Goal: Task Accomplishment & Management: Complete application form

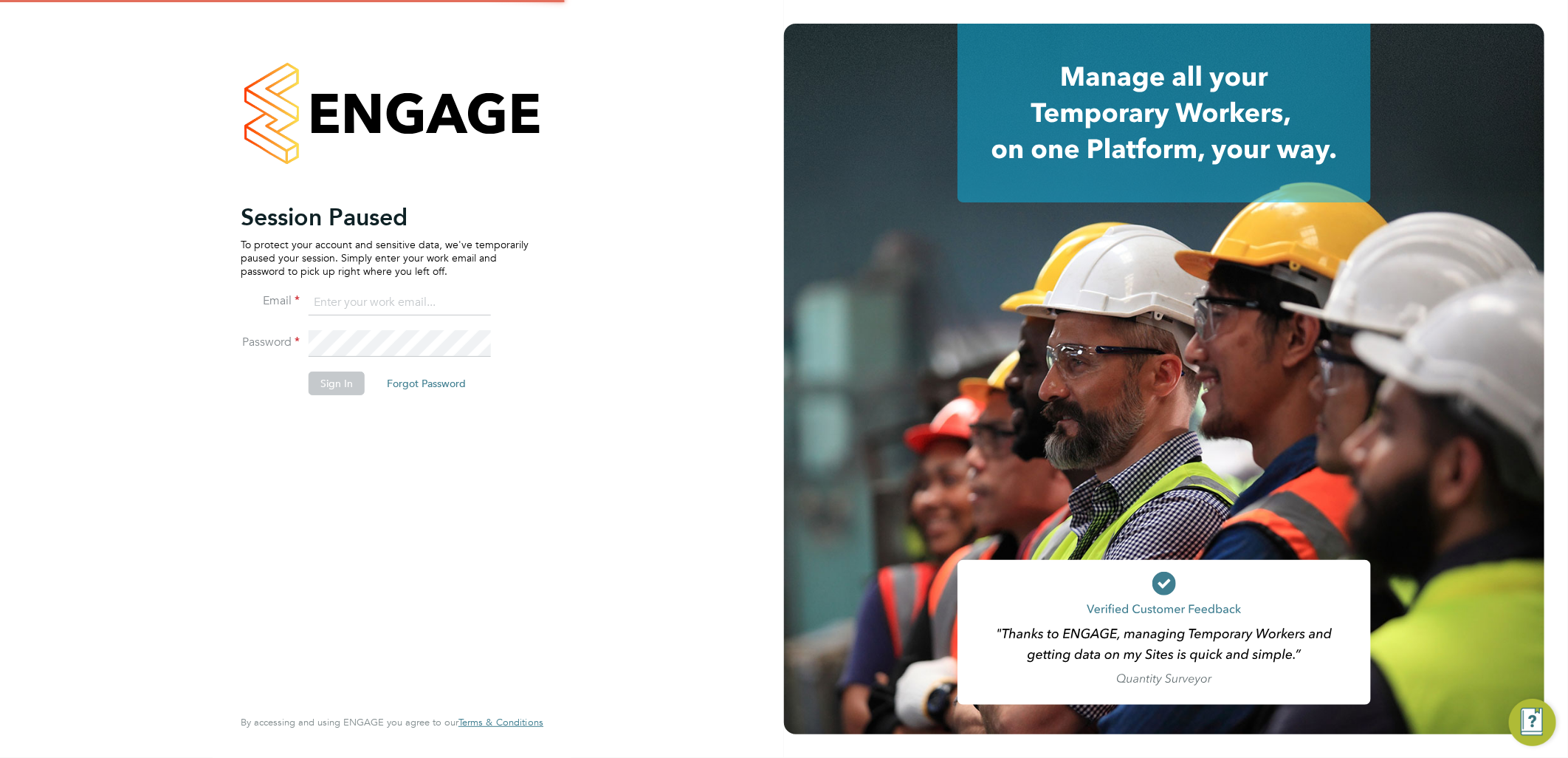
type input "lauren.butler@linsco.com"
click at [315, 394] on button "Sign In" at bounding box center [336, 382] width 56 height 23
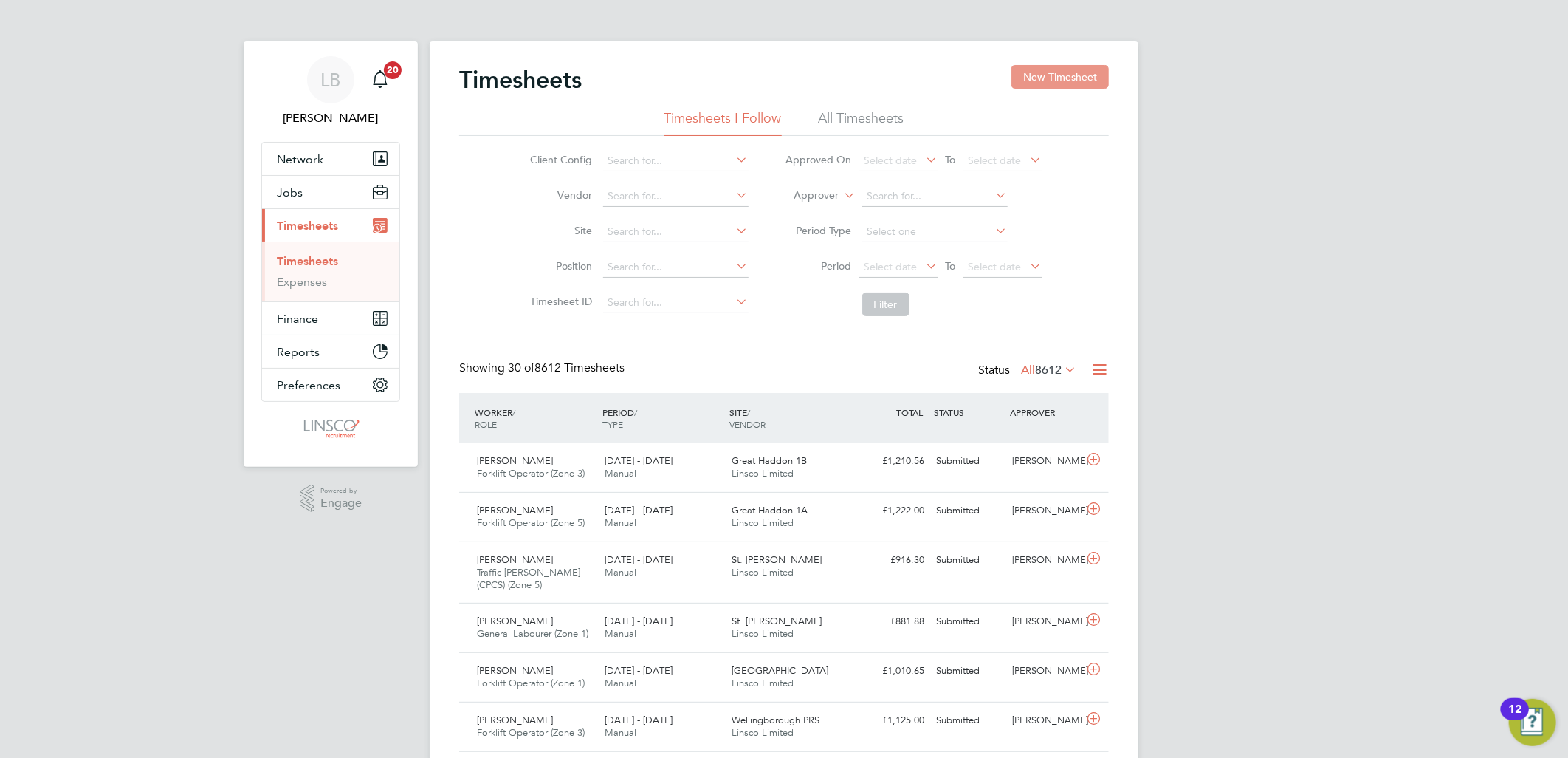
click at [1057, 71] on button "New Timesheet" at bounding box center [1060, 77] width 98 height 23
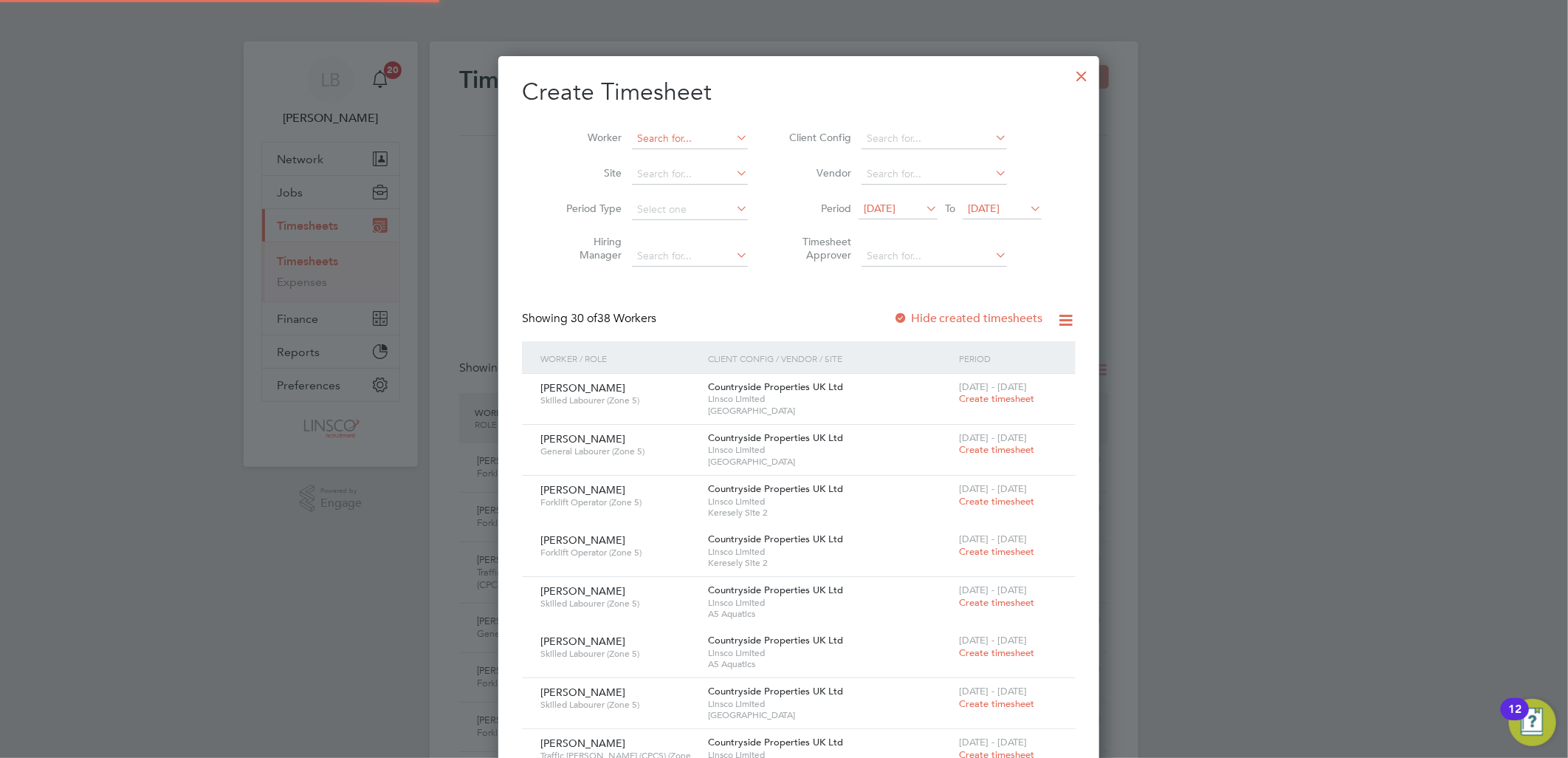
click at [632, 130] on input at bounding box center [690, 139] width 116 height 21
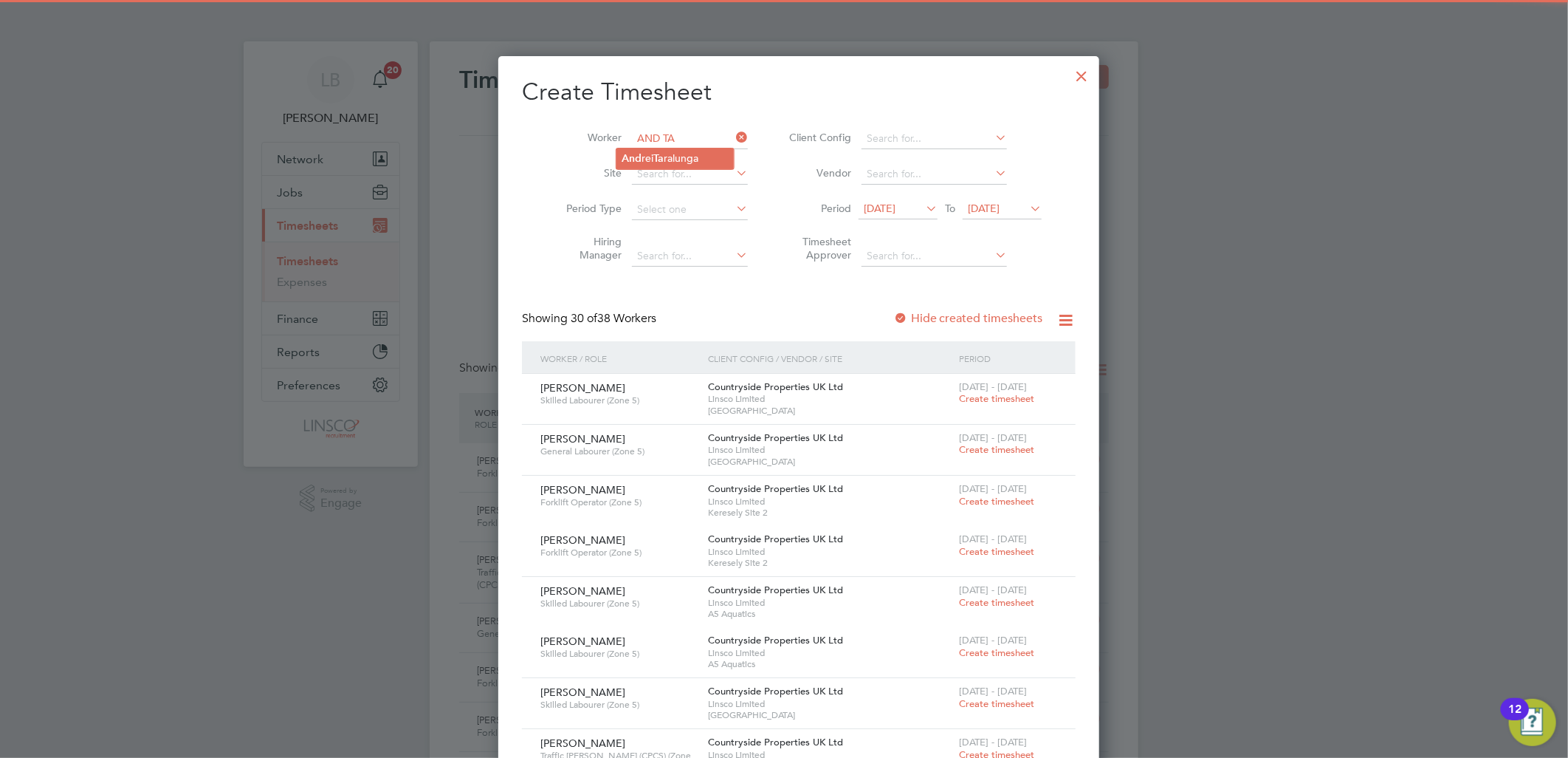
click at [669, 155] on li "And rei Ta ralunga" at bounding box center [675, 159] width 117 height 20
type input "[PERSON_NAME]"
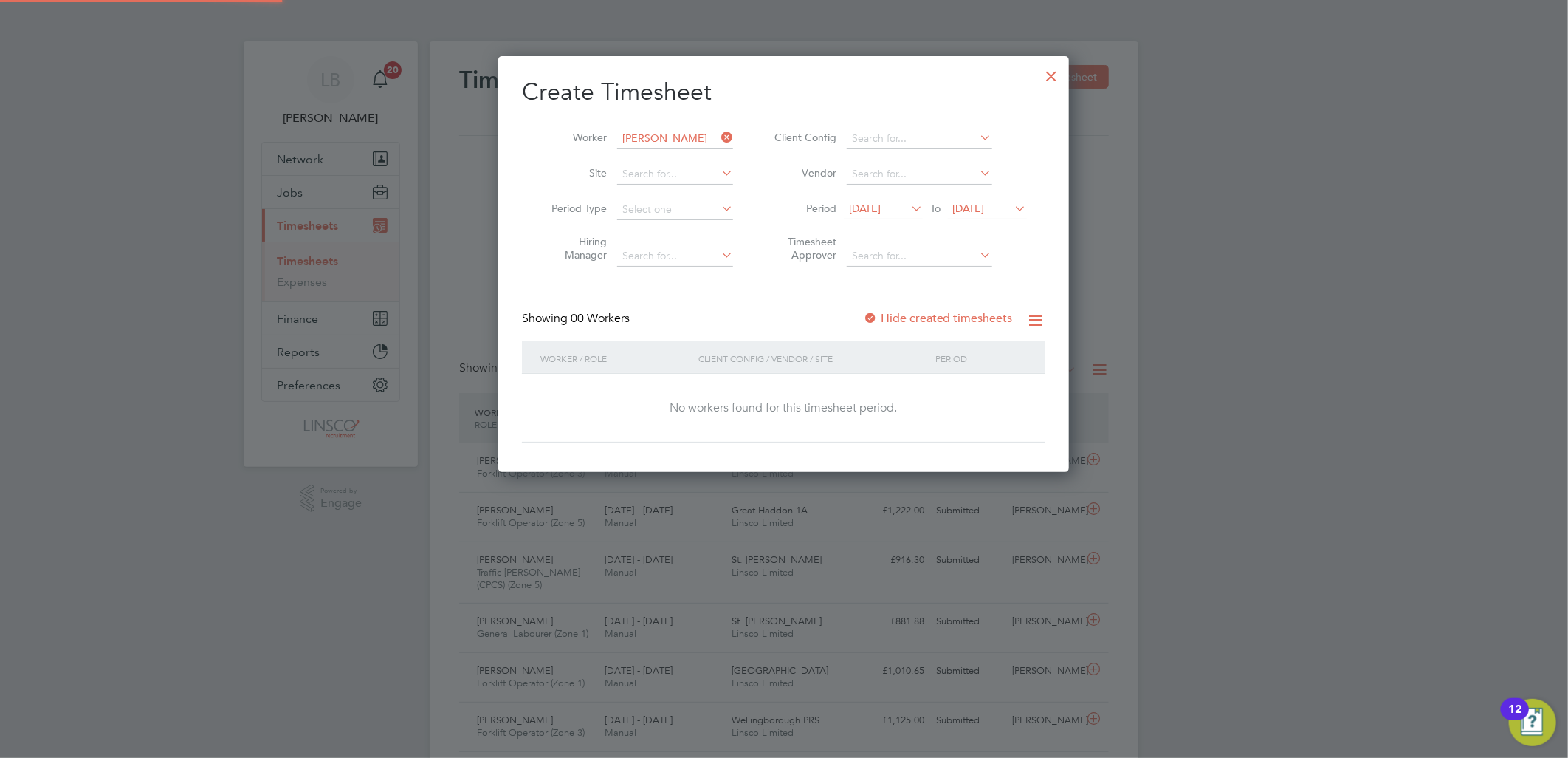
click at [900, 314] on label "Hide created timesheets" at bounding box center [938, 319] width 150 height 15
click at [912, 313] on label "Hide created timesheets" at bounding box center [938, 319] width 150 height 15
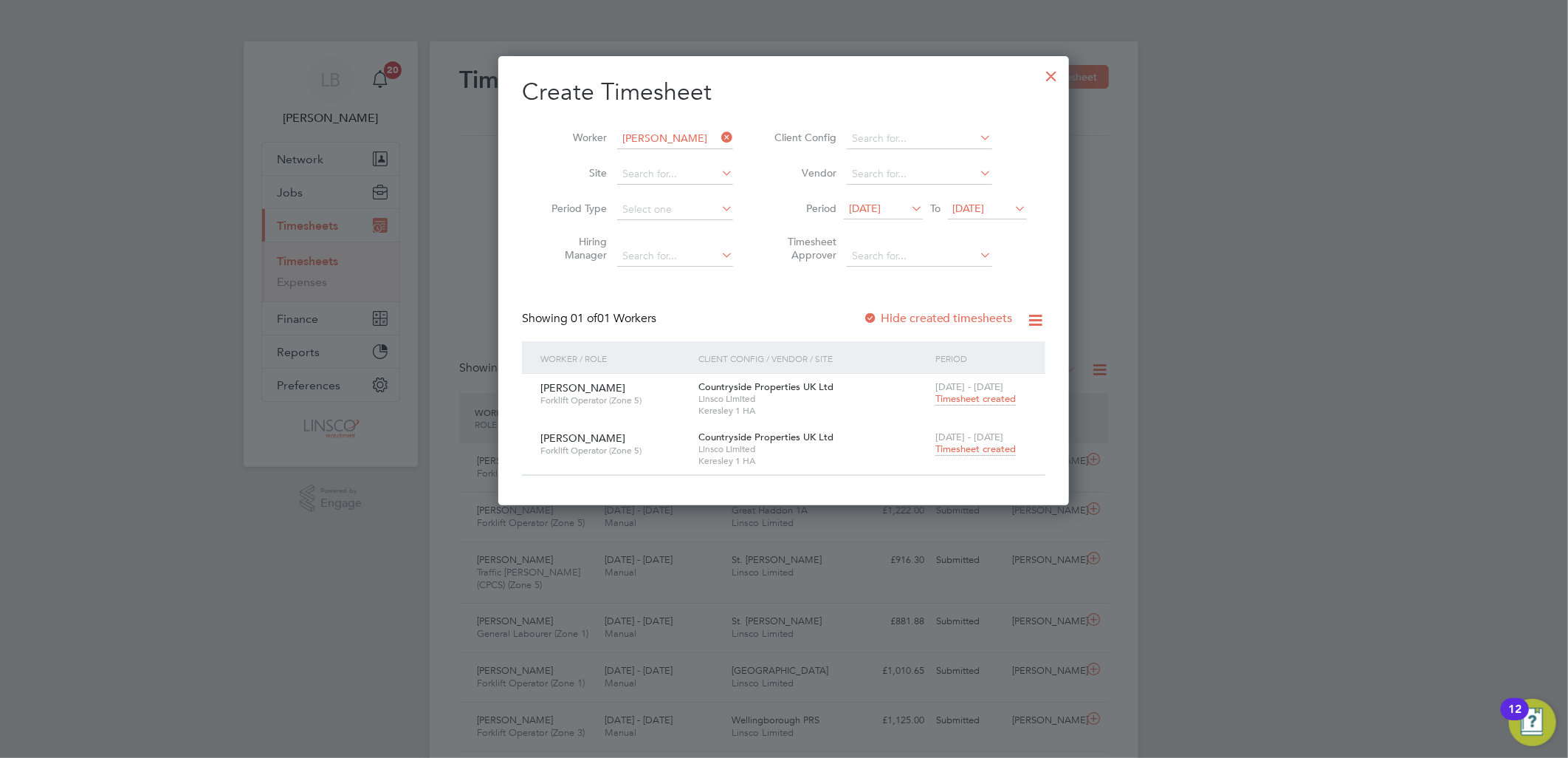
click at [982, 447] on span "Timesheet created" at bounding box center [975, 449] width 80 height 14
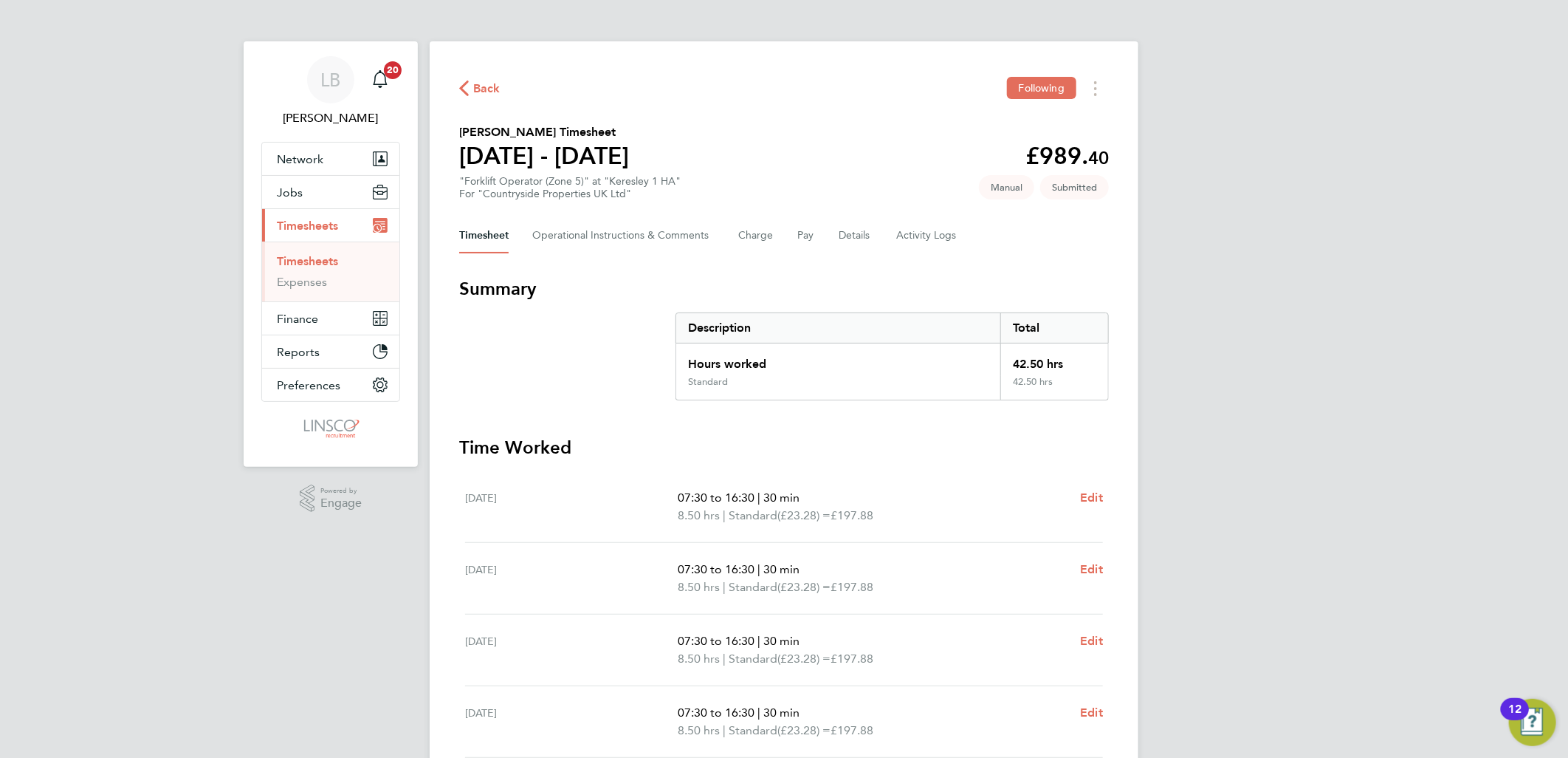
click at [482, 80] on span "Back" at bounding box center [487, 89] width 27 height 18
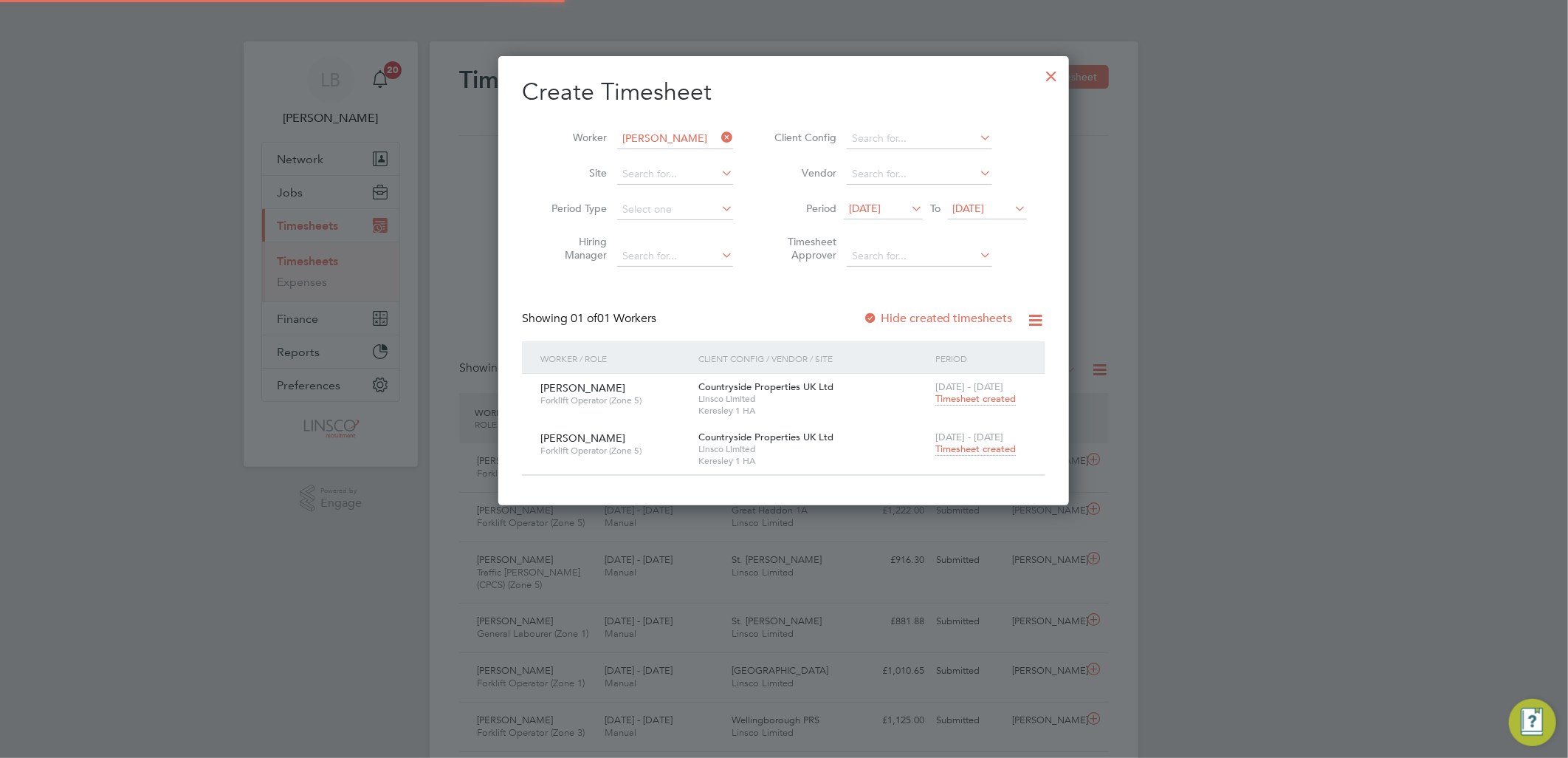
click at [1000, 399] on span "Timesheet created" at bounding box center [975, 399] width 80 height 14
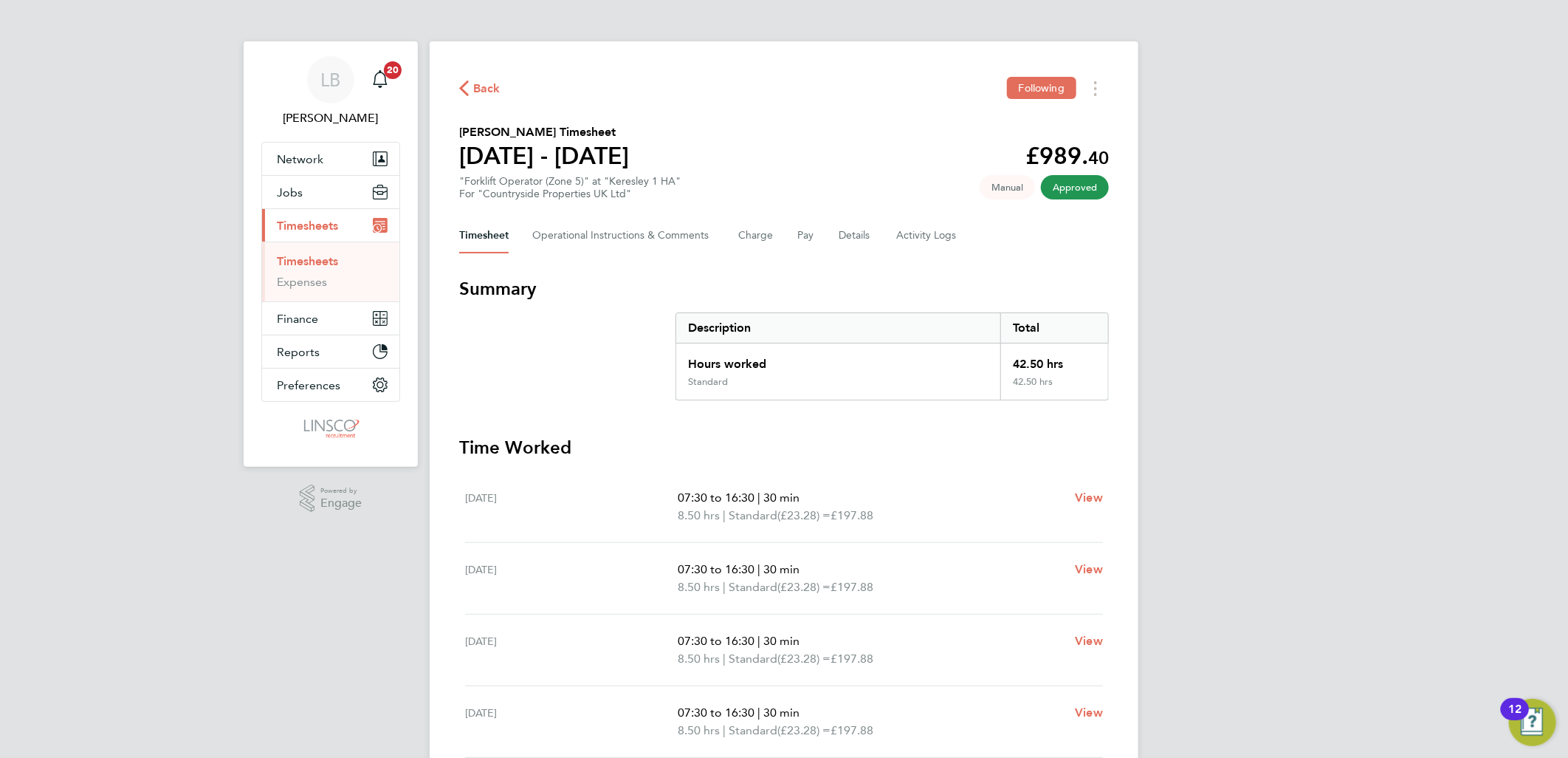
click at [481, 92] on span "Back" at bounding box center [487, 89] width 27 height 18
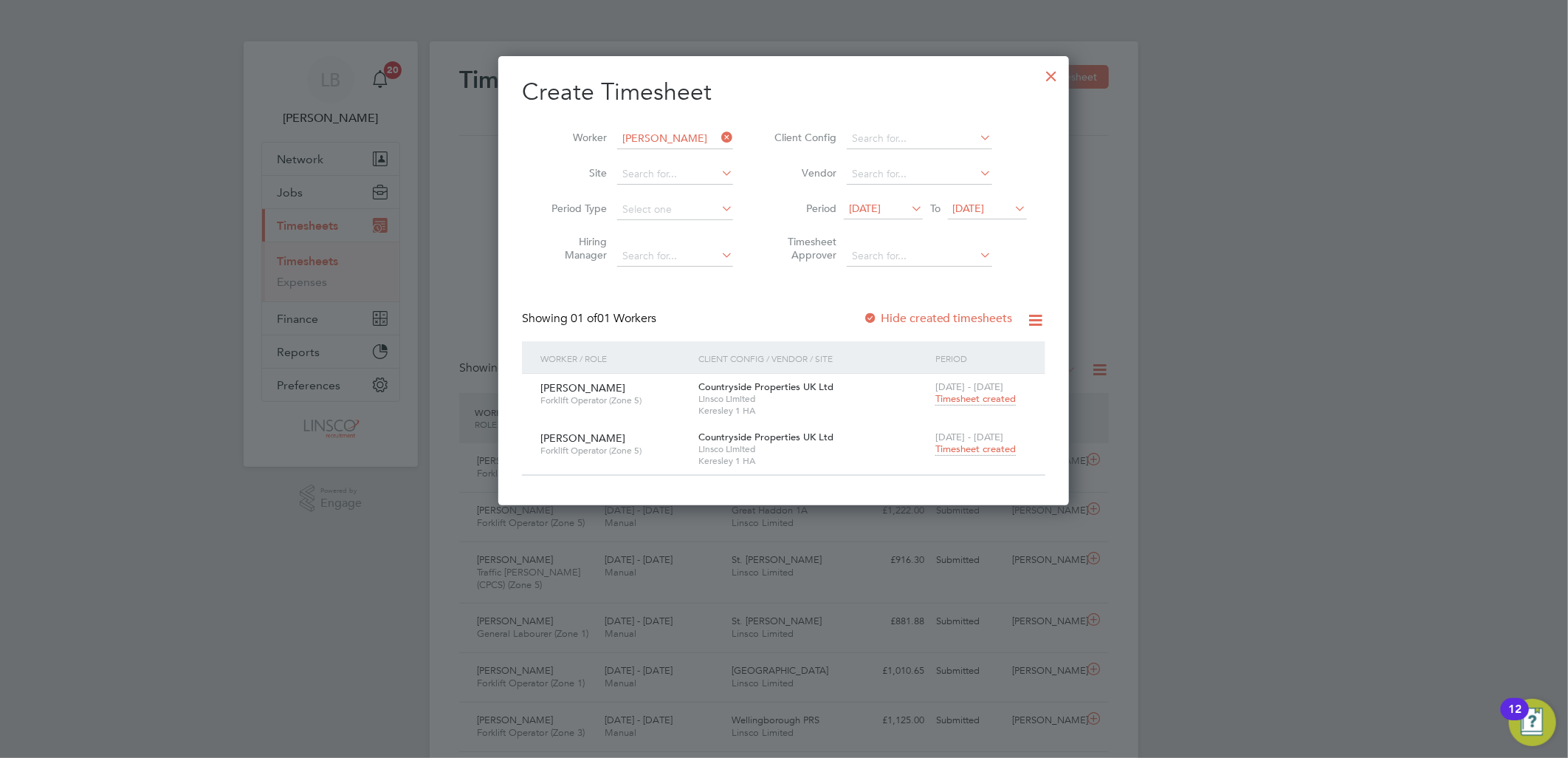
click at [881, 208] on span "[DATE]" at bounding box center [865, 208] width 32 height 14
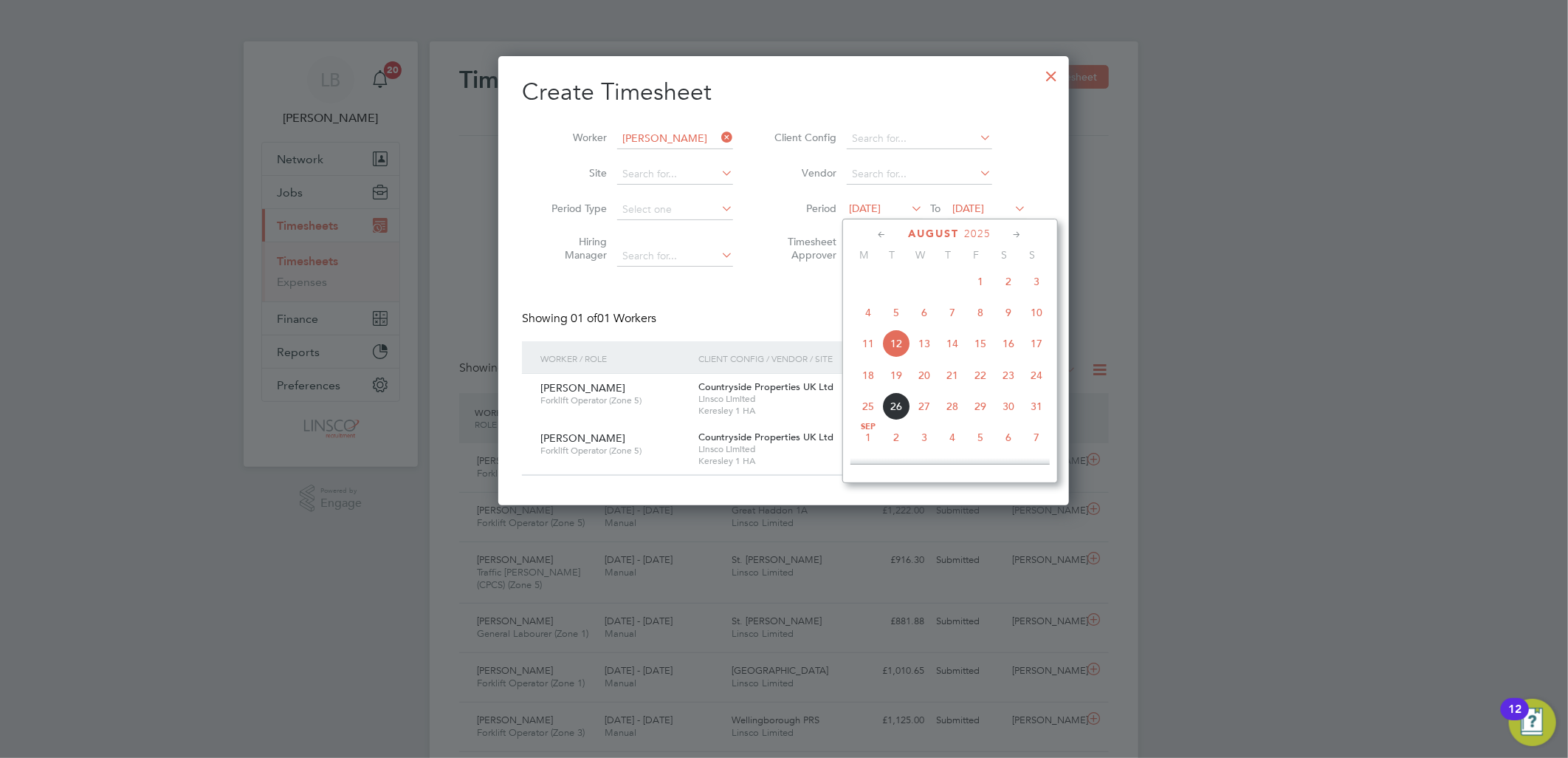
click at [866, 314] on span "4" at bounding box center [867, 312] width 28 height 28
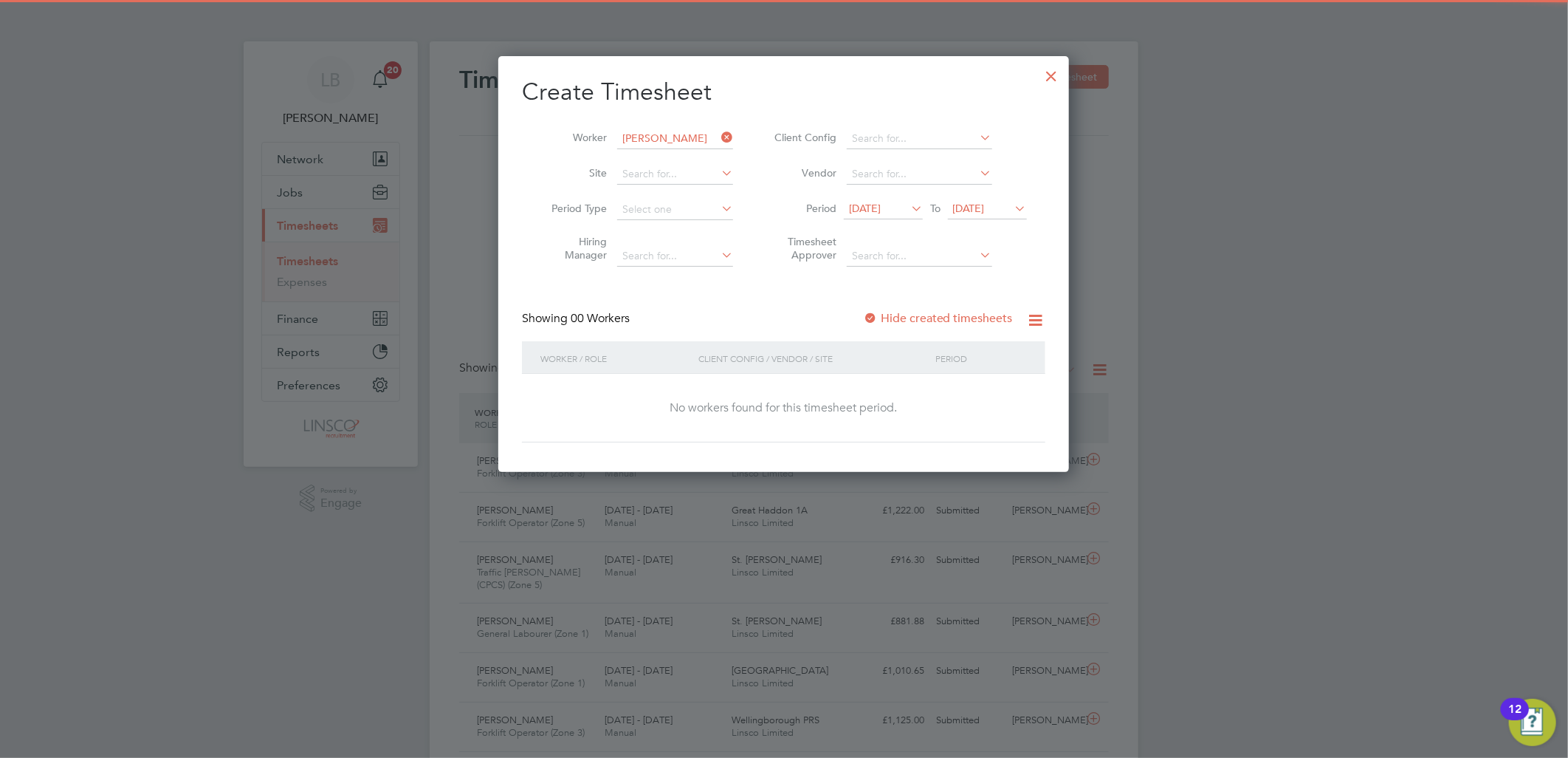
click at [917, 320] on label "Hide created timesheets" at bounding box center [938, 319] width 150 height 15
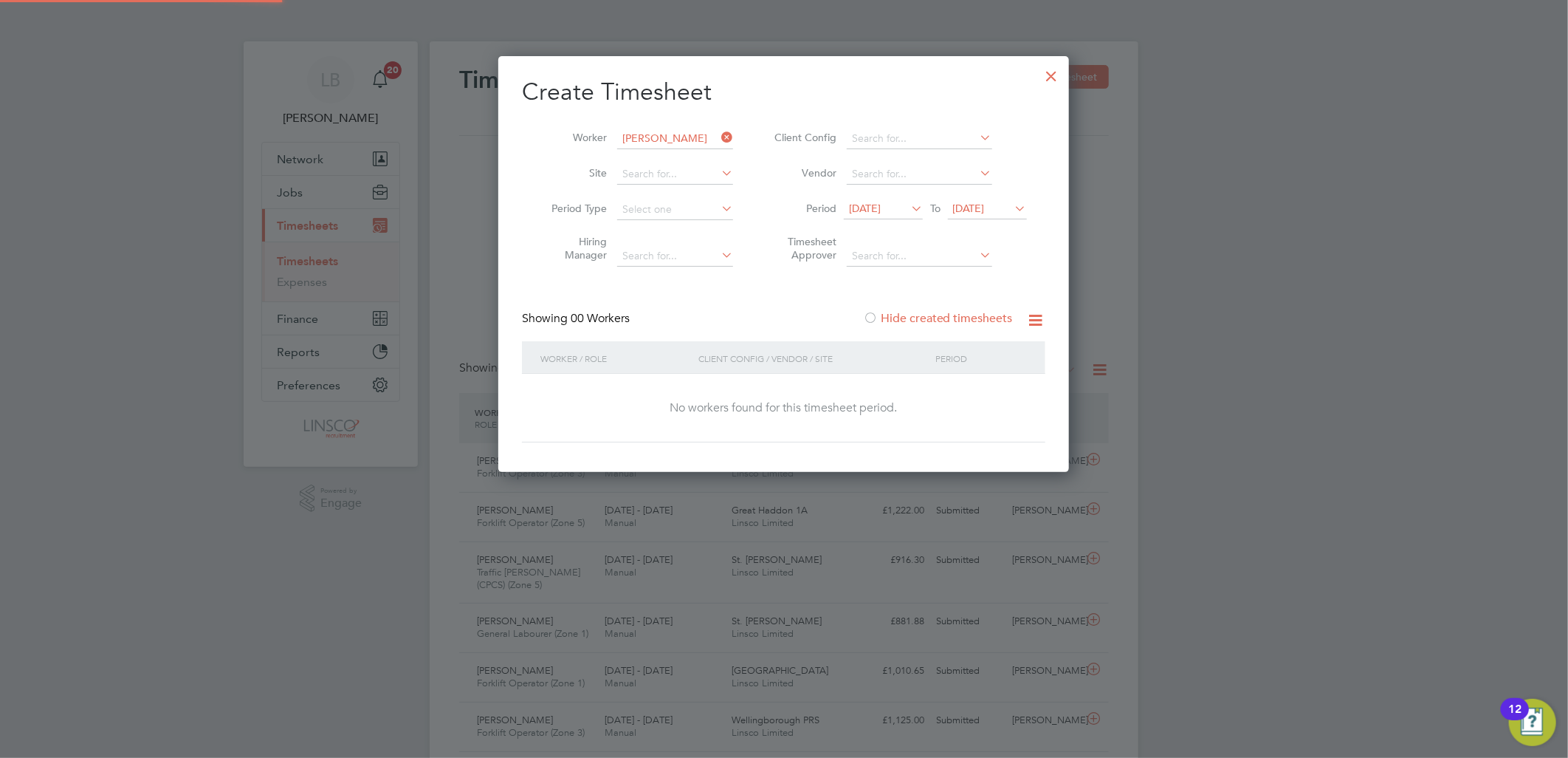
click at [917, 319] on label "Hide created timesheets" at bounding box center [938, 319] width 150 height 15
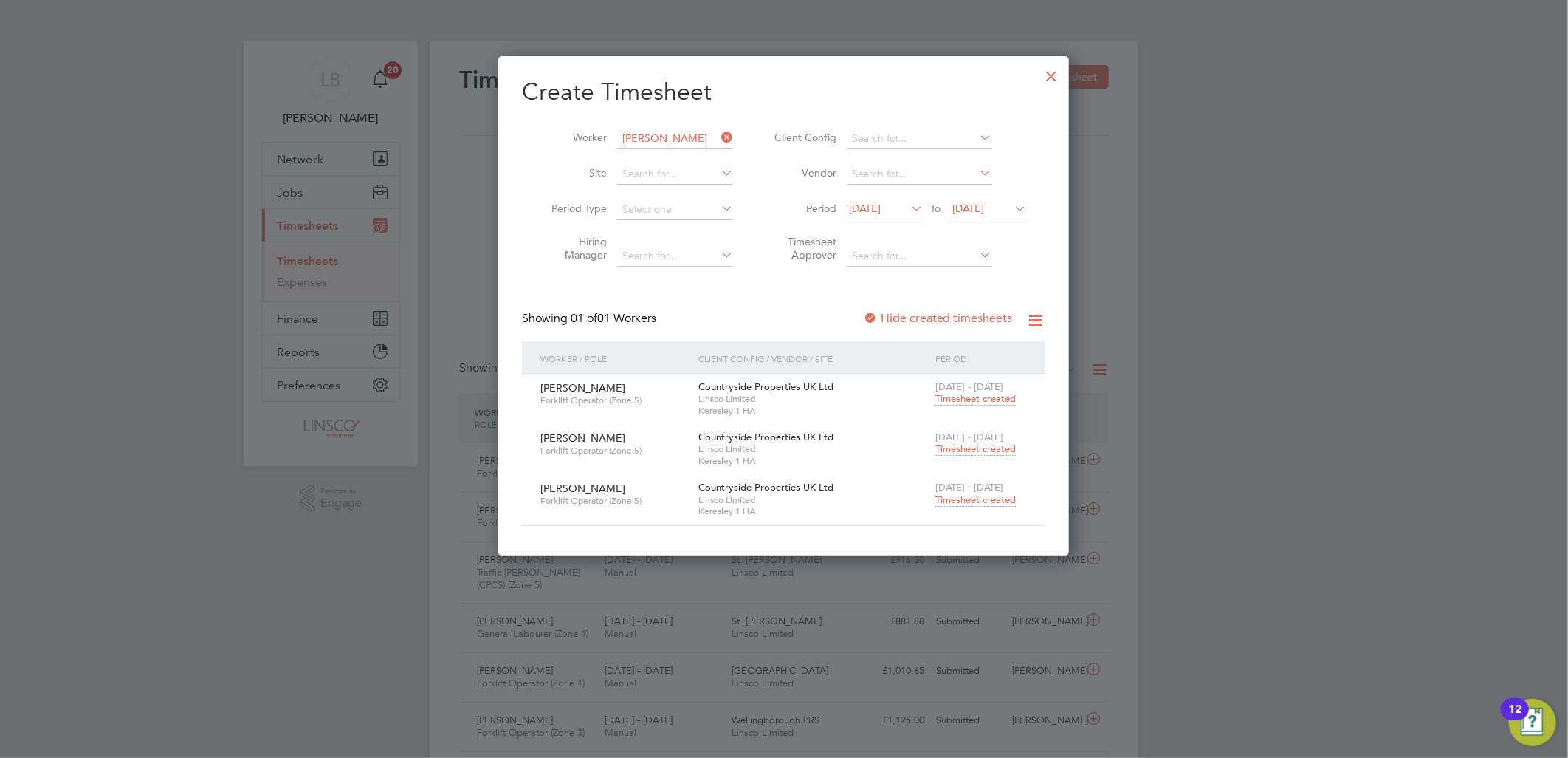
click at [956, 400] on span "Timesheet created" at bounding box center [975, 399] width 80 height 14
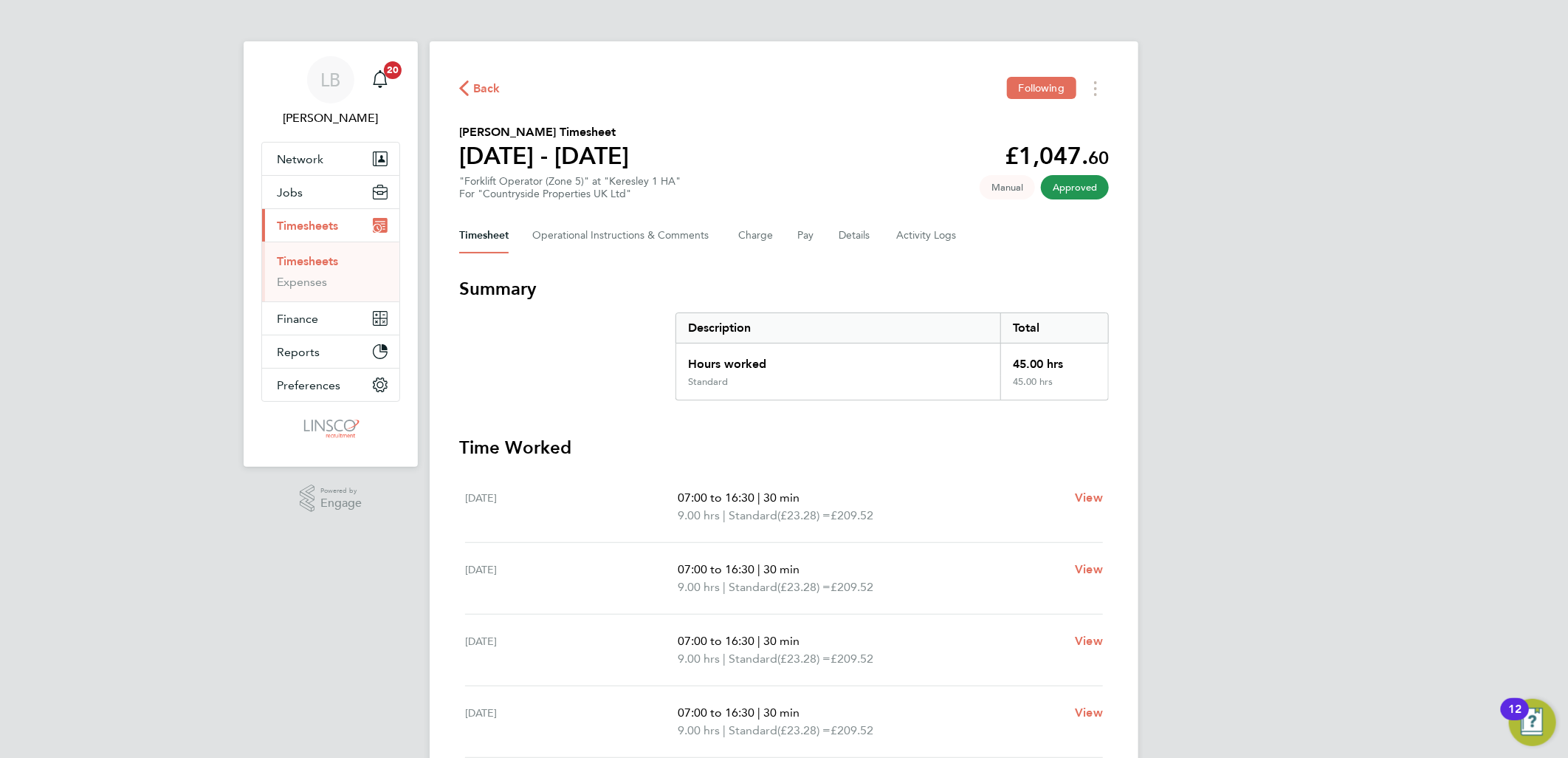
drag, startPoint x: 1075, startPoint y: 381, endPoint x: 1008, endPoint y: 343, distance: 77.0
click at [1008, 343] on div "Hours worked 45.00 hrs Standard 45.00 hrs" at bounding box center [892, 372] width 433 height 57
drag, startPoint x: 1008, startPoint y: 343, endPoint x: 1190, endPoint y: 405, distance: 192.3
click at [1250, 438] on div "LB [PERSON_NAME] Notifications 20 Applications: Network Team Members Businesses…" at bounding box center [784, 533] width 1568 height 1068
click at [477, 82] on span "Back" at bounding box center [487, 89] width 27 height 18
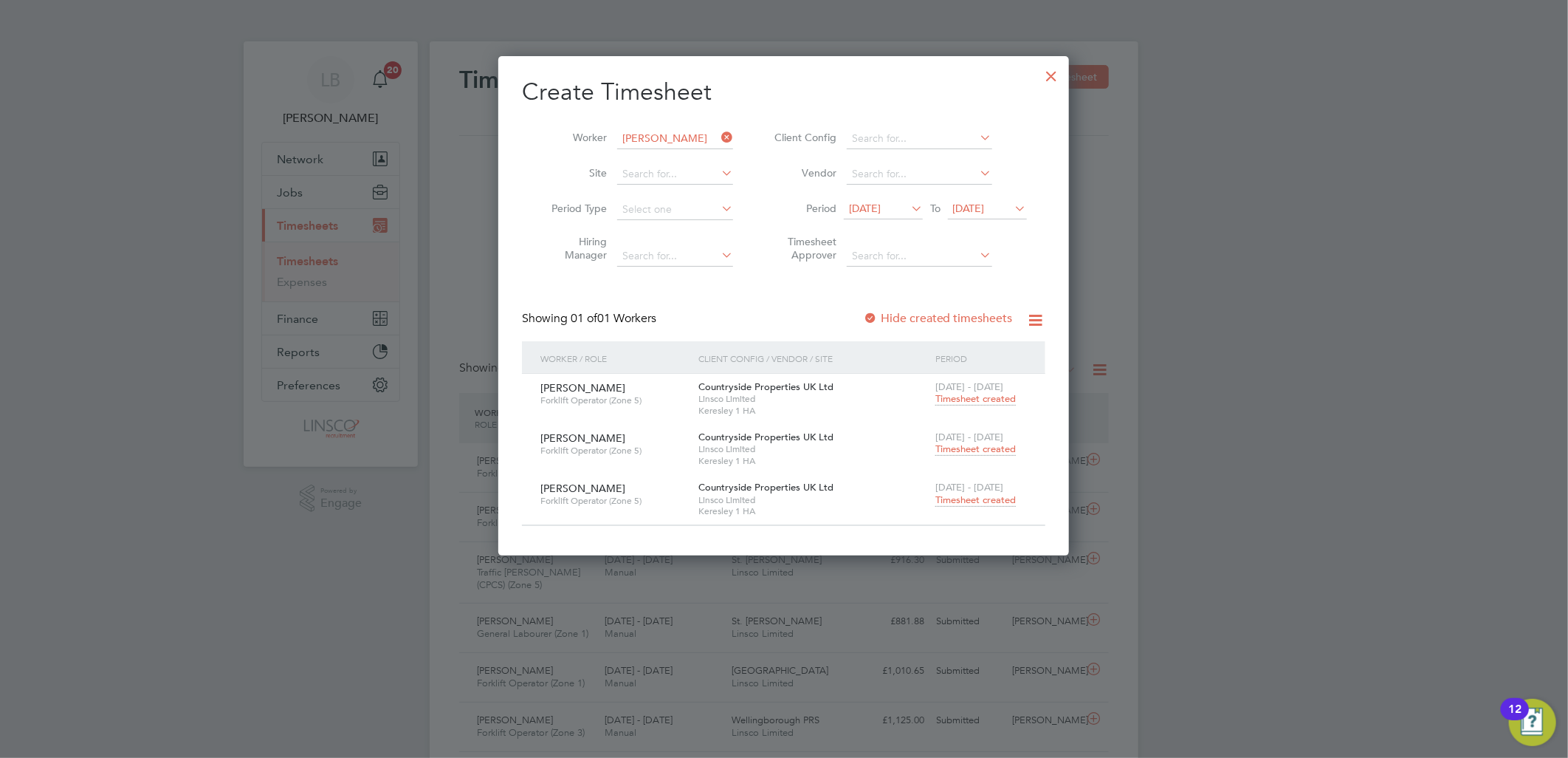
click at [955, 492] on div "[DATE] - [DATE] Timesheet created" at bounding box center [982, 494] width 99 height 40
click at [956, 497] on span "Timesheet created" at bounding box center [975, 500] width 80 height 14
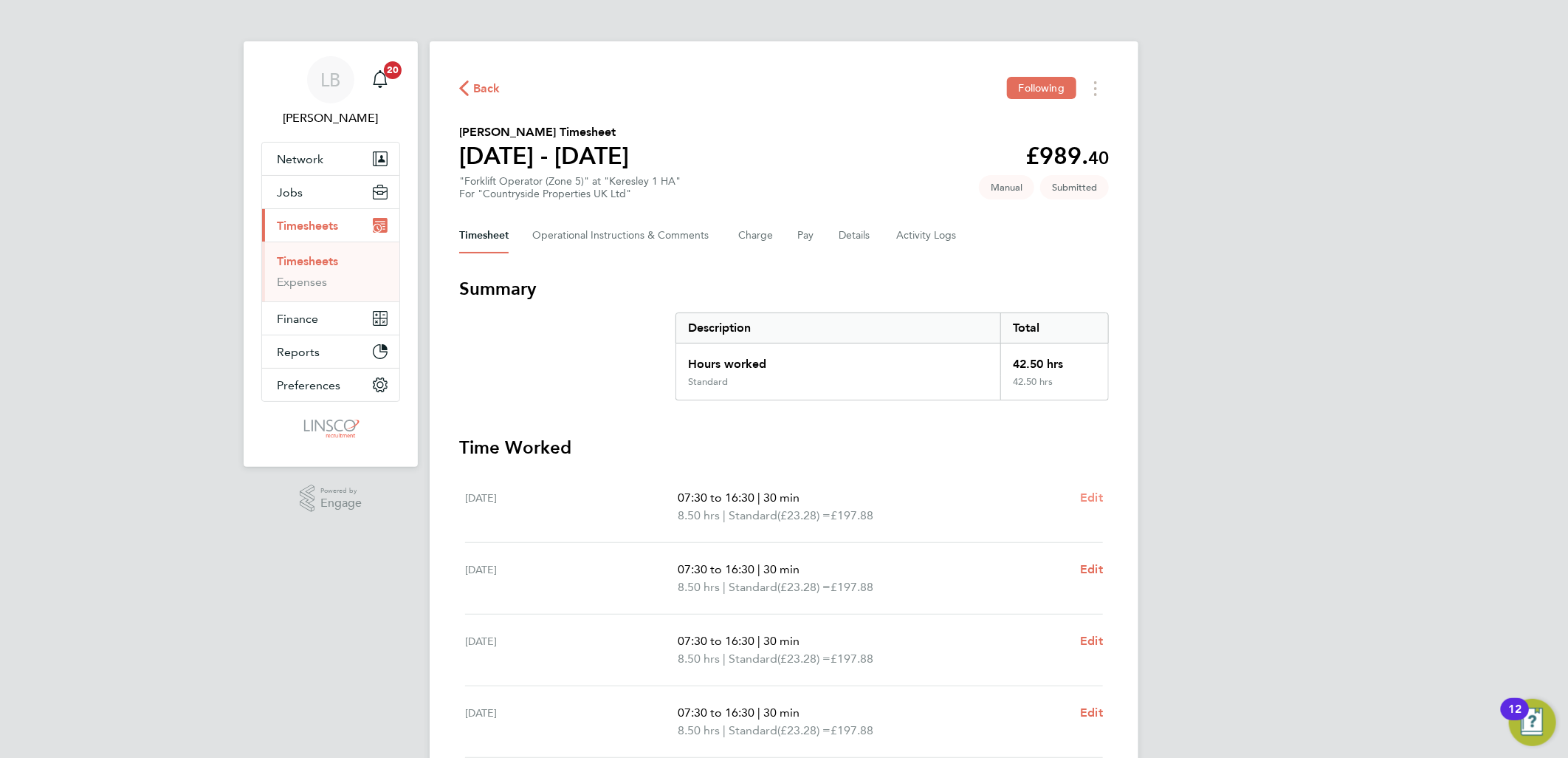
click at [1094, 491] on span "Edit" at bounding box center [1091, 497] width 23 height 14
select select "30"
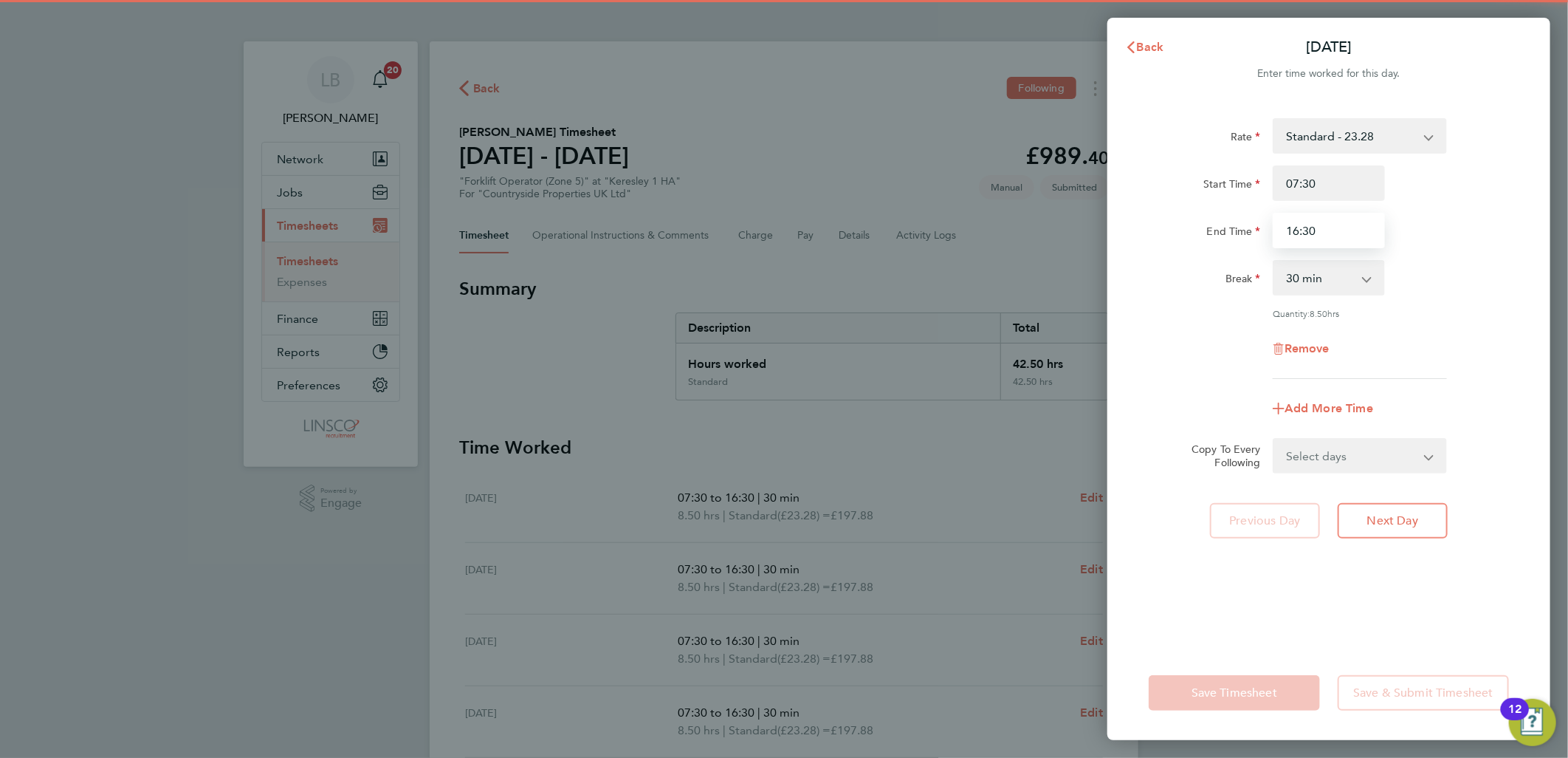
click at [1346, 235] on input "16:30" at bounding box center [1328, 230] width 112 height 35
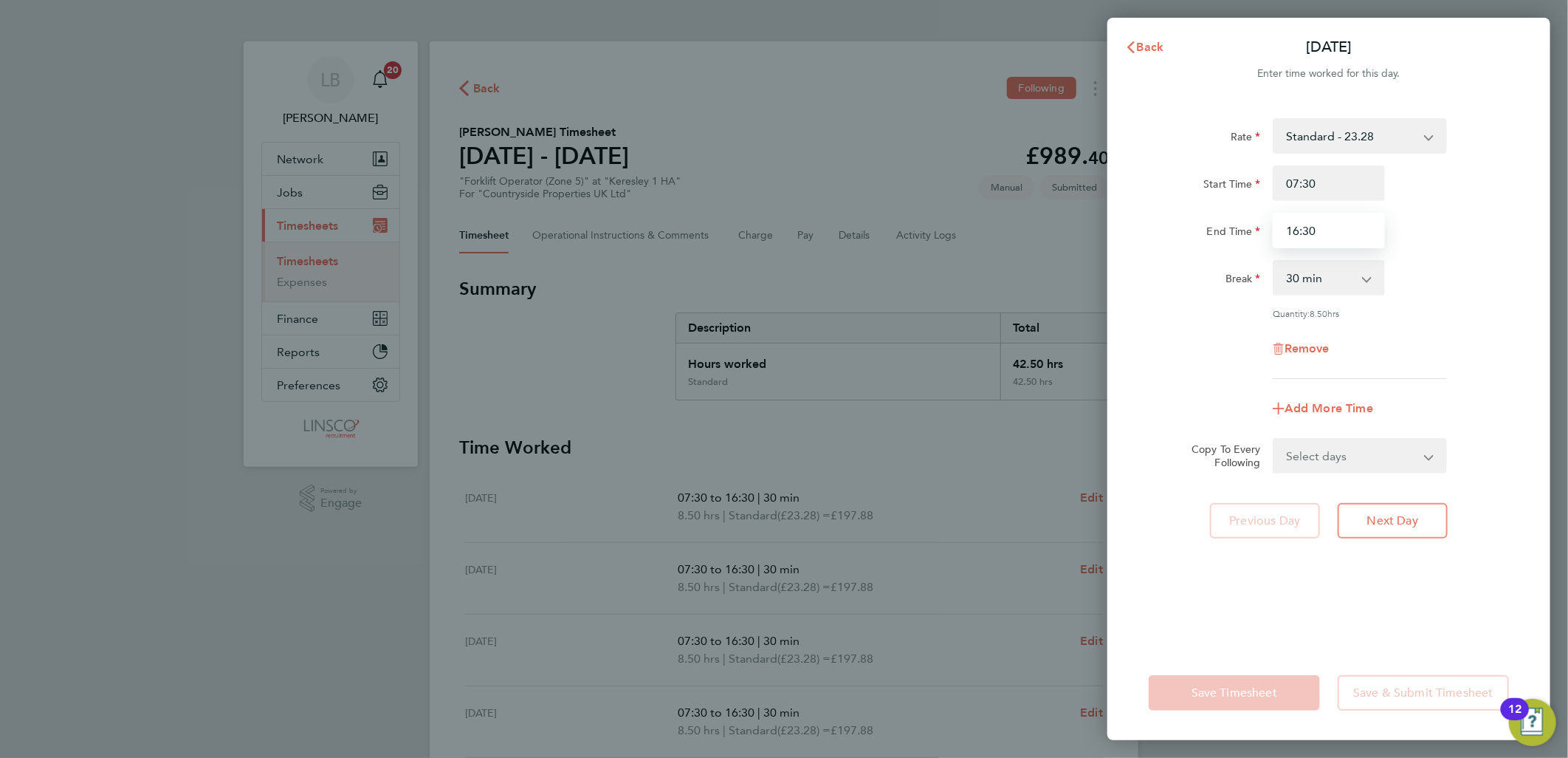
drag, startPoint x: 1346, startPoint y: 235, endPoint x: 1289, endPoint y: 234, distance: 57.0
click at [1289, 234] on input "16:30" at bounding box center [1328, 230] width 112 height 35
type input "17:00"
click at [1438, 203] on div "Start Time 07:30 End Time 17:00" at bounding box center [1328, 207] width 372 height 83
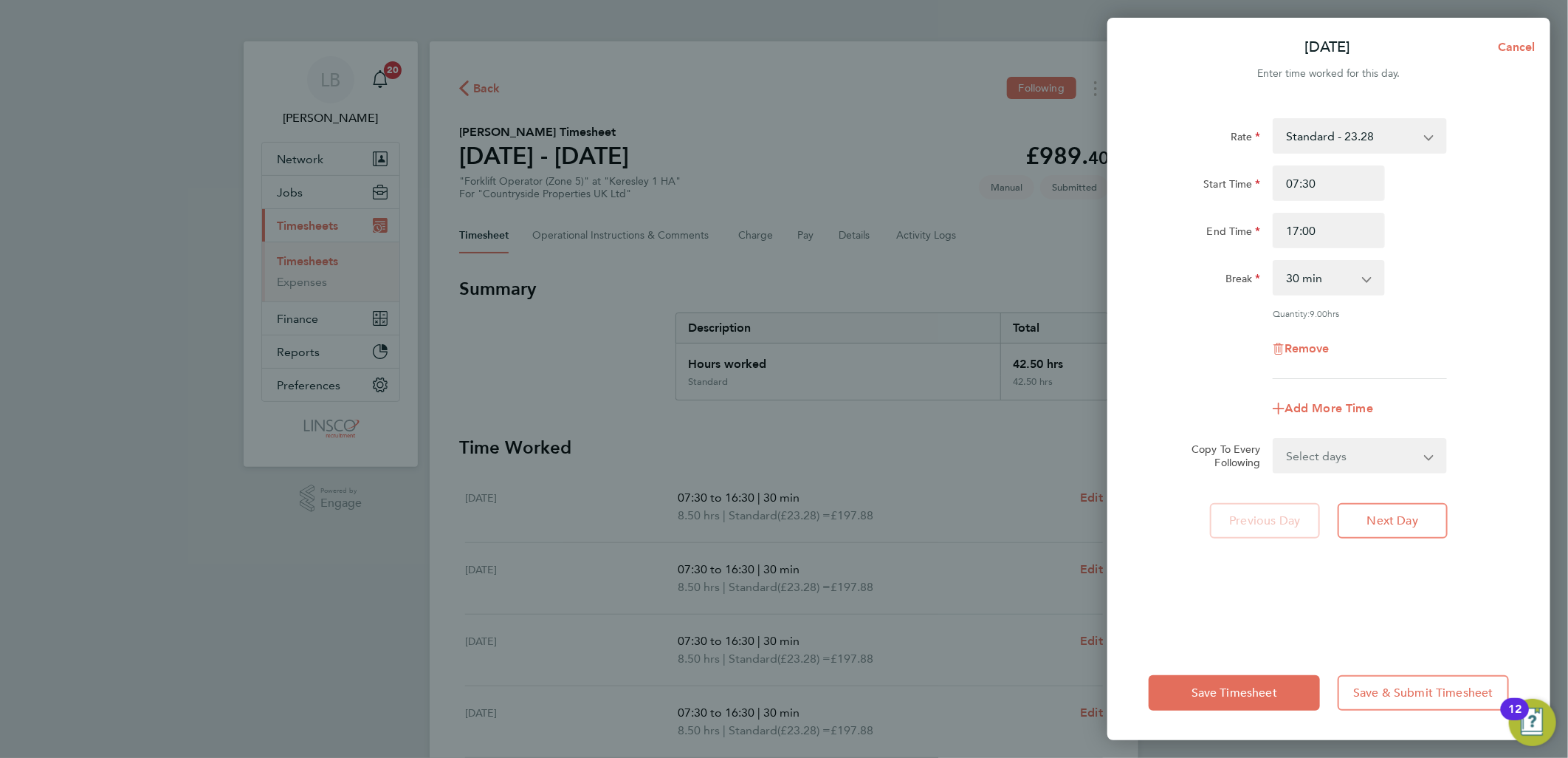
drag, startPoint x: 1354, startPoint y: 453, endPoint x: 1361, endPoint y: 468, distance: 16.6
click at [1354, 453] on select "Select days Day Weekday (Mon-Fri) Weekend (Sat-Sun) [DATE] [DATE] [DATE] [DATE]…" at bounding box center [1352, 455] width 155 height 32
select select "WEEKDAY"
click at [1274, 439] on select "Select days Day Weekday (Mon-Fri) Weekend (Sat-Sun) [DATE] [DATE] [DATE] [DATE]…" at bounding box center [1352, 455] width 155 height 32
select select "[DATE]"
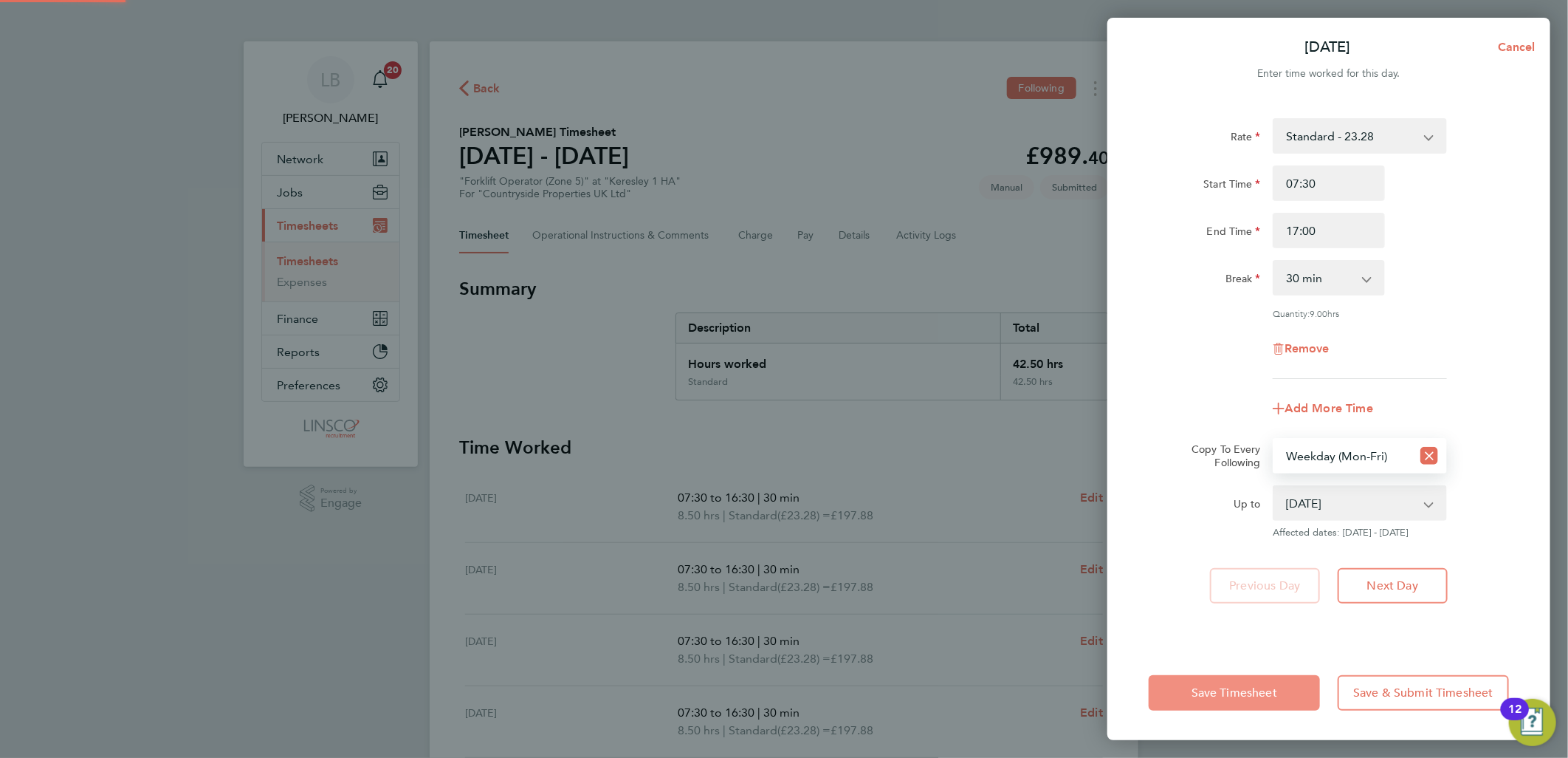
click at [1248, 683] on button "Save Timesheet" at bounding box center [1235, 693] width 171 height 35
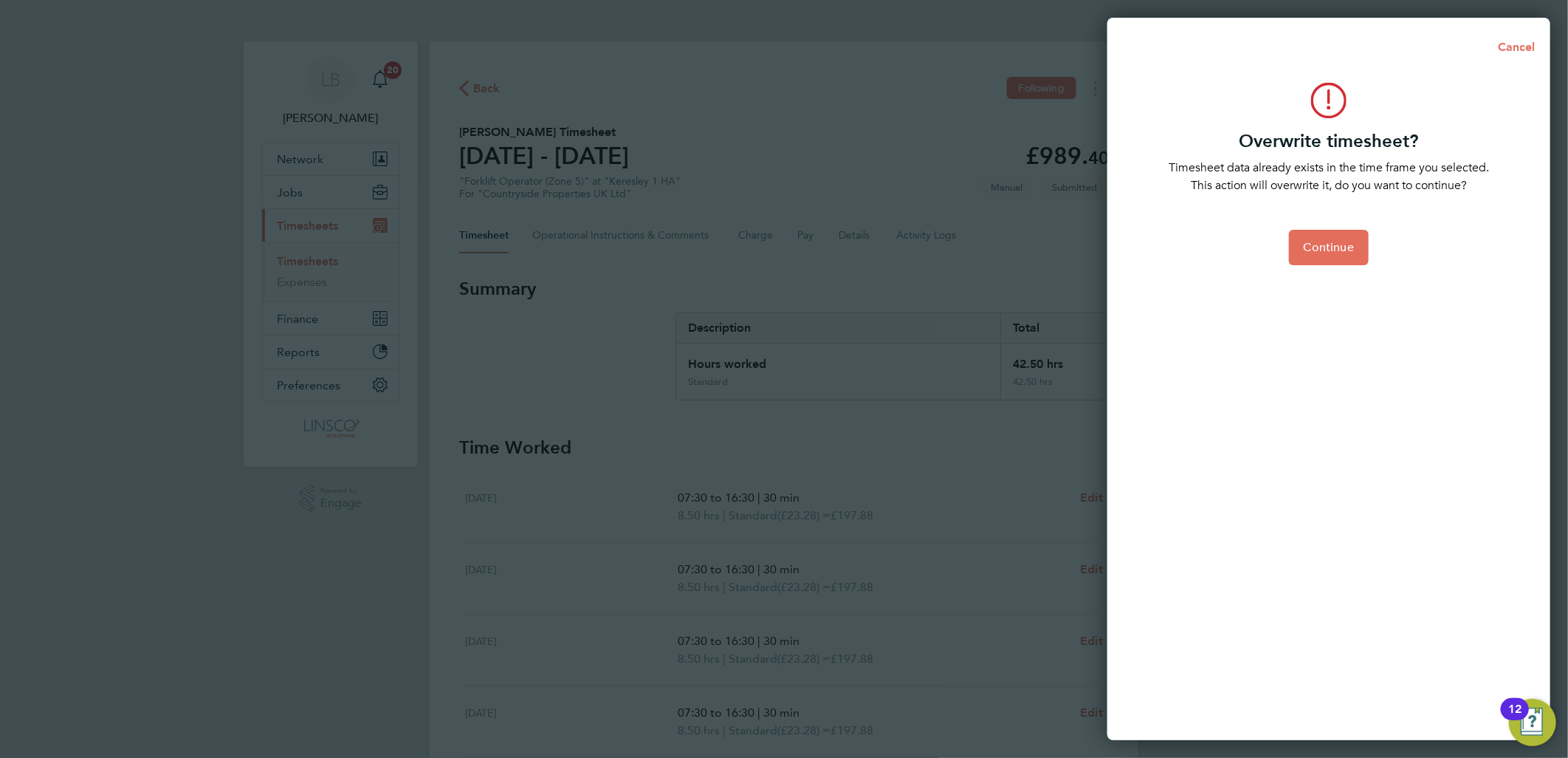
click at [1339, 266] on div "Overwrite timesheet? Timesheet data already exists in the time frame you select…" at bounding box center [1329, 403] width 443 height 675
click at [1337, 249] on span "Continue" at bounding box center [1328, 247] width 50 height 15
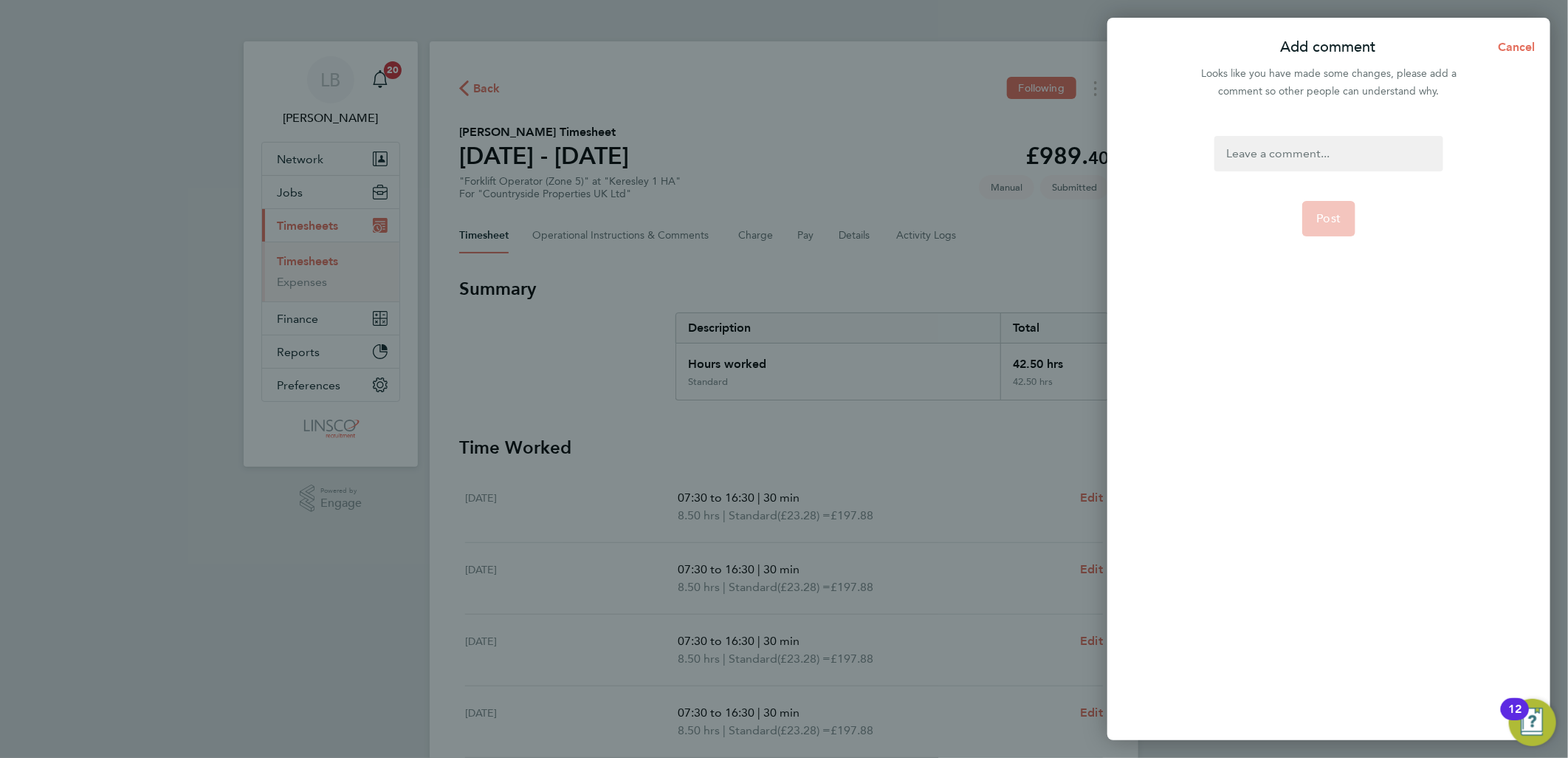
click at [1318, 161] on div at bounding box center [1328, 153] width 228 height 35
click at [1310, 228] on button "Post" at bounding box center [1329, 218] width 54 height 35
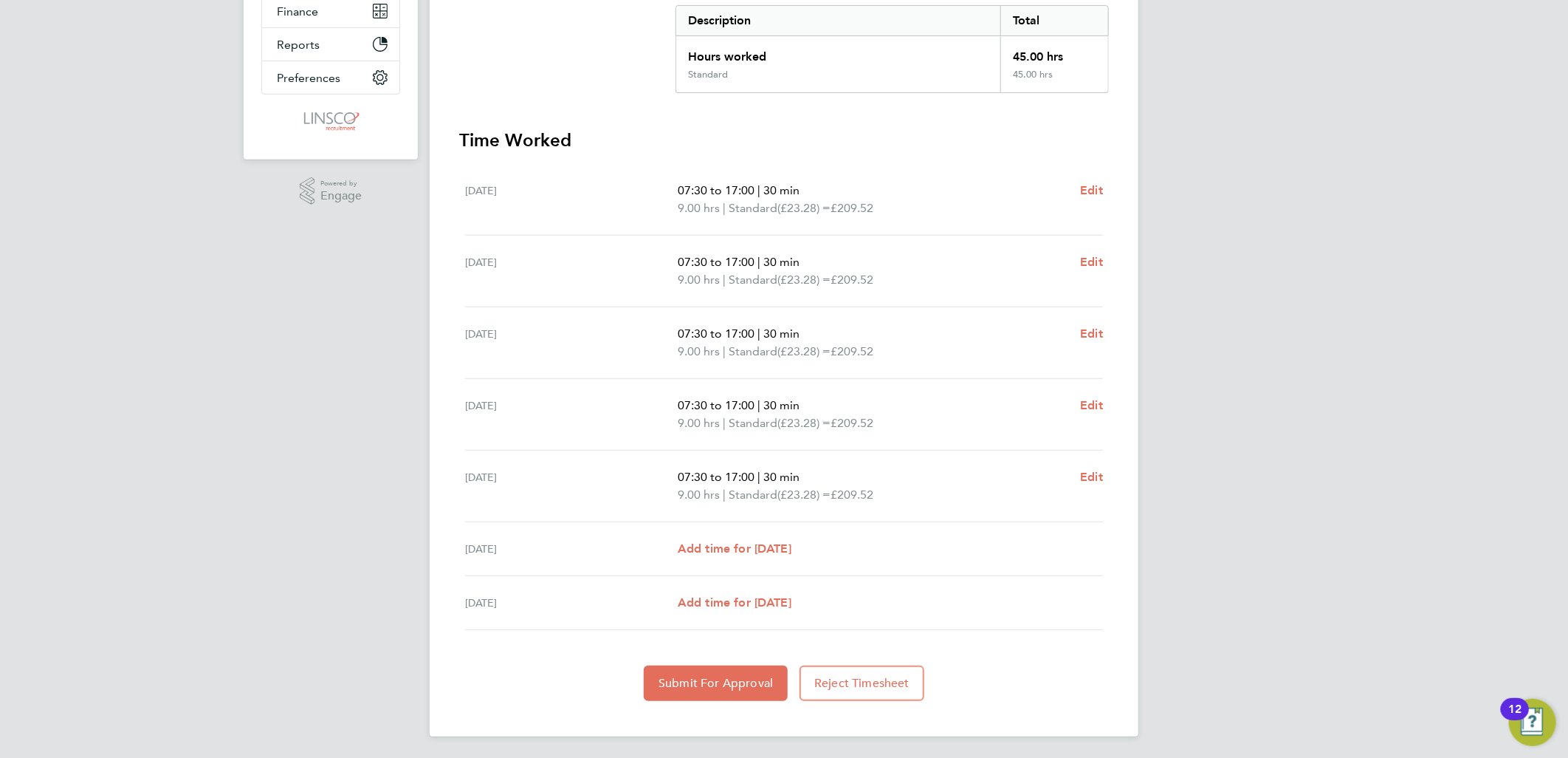
click at [691, 705] on div "Back Following [PERSON_NAME] Timesheet [DATE] - [DATE] £1,047. 60 "Forklift Ope…" at bounding box center [784, 235] width 709 height 1002
click at [702, 687] on span "Submit For Approval" at bounding box center [716, 684] width 114 height 15
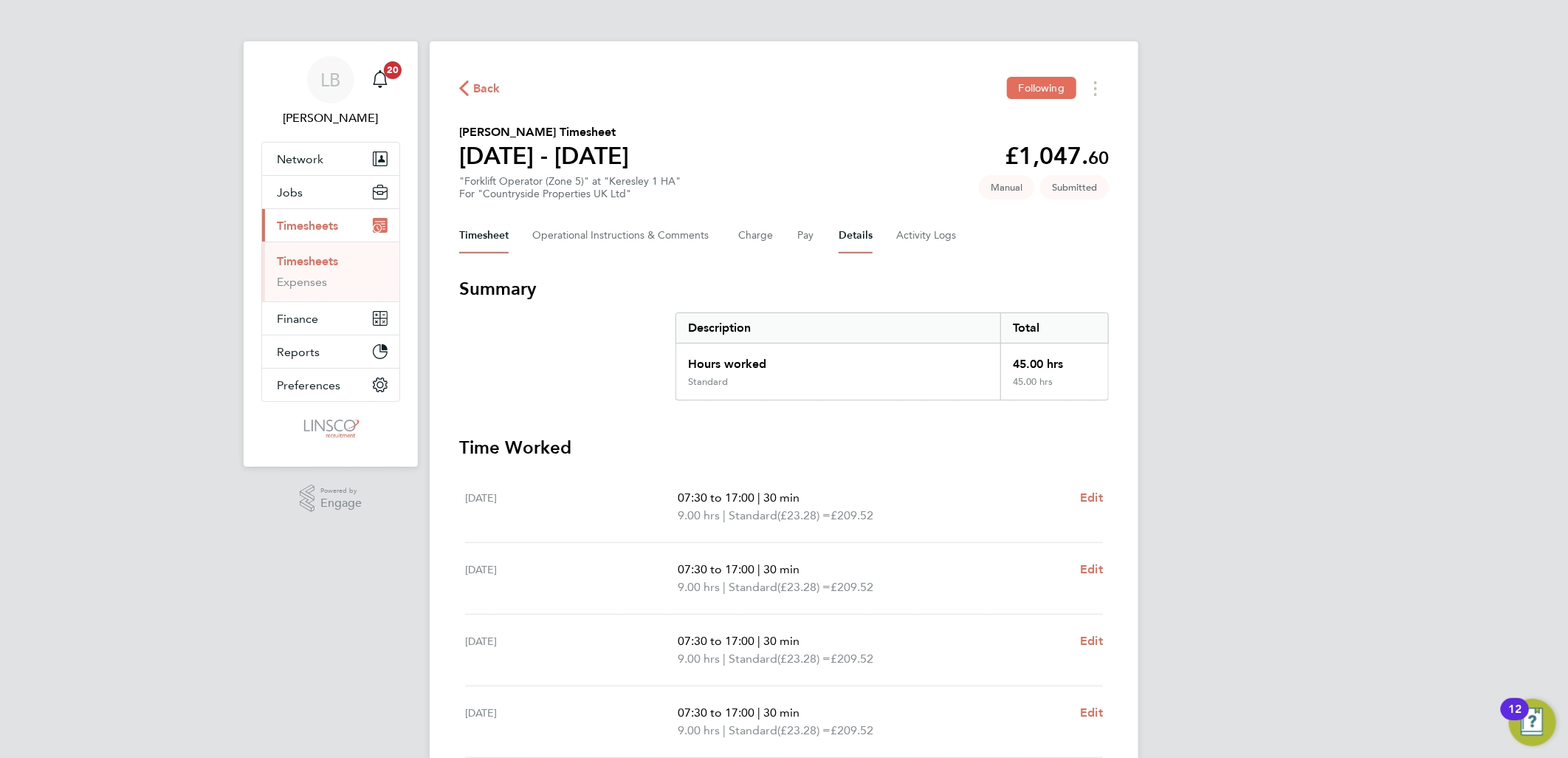
click at [852, 240] on button "Details" at bounding box center [855, 235] width 34 height 35
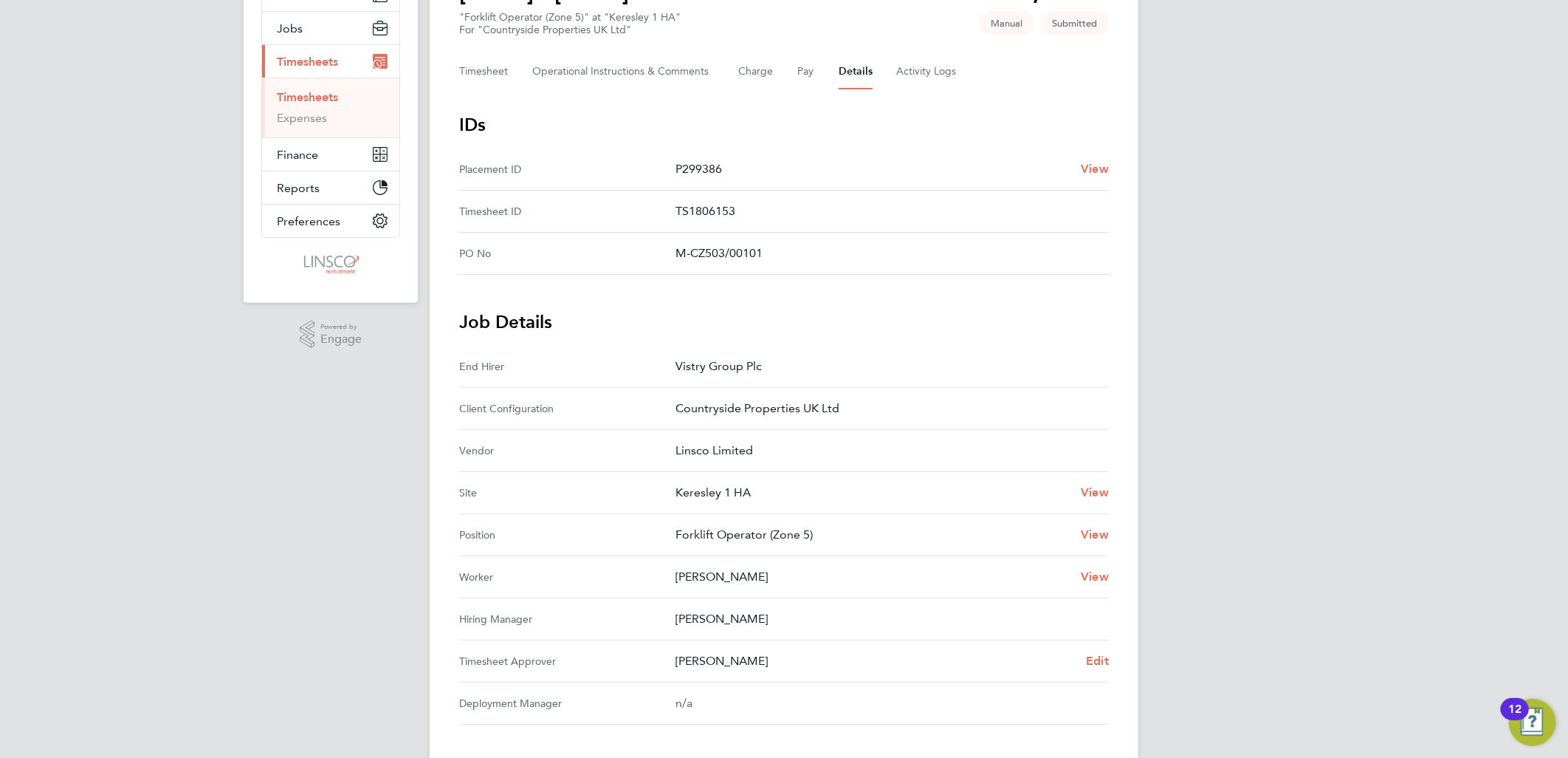
drag, startPoint x: 773, startPoint y: 653, endPoint x: 667, endPoint y: 614, distance: 112.9
click at [667, 614] on section "Job Details End Hirer Vistry Group Plc Client Configuration Countryside Propert…" at bounding box center [783, 517] width 650 height 414
click at [1274, 543] on div "LB [PERSON_NAME] Notifications 20 Applications: Network Team Members Businesses…" at bounding box center [784, 422] width 1568 height 1172
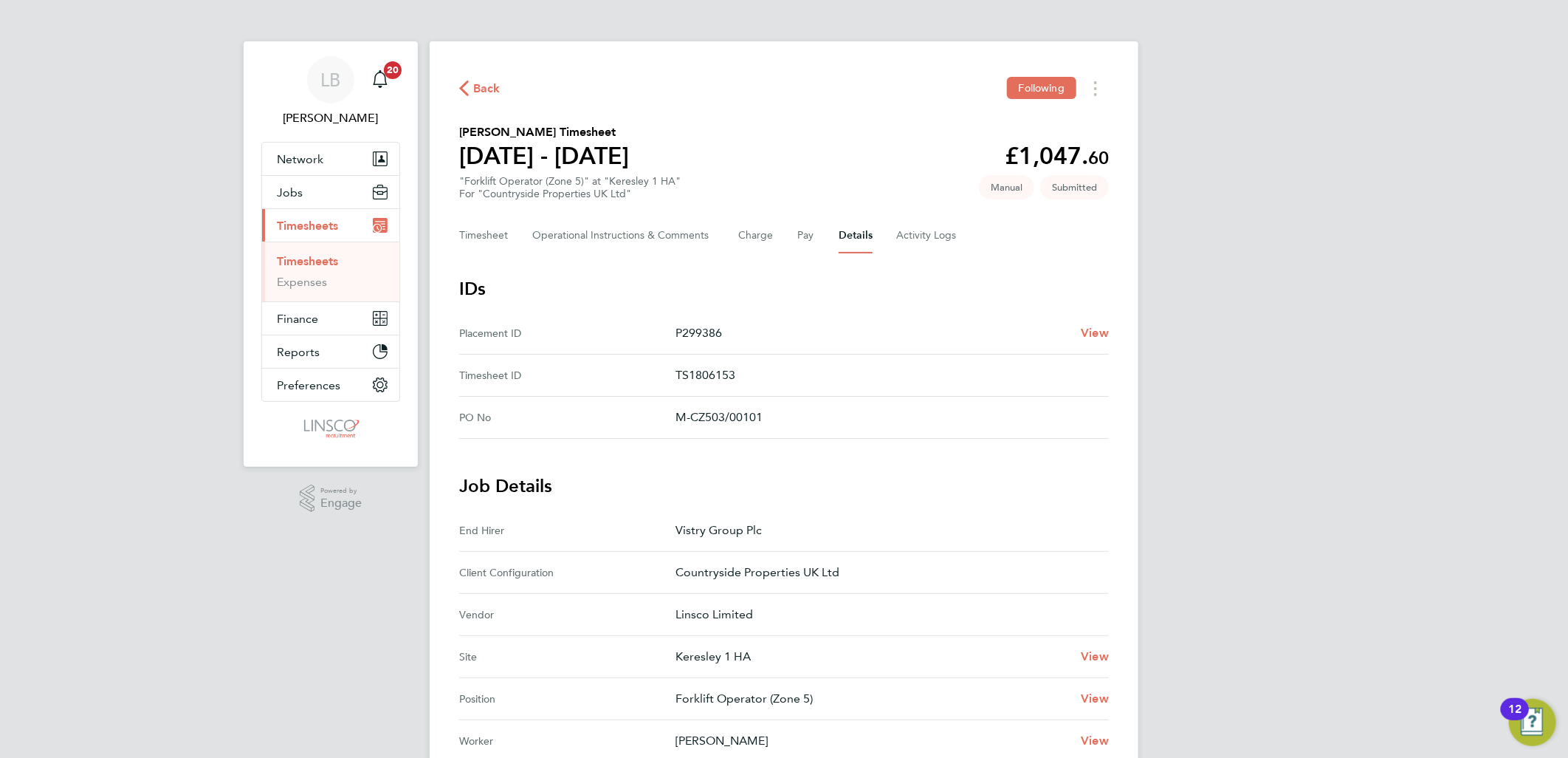
click at [472, 86] on span "Back" at bounding box center [479, 87] width 41 height 14
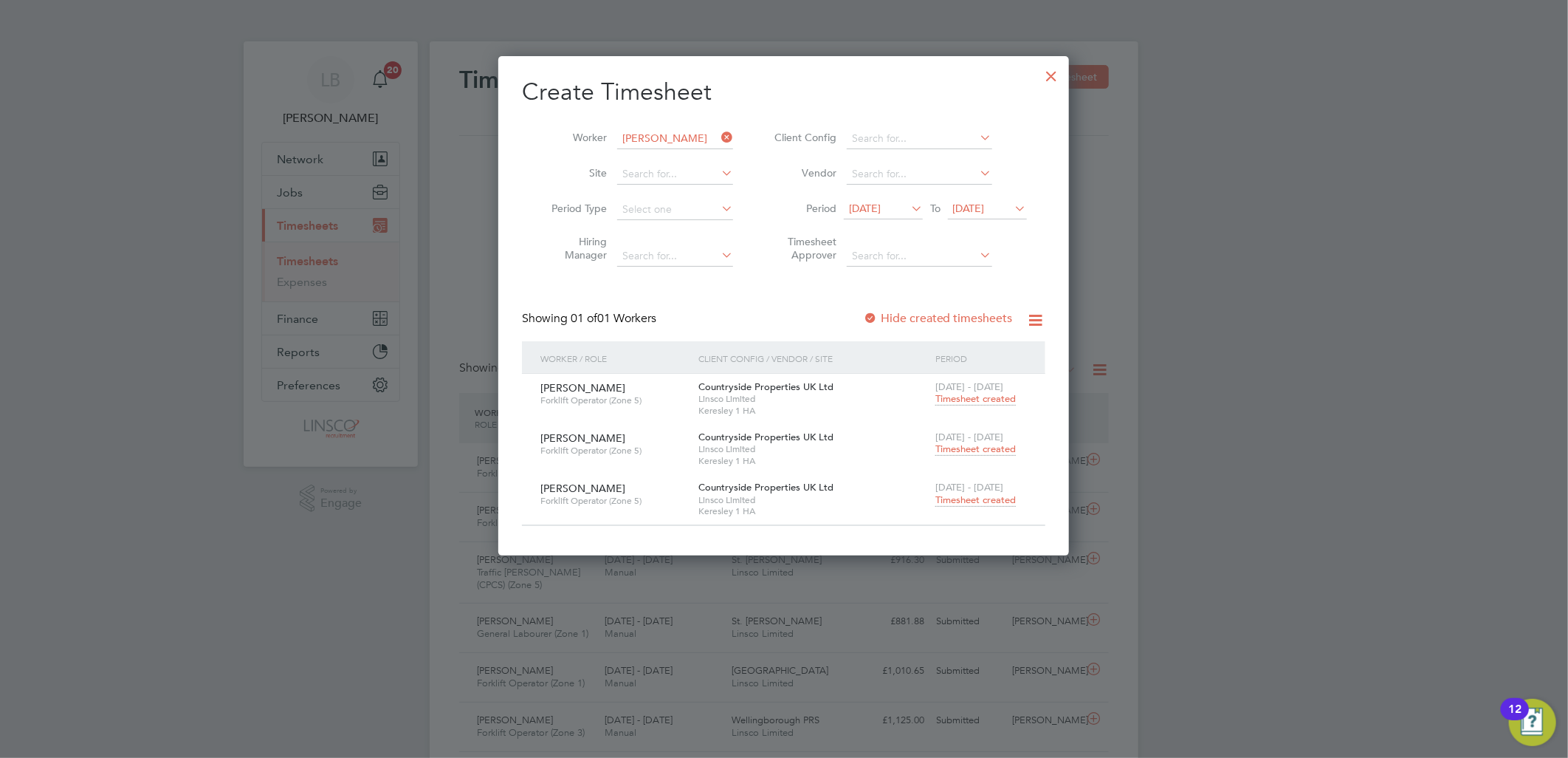
drag, startPoint x: 1057, startPoint y: 83, endPoint x: 1006, endPoint y: 71, distance: 52.4
click at [1057, 83] on div at bounding box center [1051, 72] width 26 height 26
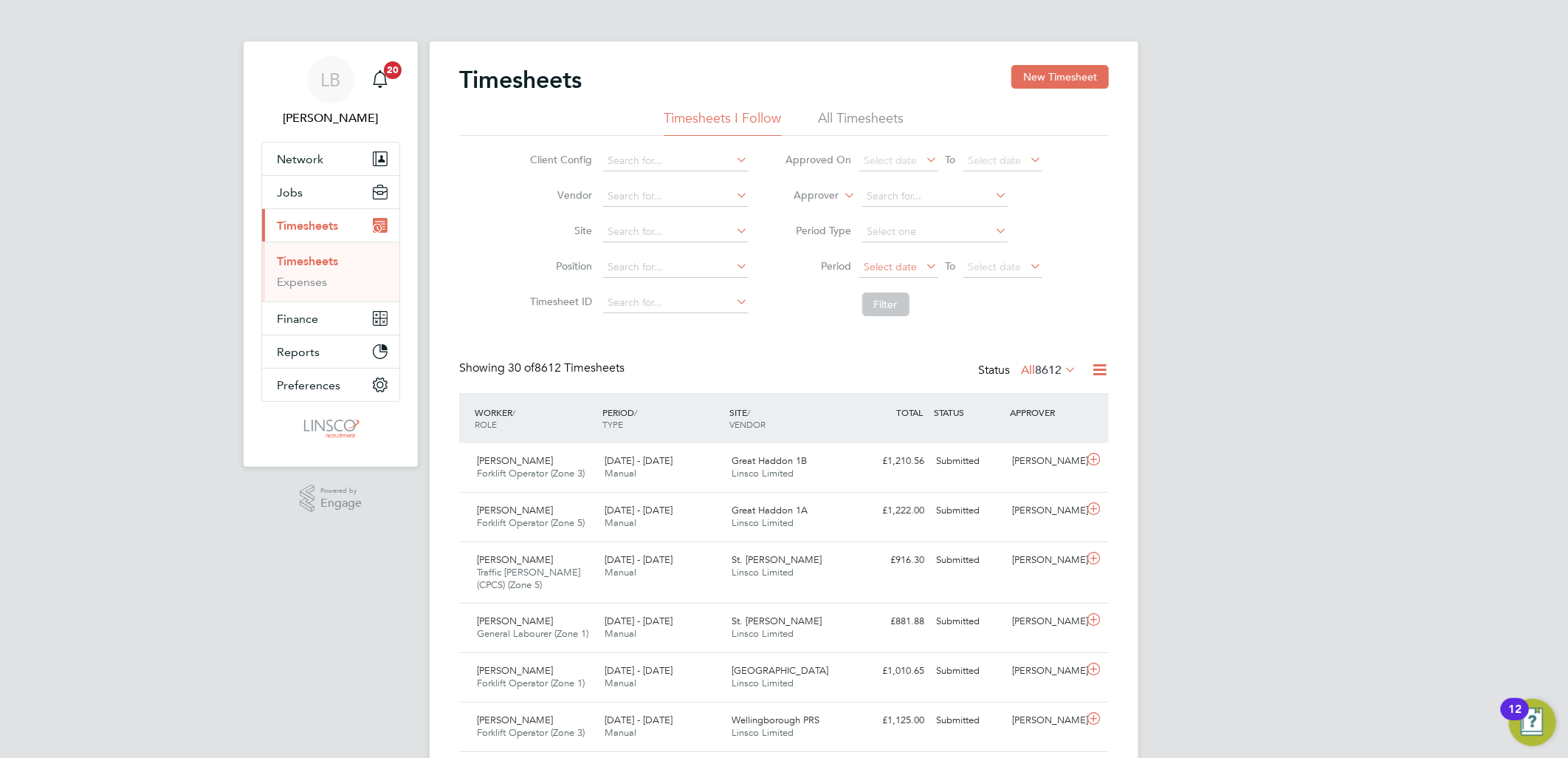
click at [866, 273] on span "Select date" at bounding box center [898, 267] width 79 height 20
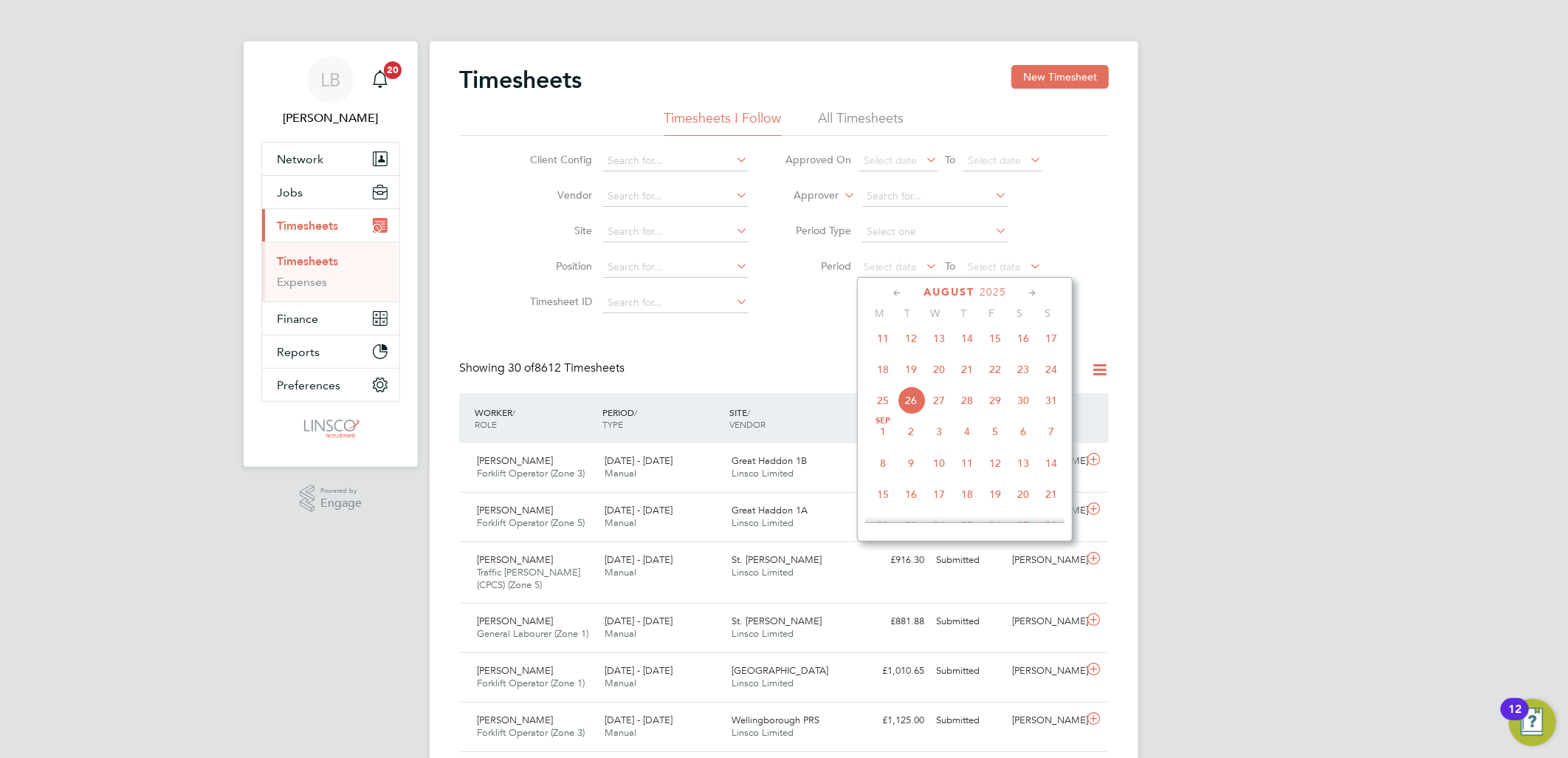
click at [888, 370] on span "18" at bounding box center [882, 369] width 28 height 28
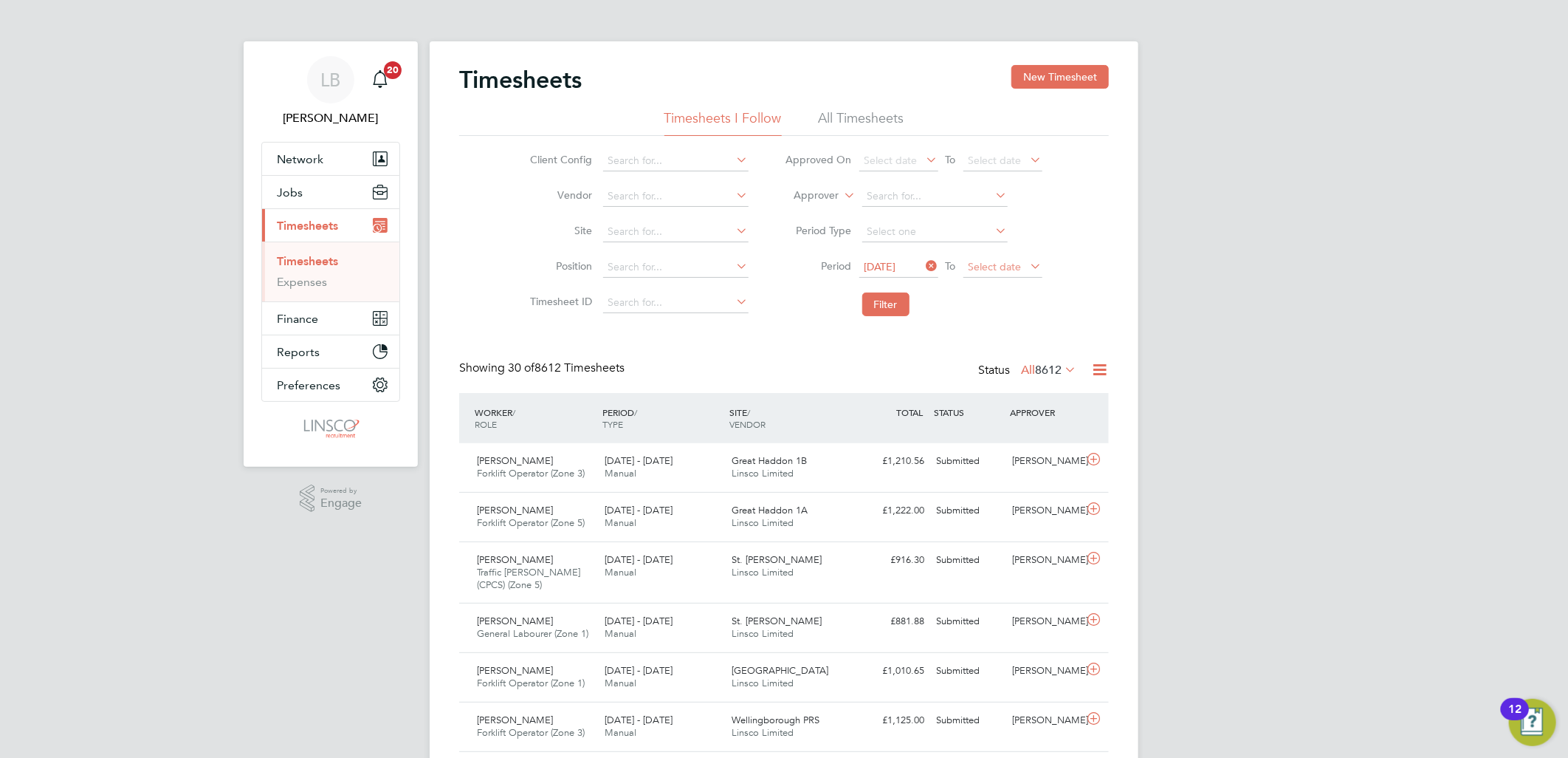
click at [987, 263] on span "Select date" at bounding box center [995, 267] width 53 height 14
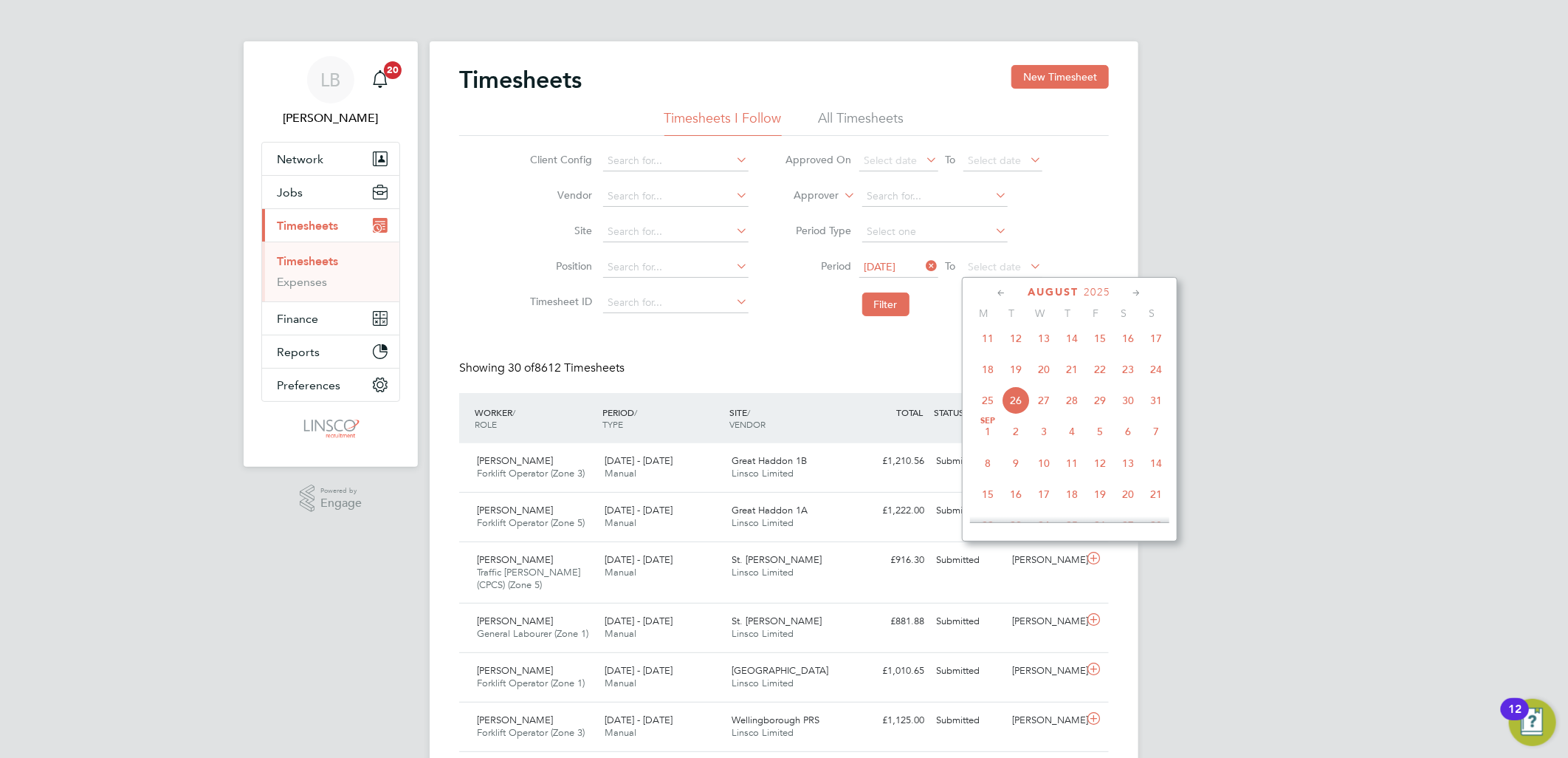
click at [1162, 373] on span "24" at bounding box center [1156, 369] width 28 height 28
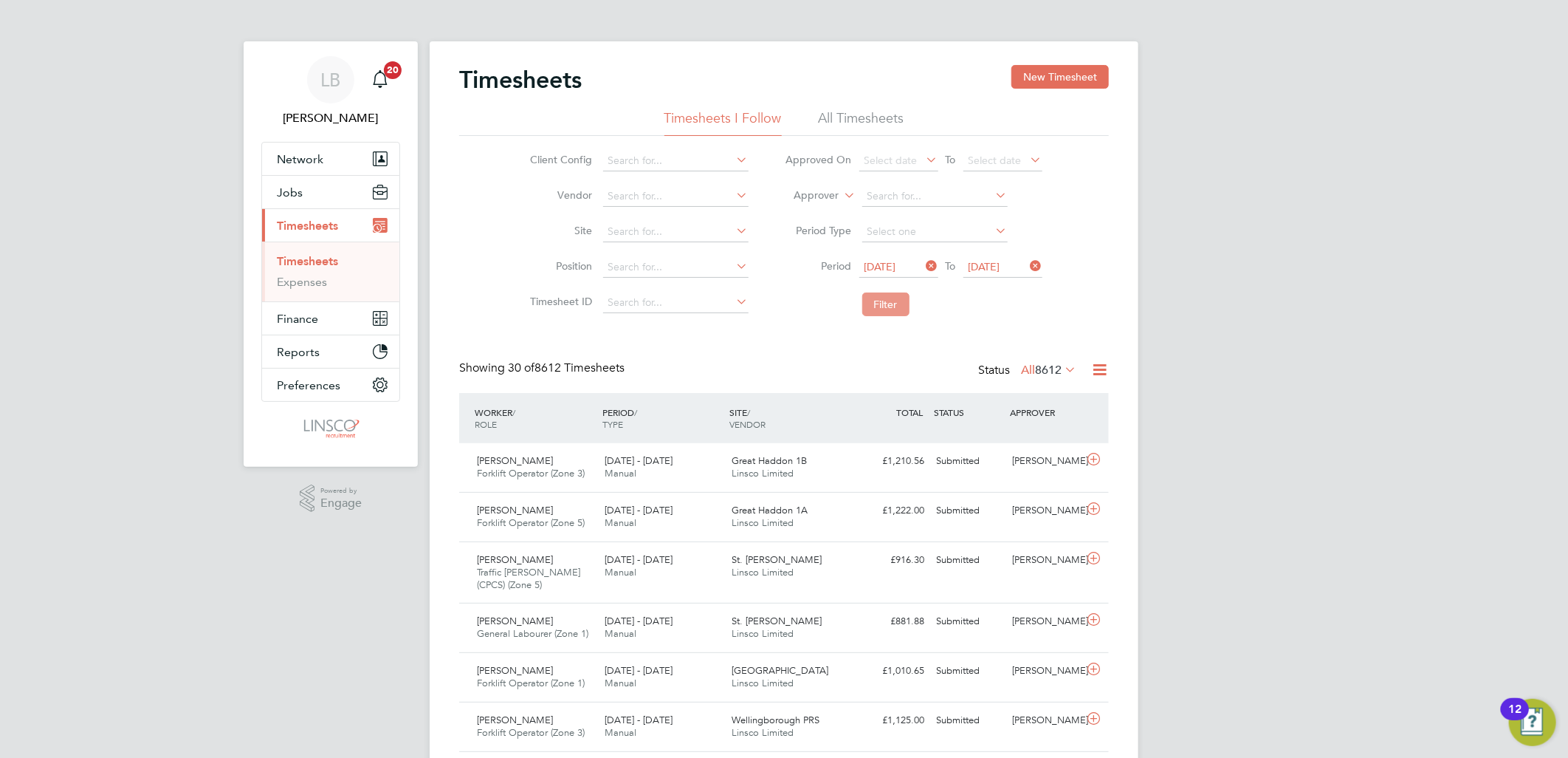
click at [868, 298] on button "Filter" at bounding box center [885, 304] width 47 height 23
click at [1043, 367] on label "All 43" at bounding box center [1055, 370] width 42 height 15
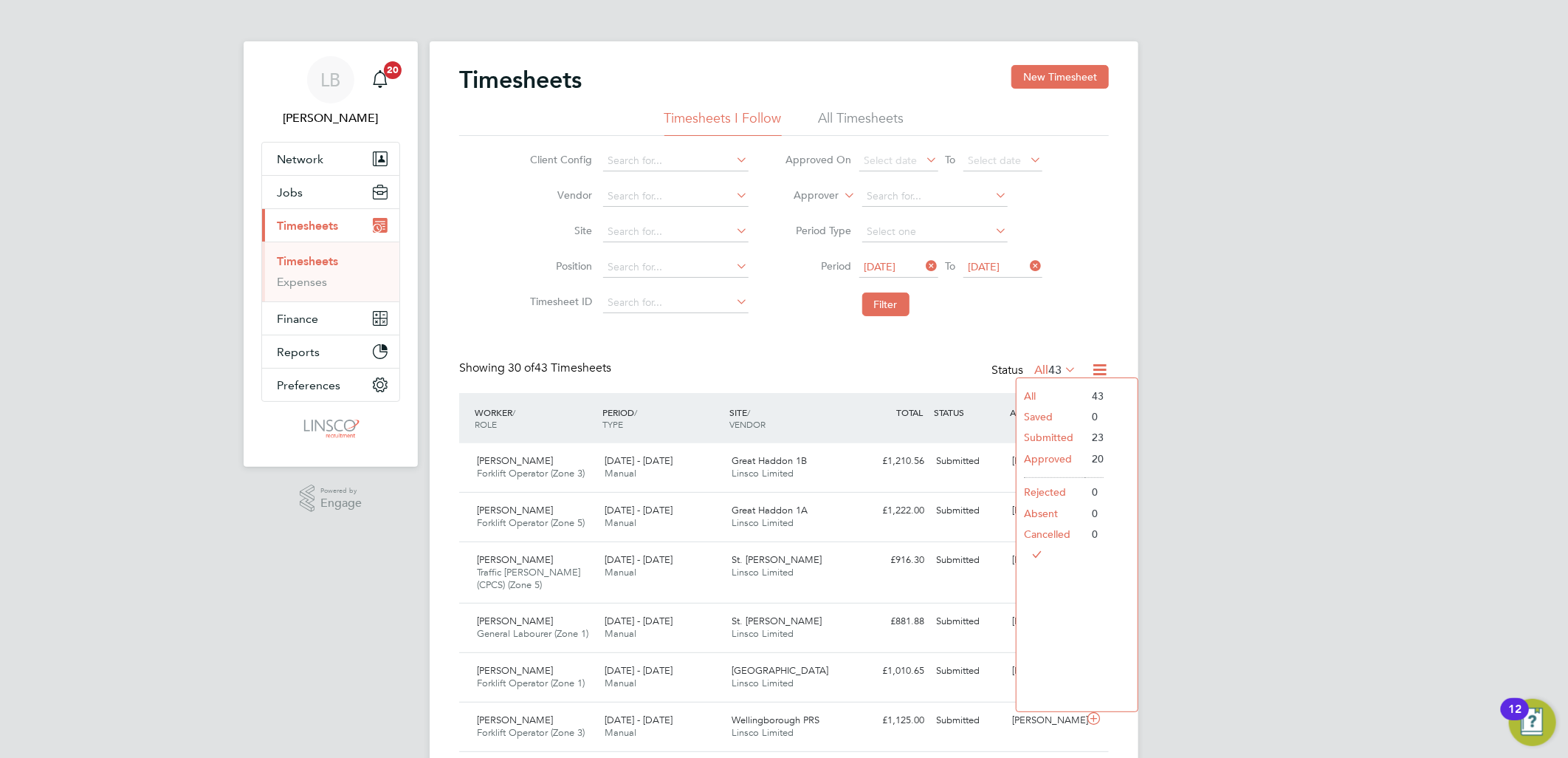
click at [1051, 453] on li "Approved" at bounding box center [1051, 459] width 68 height 21
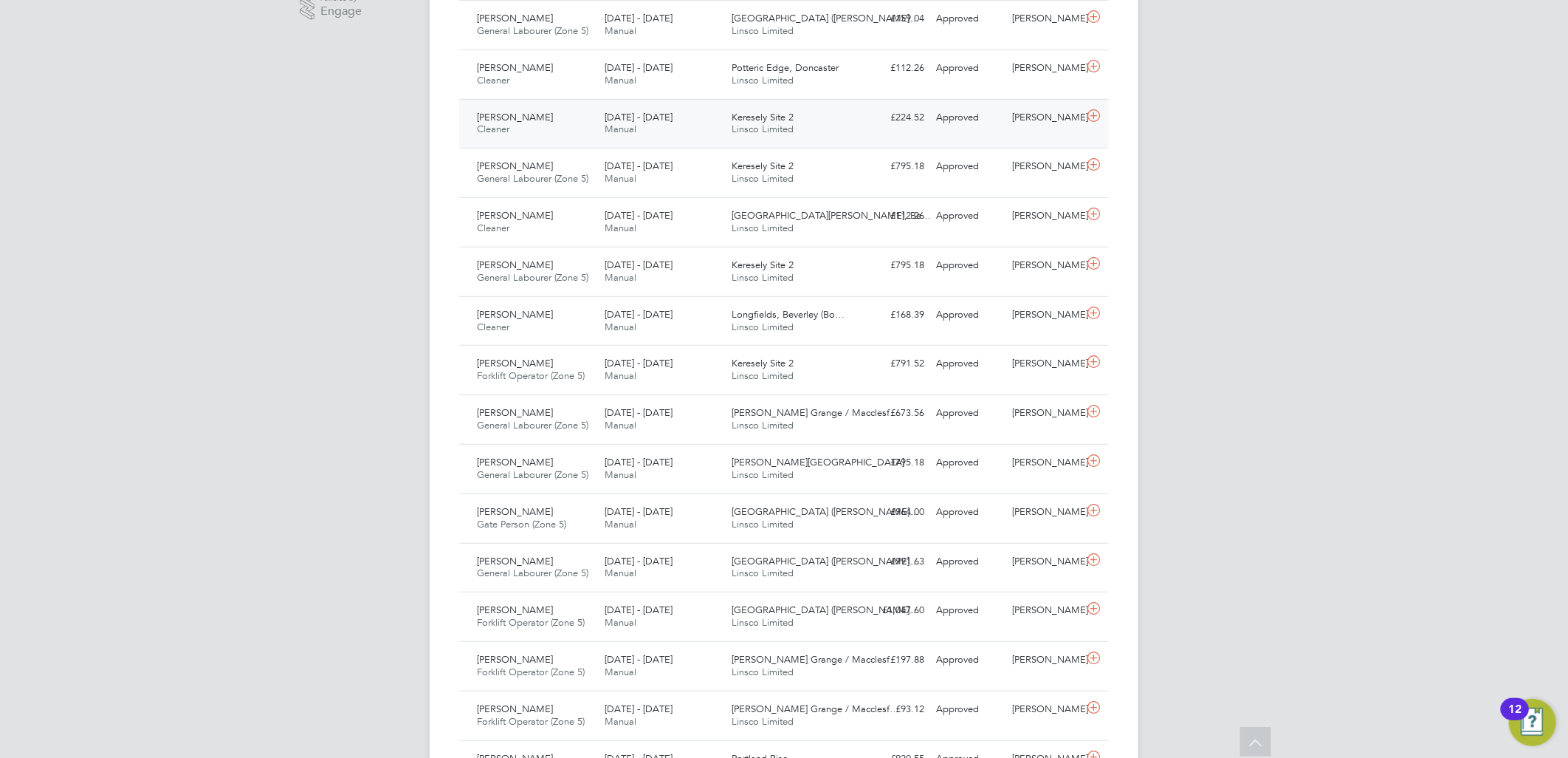
click at [624, 131] on span "Manual" at bounding box center [620, 128] width 32 height 13
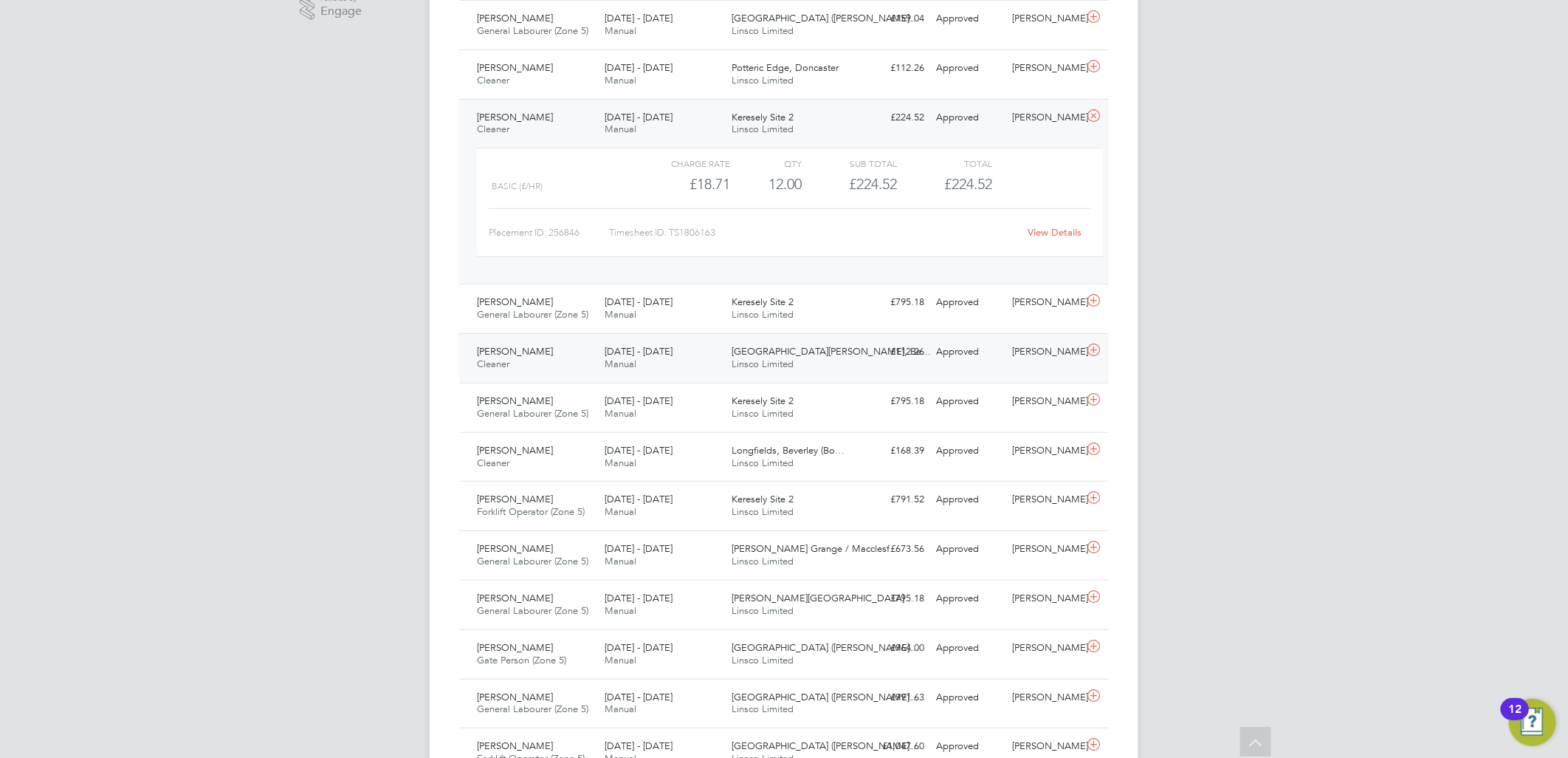
drag, startPoint x: 645, startPoint y: 313, endPoint x: 947, endPoint y: 358, distance: 305.3
click at [645, 313] on div "[DATE] - [DATE] Manual" at bounding box center [662, 308] width 128 height 37
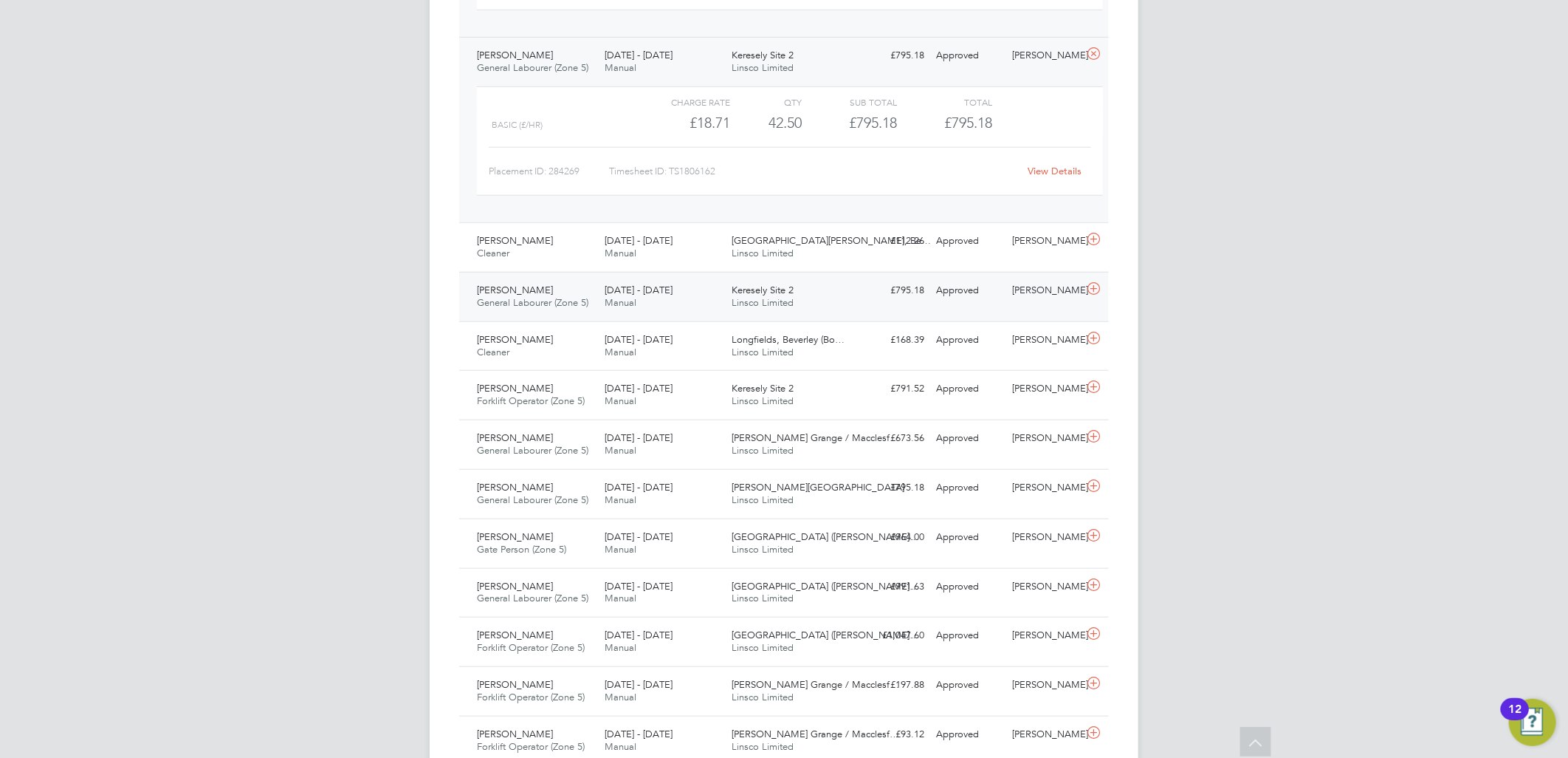
drag, startPoint x: 725, startPoint y: 298, endPoint x: 738, endPoint y: 296, distance: 13.2
click at [726, 298] on div "Keresely Site 2 Linsco Limited" at bounding box center [790, 297] width 128 height 37
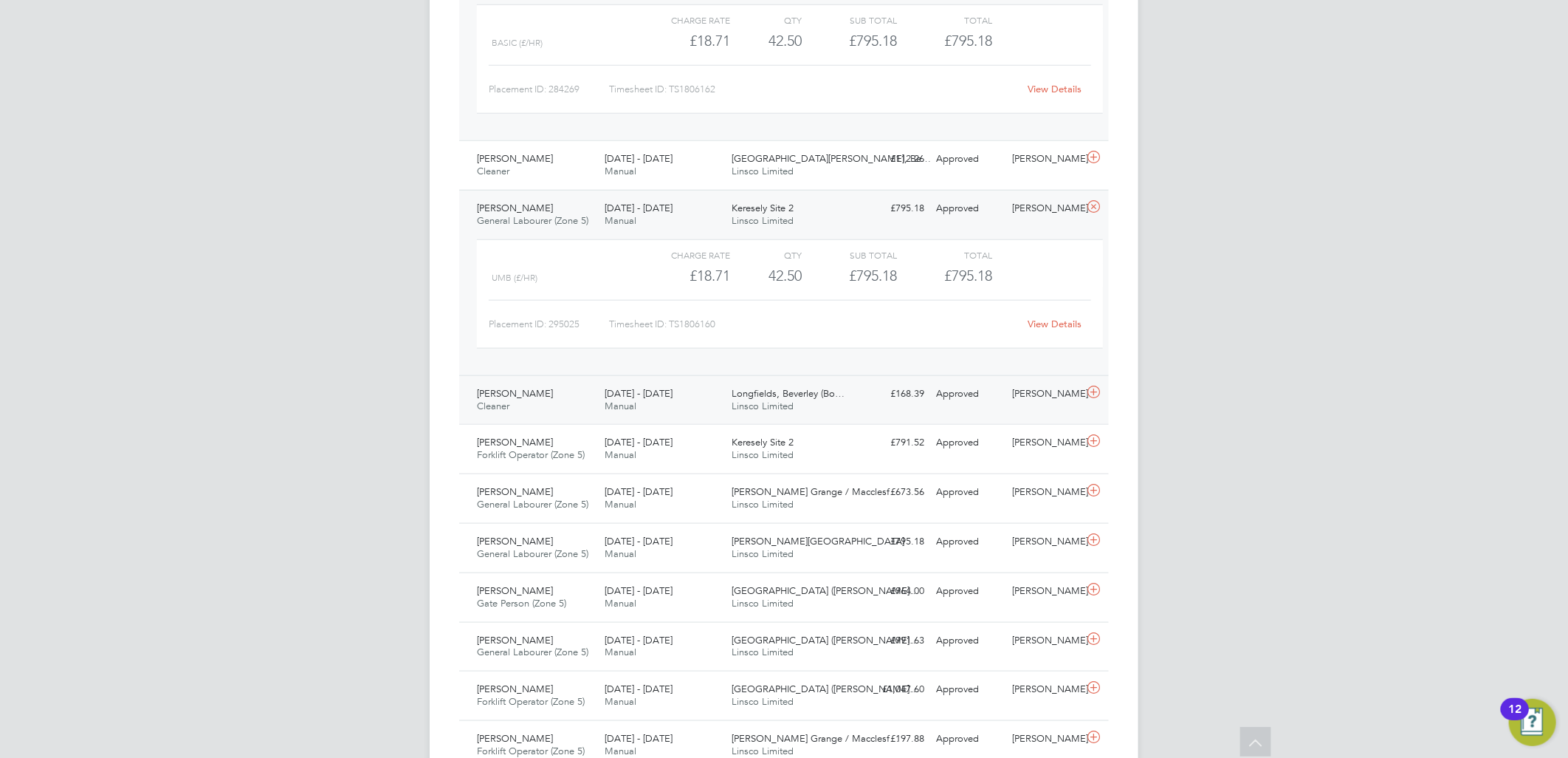
click at [590, 392] on div "[PERSON_NAME] Cleaner [DATE] - [DATE]" at bounding box center [535, 400] width 128 height 37
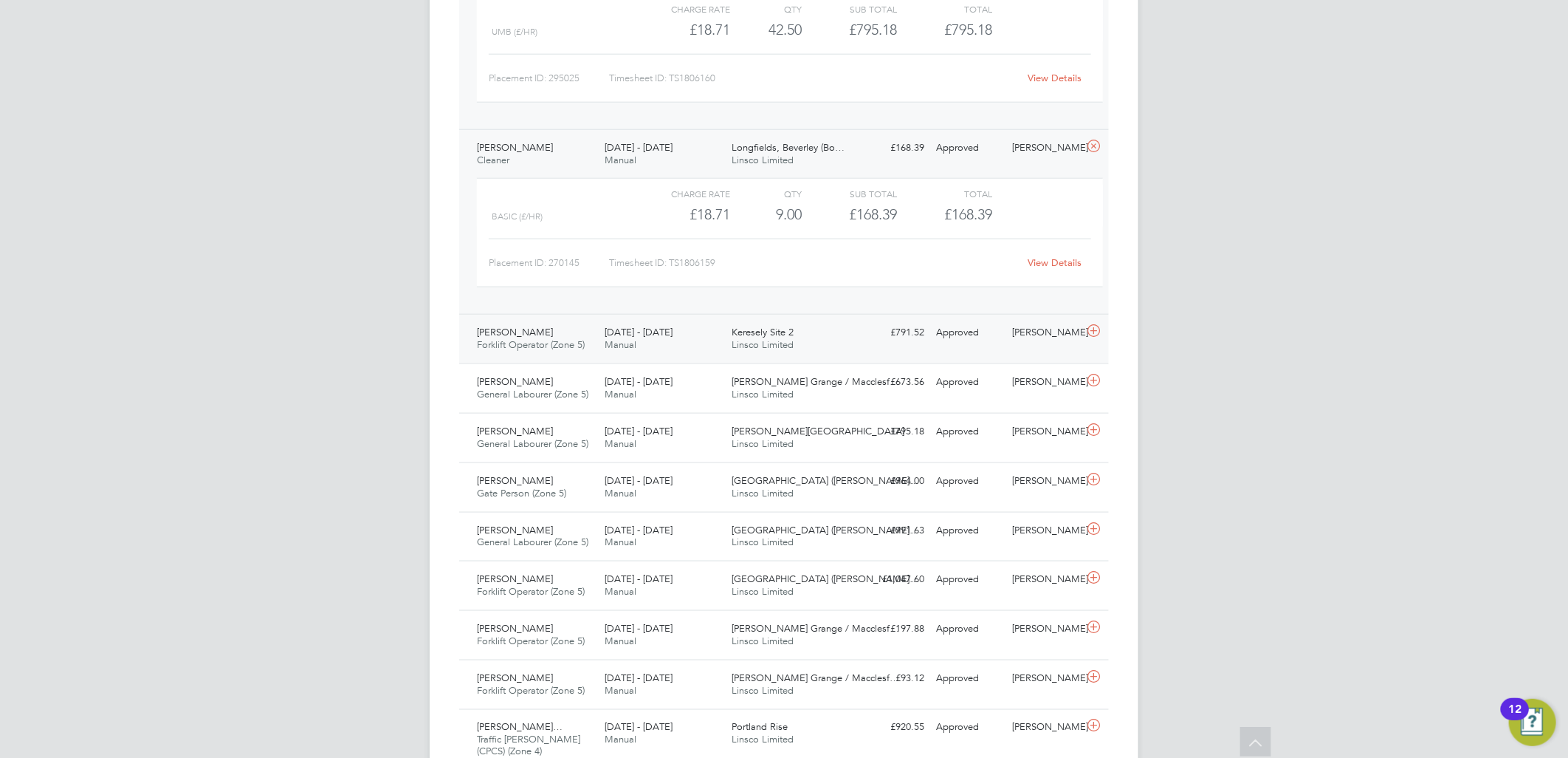
click at [726, 337] on div "Keresely Site 2 Linsco Limited" at bounding box center [790, 339] width 128 height 37
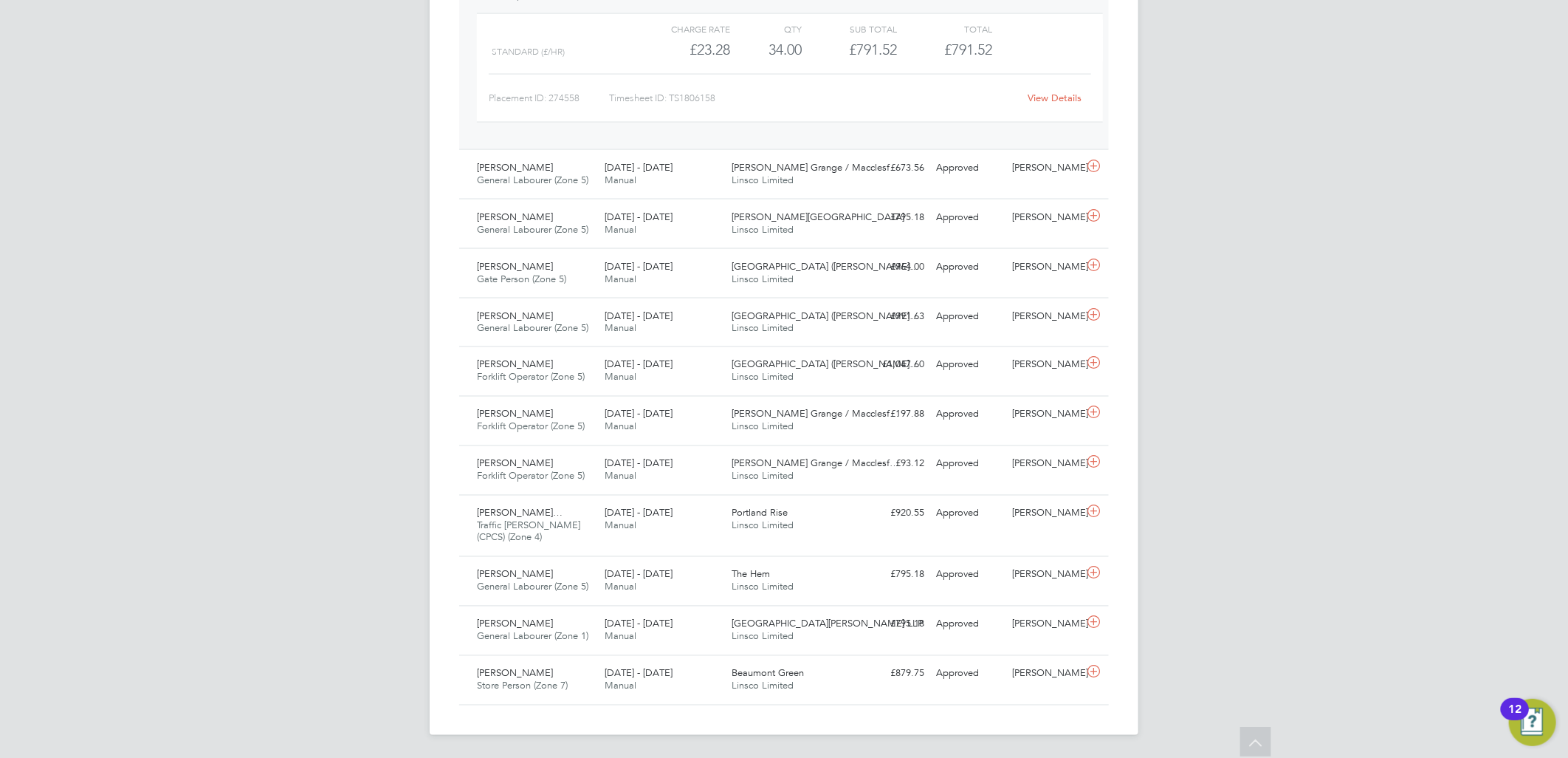
scroll to position [1418, 0]
drag, startPoint x: 792, startPoint y: 173, endPoint x: 792, endPoint y: 201, distance: 28.0
click at [792, 173] on div "[PERSON_NAME] Grange / Macclesf… Linsco Limited" at bounding box center [790, 173] width 128 height 37
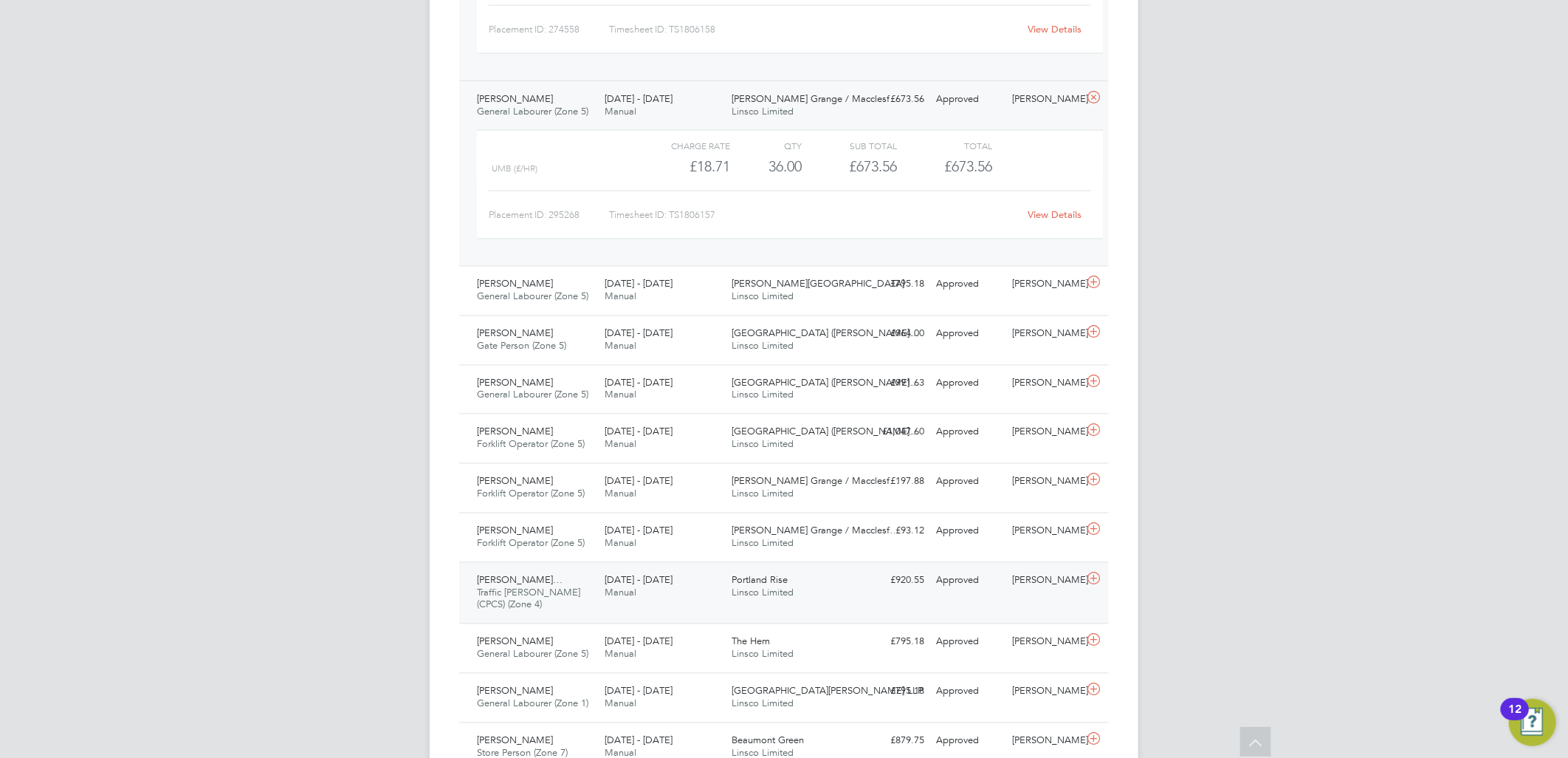
scroll to position [1554, 0]
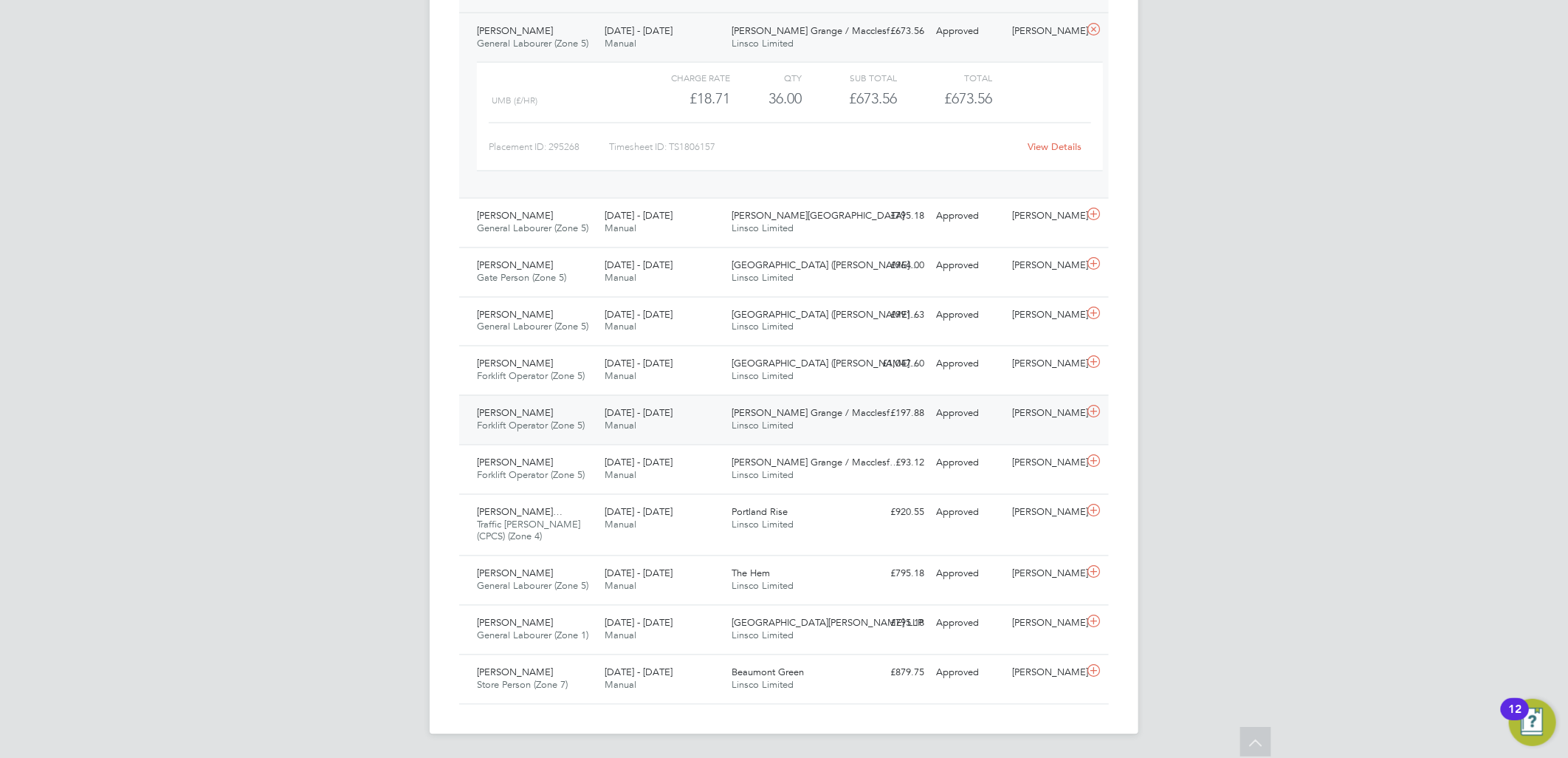
drag, startPoint x: 620, startPoint y: 408, endPoint x: 623, endPoint y: 439, distance: 31.1
click at [620, 408] on div "[DATE] - [DATE] Manual" at bounding box center [662, 420] width 128 height 37
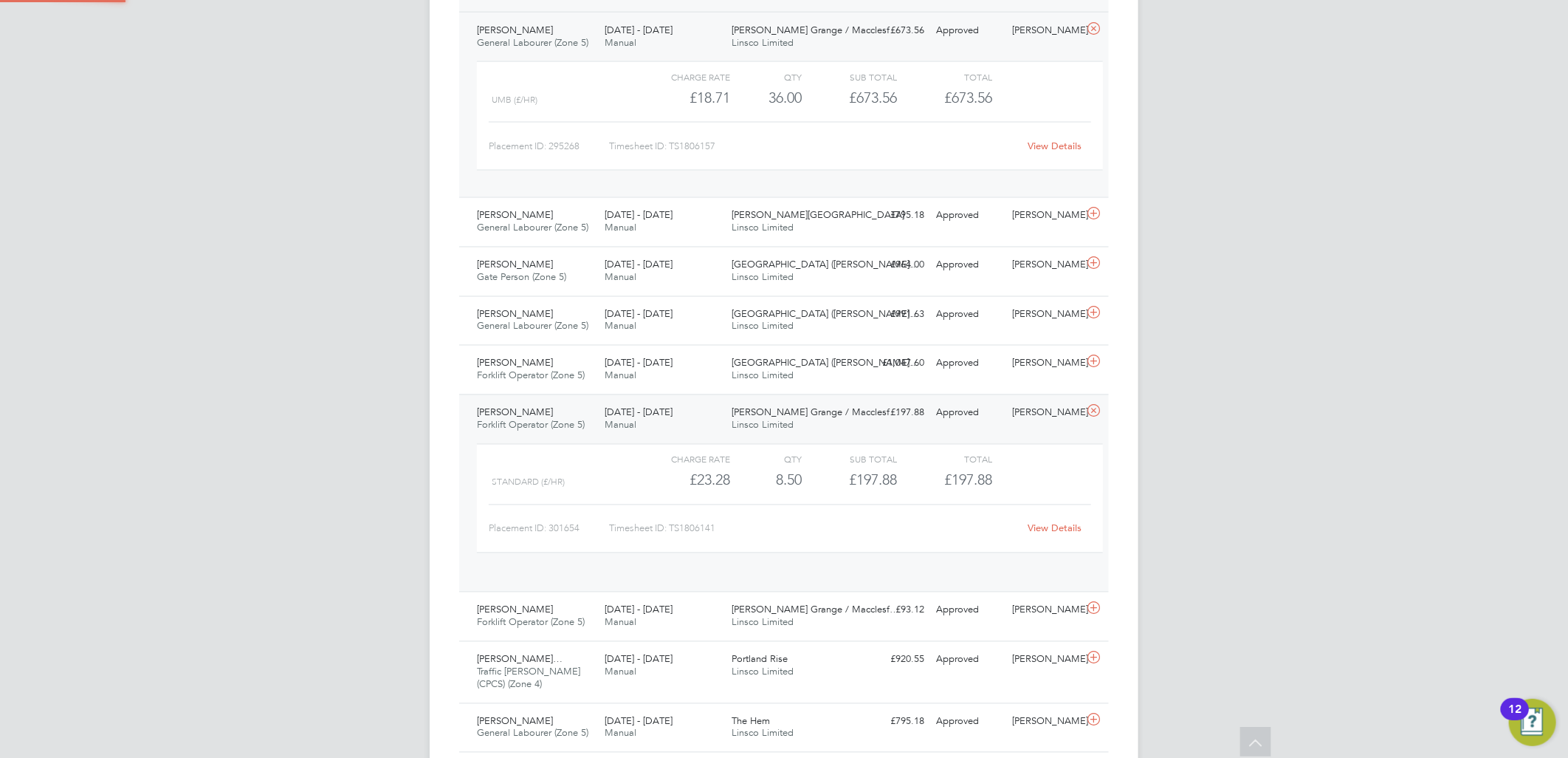
scroll to position [24, 144]
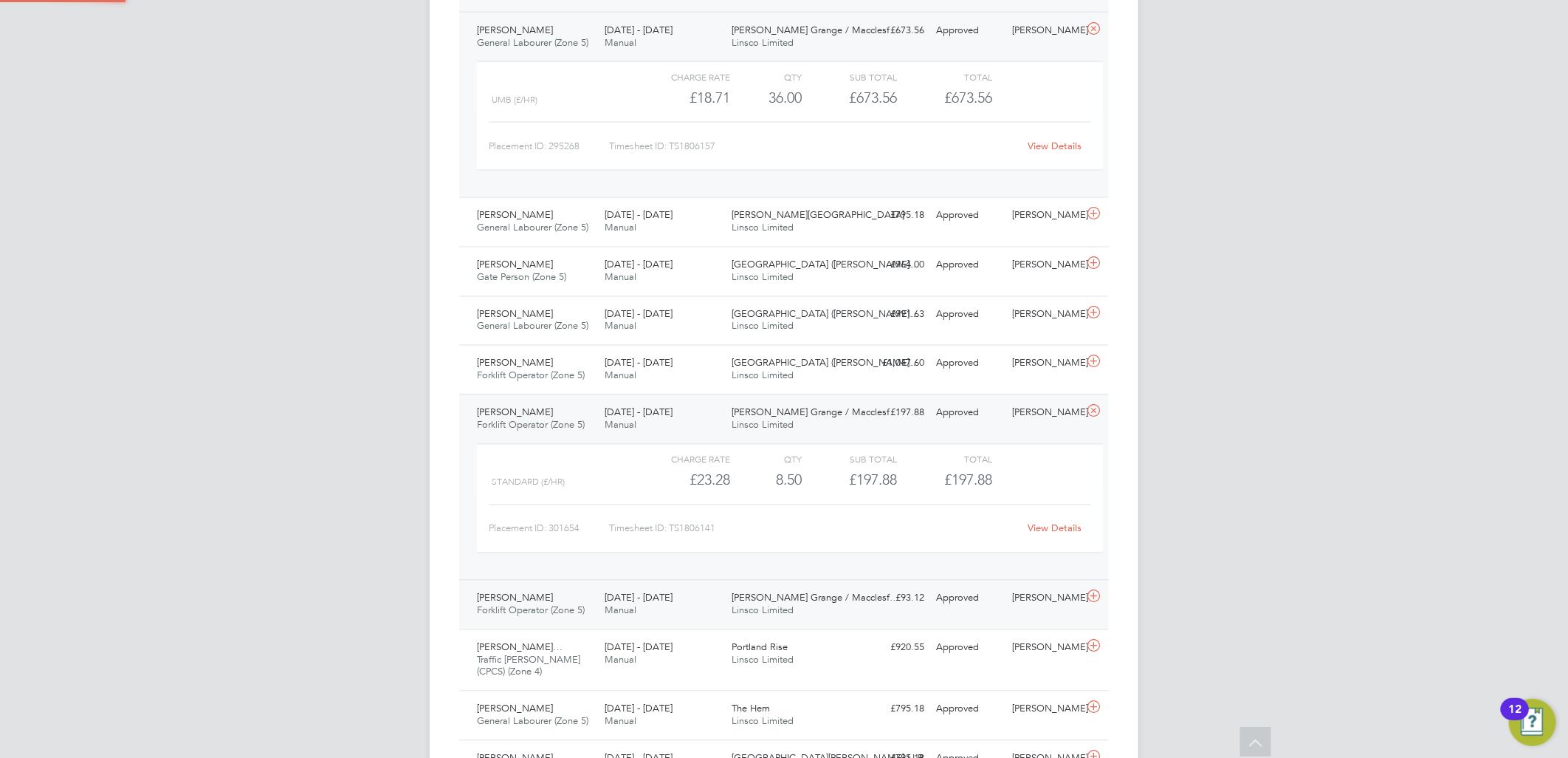
click at [566, 602] on div "[PERSON_NAME] Forklift Operator (Zone 5) [DATE] - [DATE]" at bounding box center [535, 605] width 128 height 37
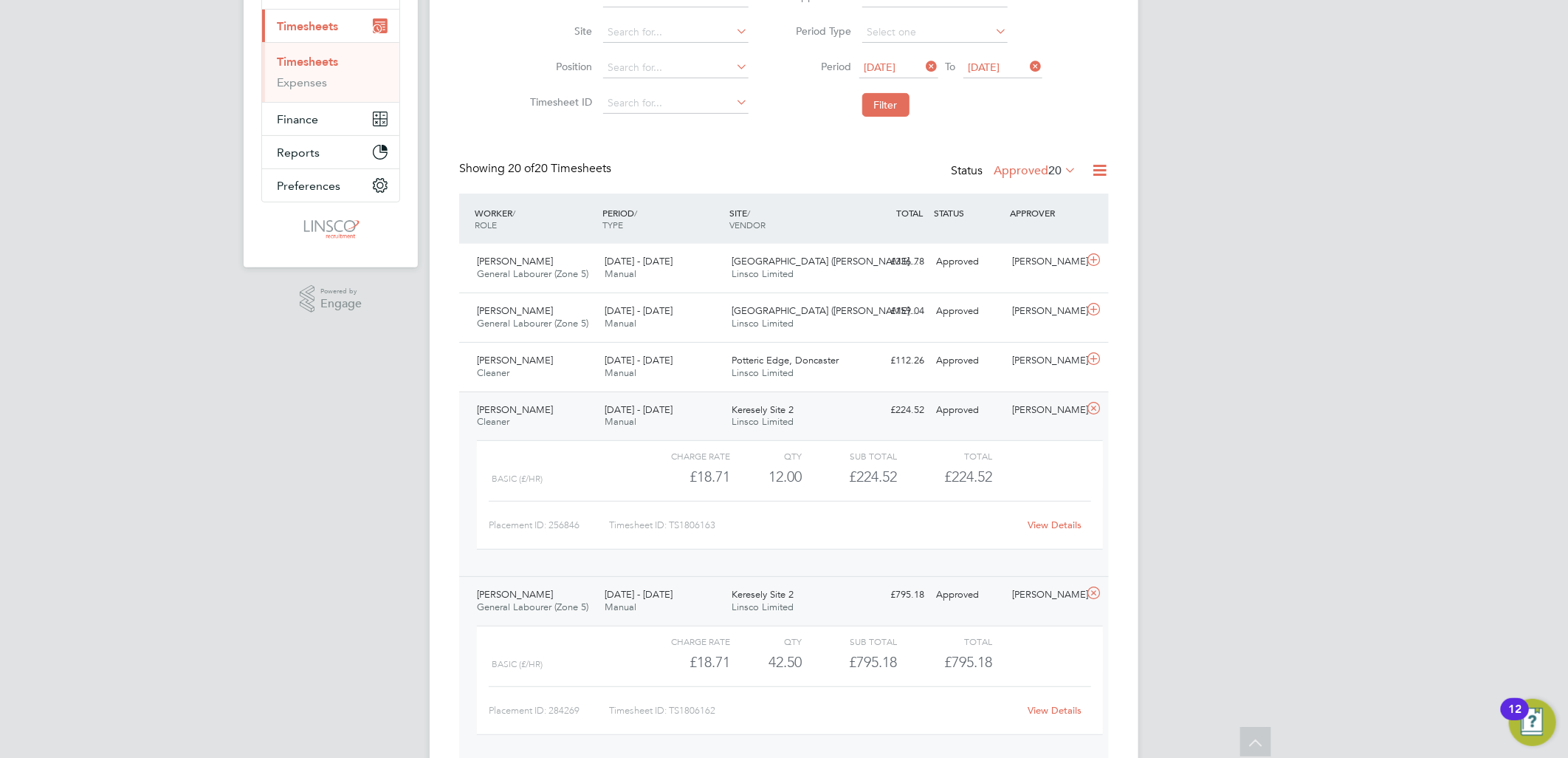
scroll to position [0, 0]
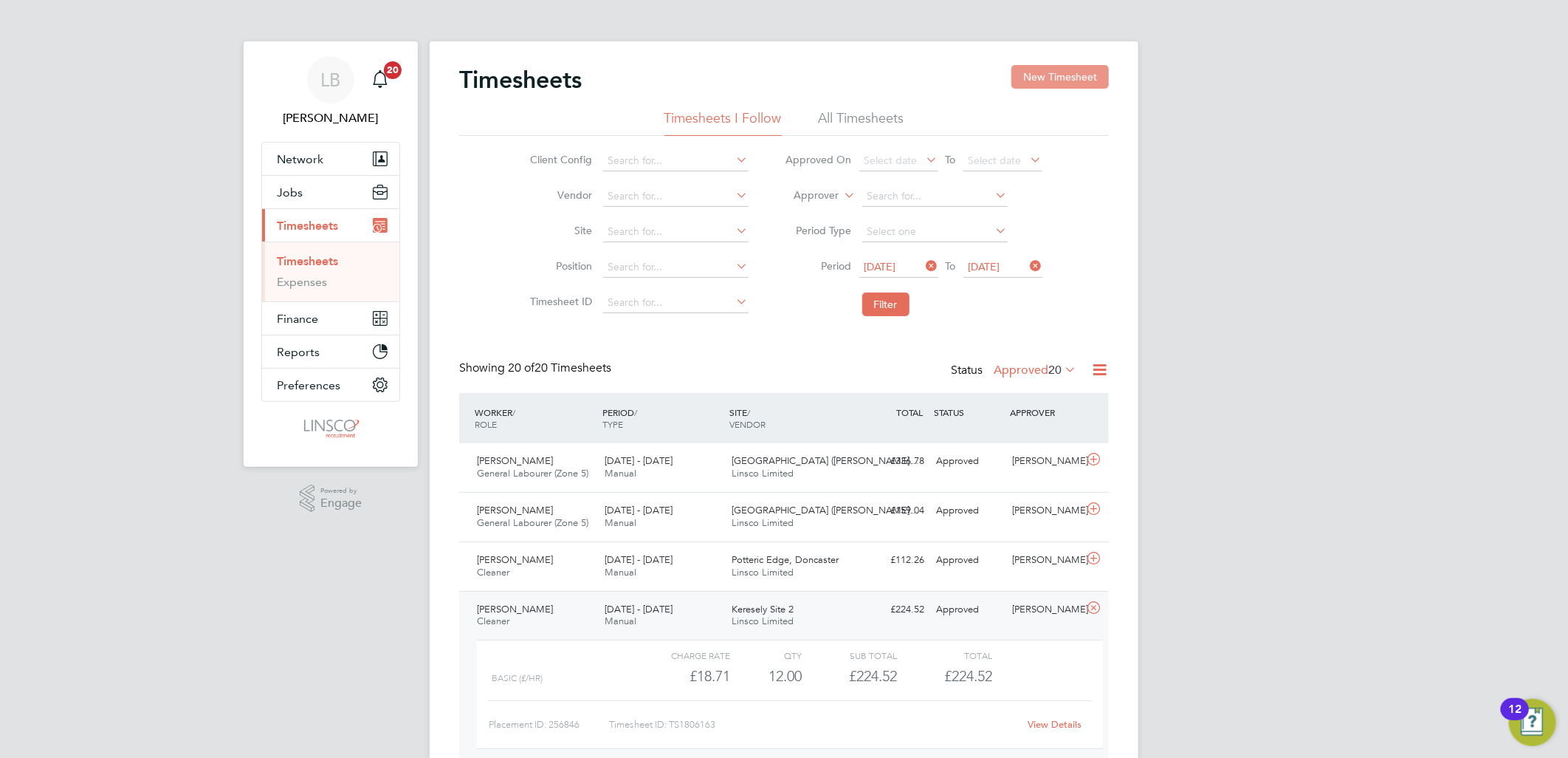
click at [1060, 76] on button "New Timesheet" at bounding box center [1060, 77] width 98 height 23
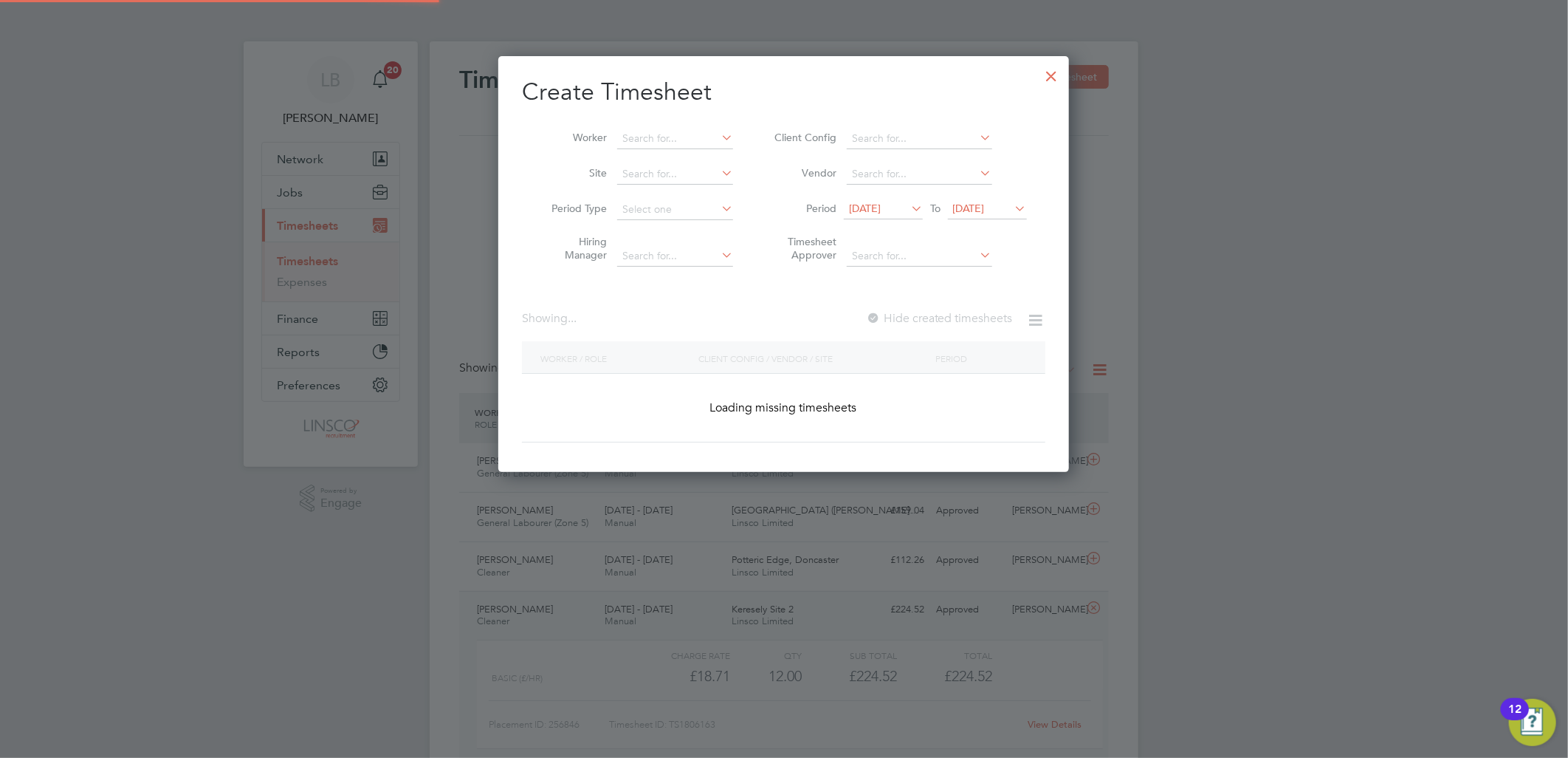
scroll to position [2480, 571]
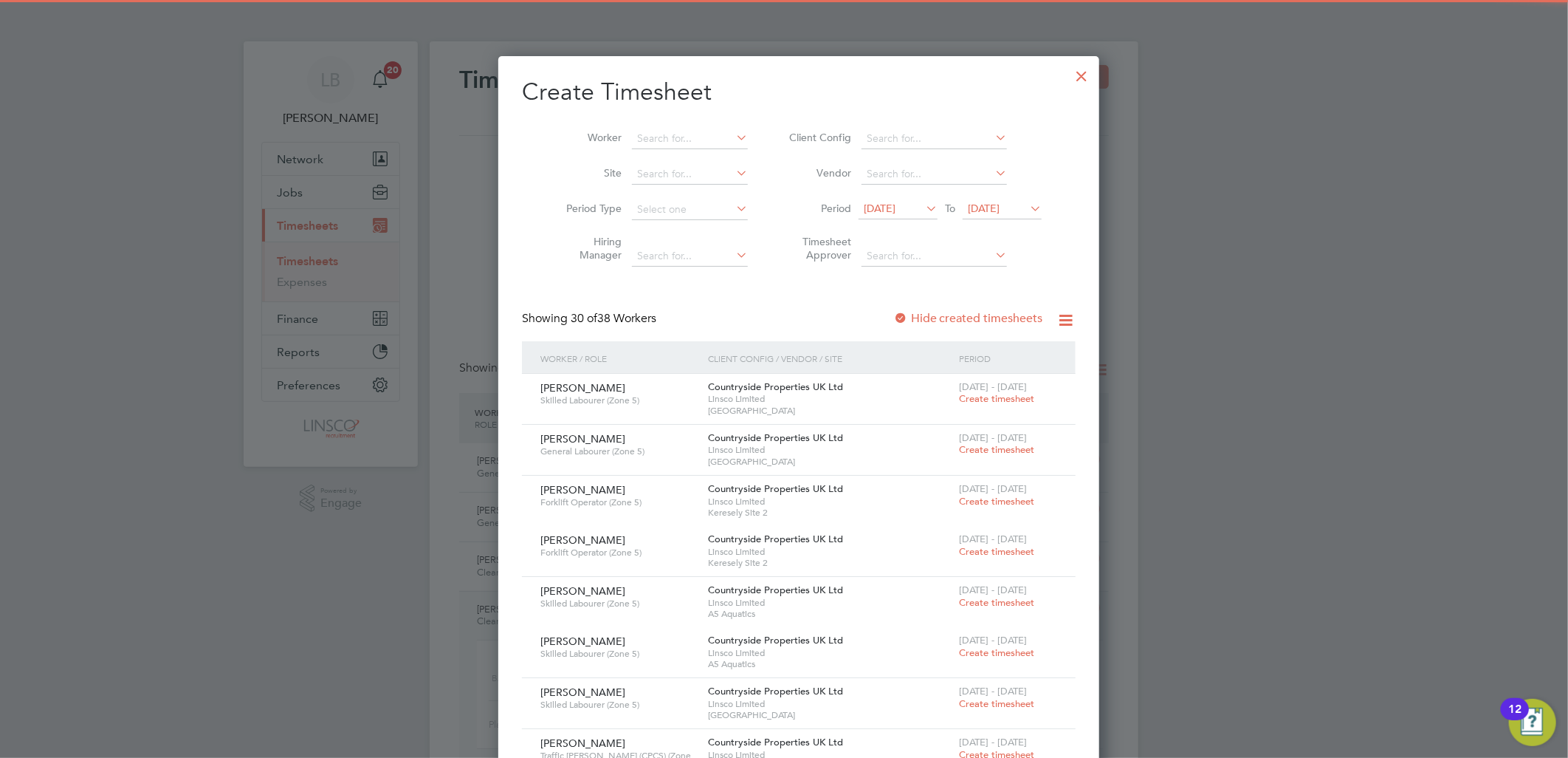
click at [677, 127] on li "Worker" at bounding box center [652, 138] width 230 height 35
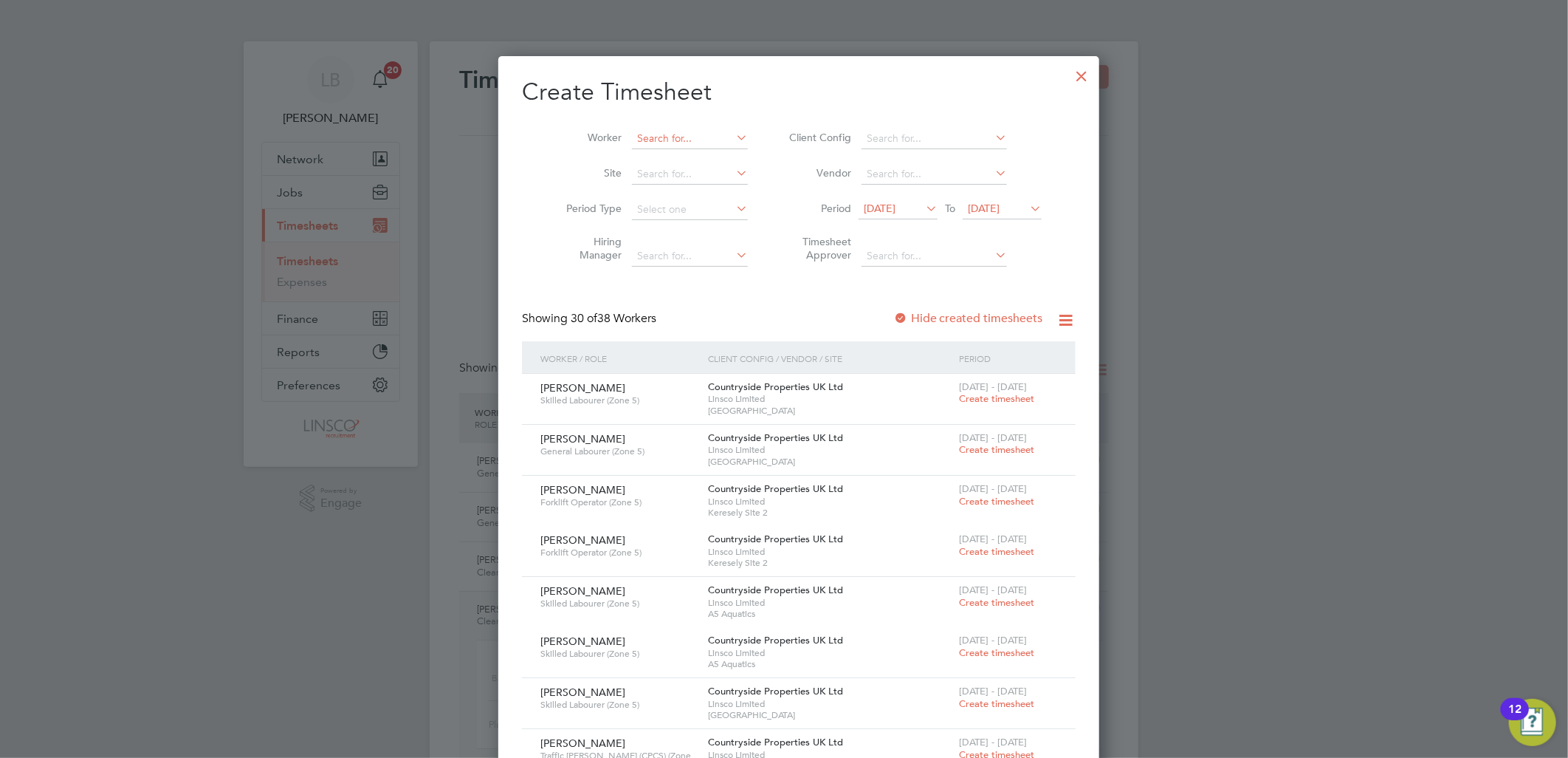
click at [691, 140] on input at bounding box center [690, 139] width 116 height 21
click at [695, 196] on li "[PERSON_NAME]-[PERSON_NAME]" at bounding box center [719, 199] width 205 height 20
type input "[PERSON_NAME]"
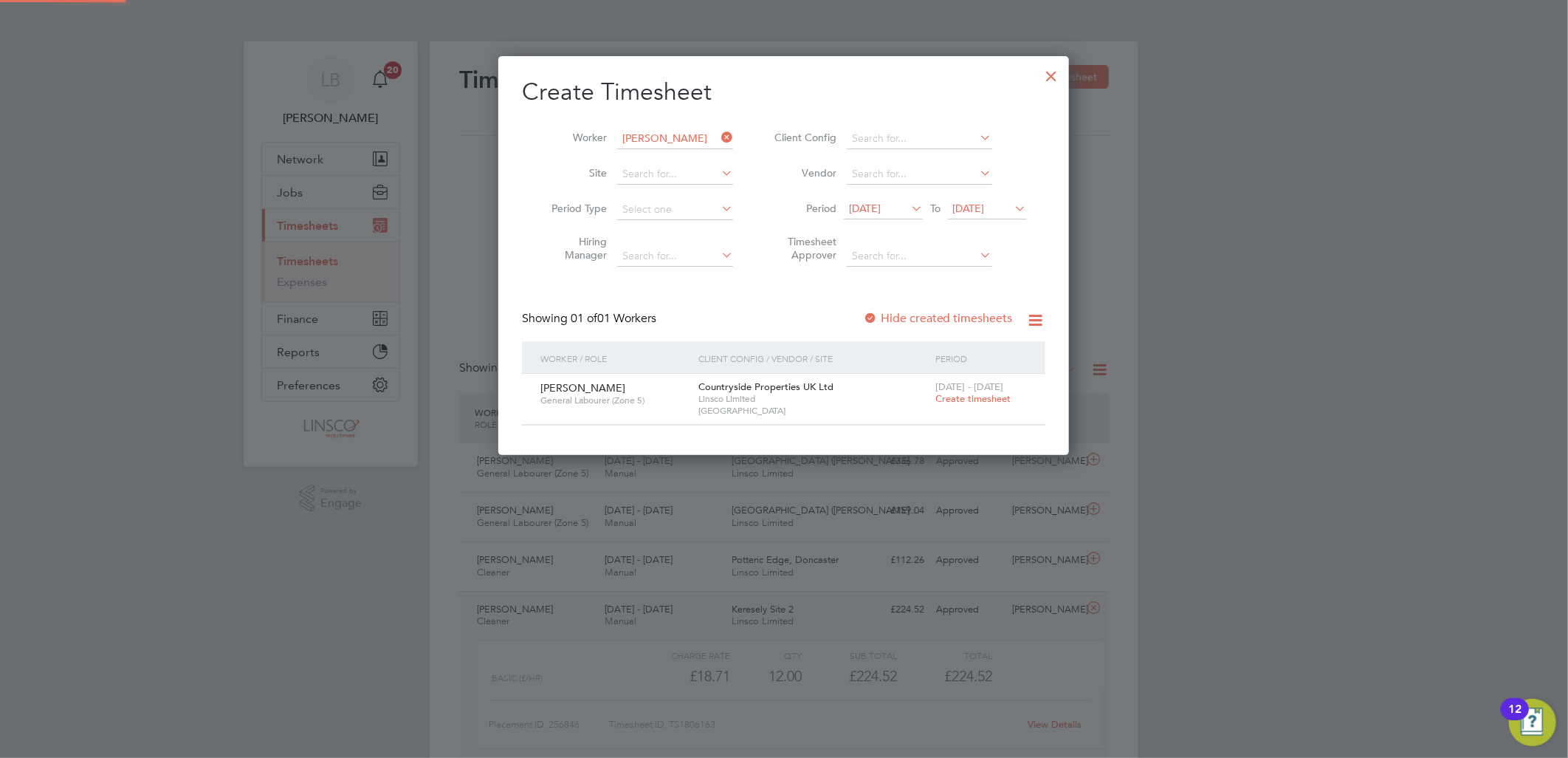
scroll to position [399, 571]
click at [952, 403] on span "Create timesheet" at bounding box center [973, 398] width 75 height 13
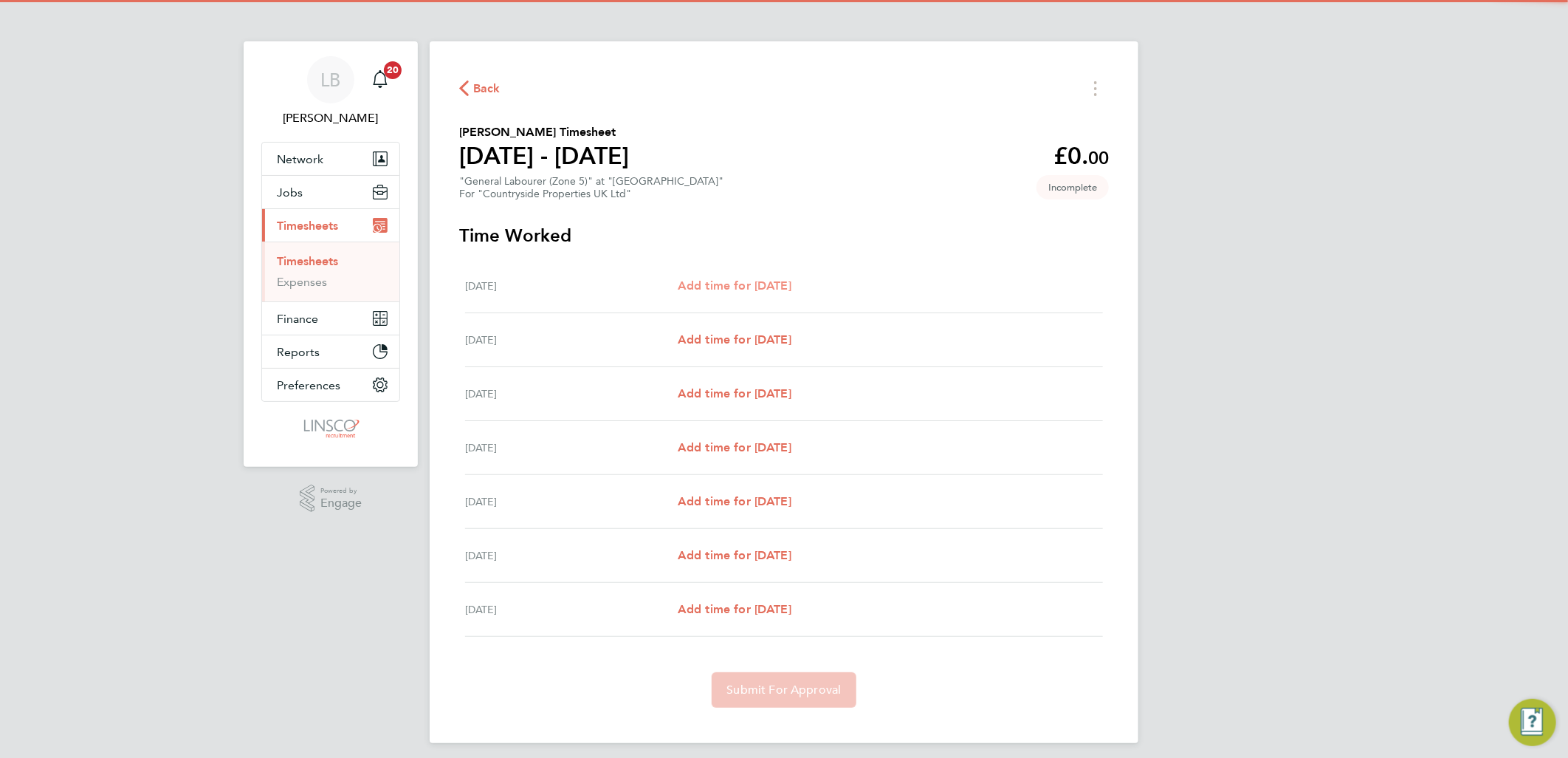
click at [744, 283] on span "Add time for [DATE]" at bounding box center [734, 285] width 113 height 14
select select "30"
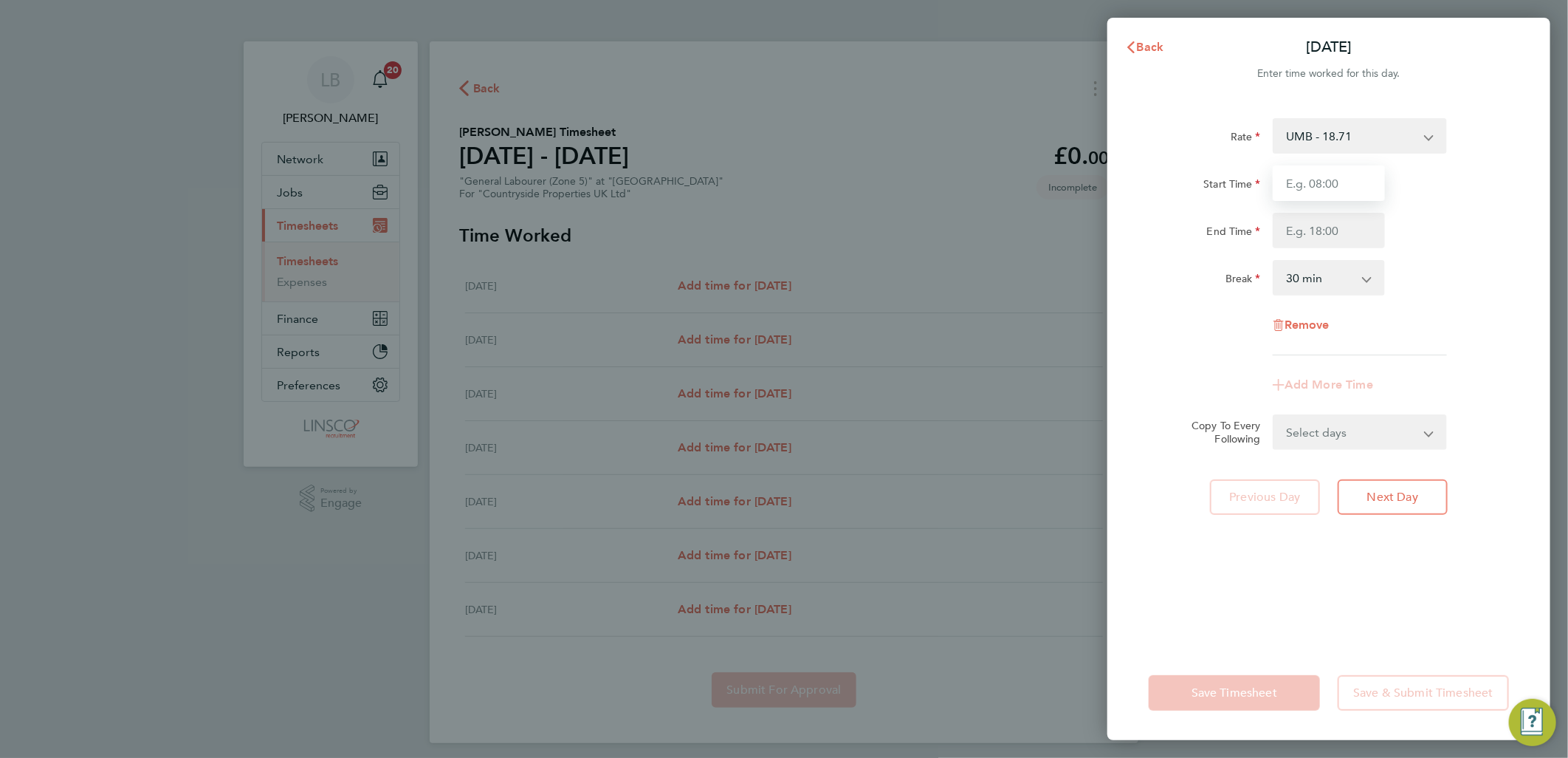
click at [1338, 172] on input "Start Time" at bounding box center [1328, 183] width 112 height 35
type input "07:30"
click at [1307, 228] on input "End Time" at bounding box center [1328, 230] width 112 height 35
type input "17:00"
click at [1471, 172] on div "Start Time 07:30" at bounding box center [1328, 183] width 372 height 35
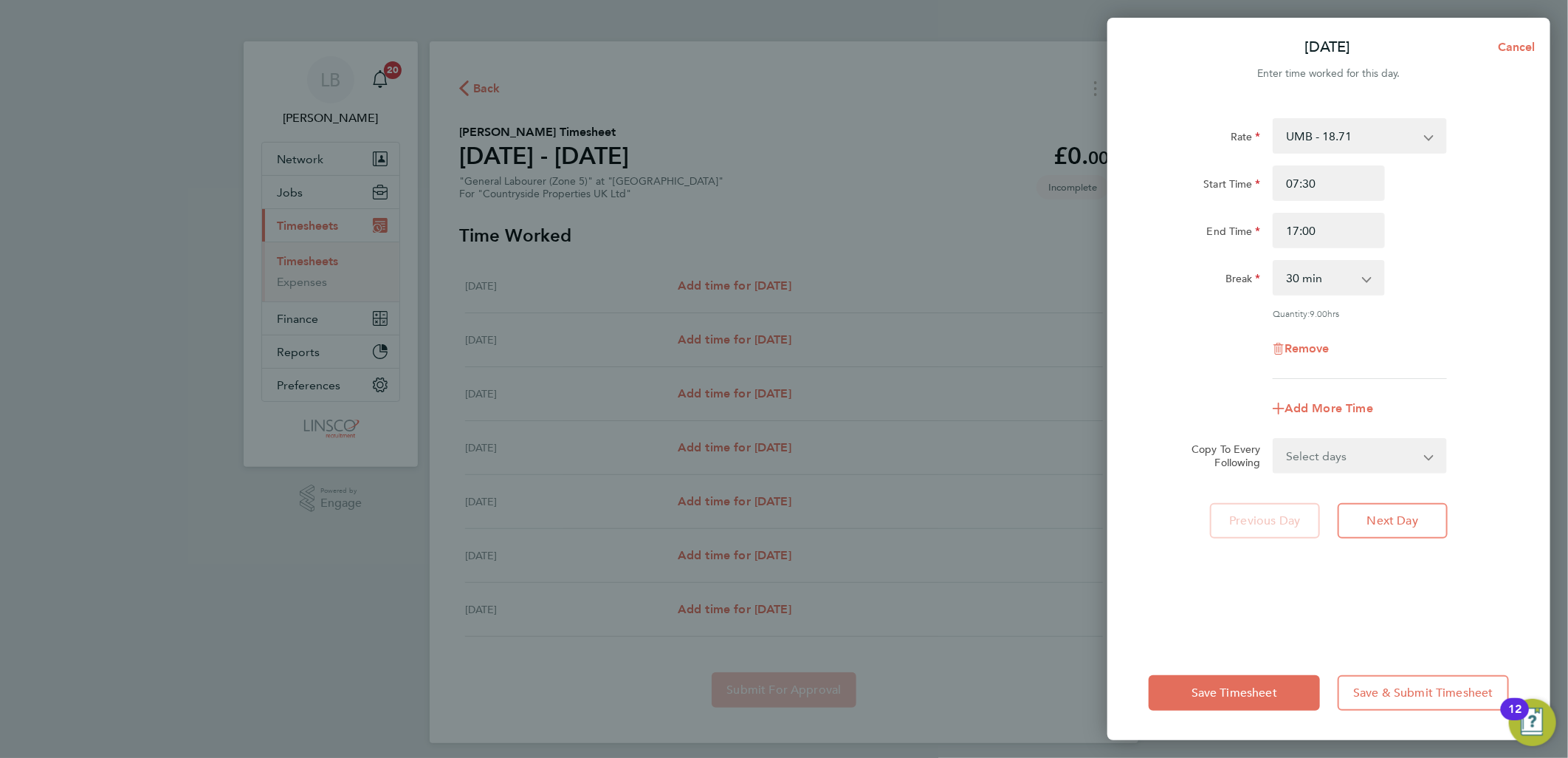
click at [1329, 448] on select "Select days Day Weekday (Mon-Fri) Weekend (Sat-Sun) [DATE] [DATE] [DATE] [DATE]…" at bounding box center [1352, 455] width 155 height 32
select select "WEEKDAY"
click at [1274, 439] on select "Select days Day Weekday (Mon-Fri) Weekend (Sat-Sun) [DATE] [DATE] [DATE] [DATE]…" at bounding box center [1352, 455] width 155 height 32
select select "[DATE]"
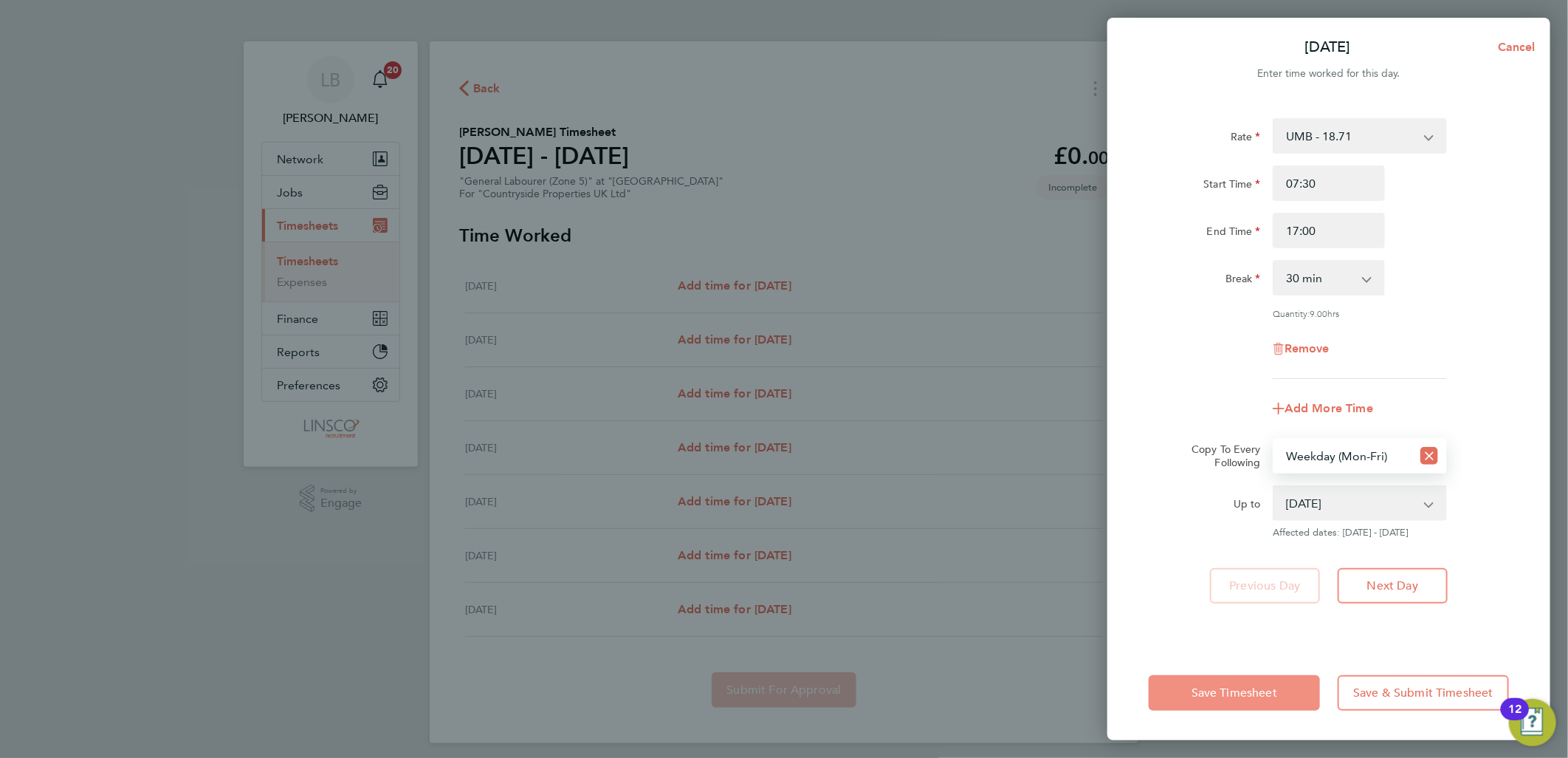
click at [1222, 687] on span "Save Timesheet" at bounding box center [1235, 693] width 86 height 15
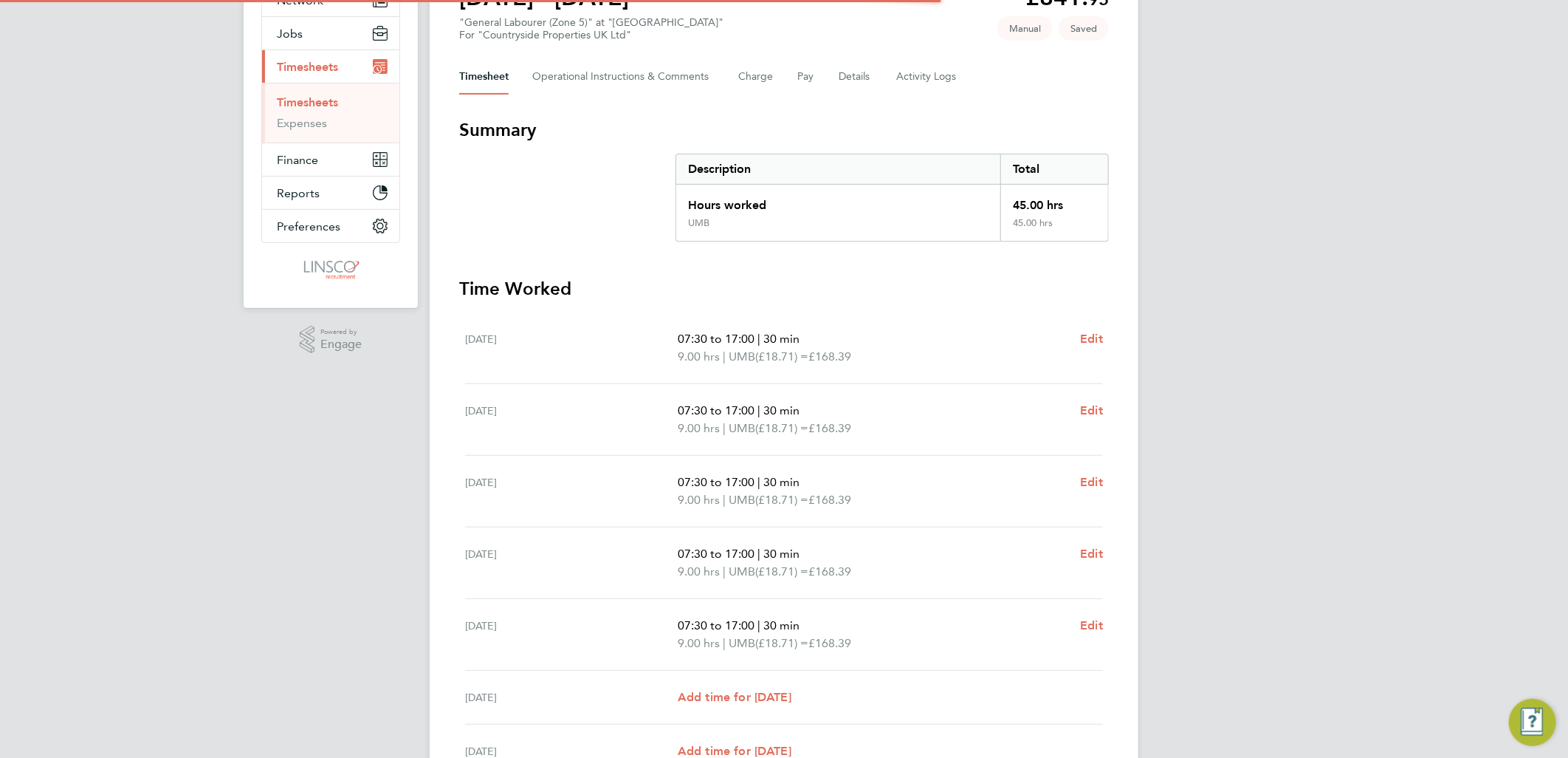
scroll to position [307, 0]
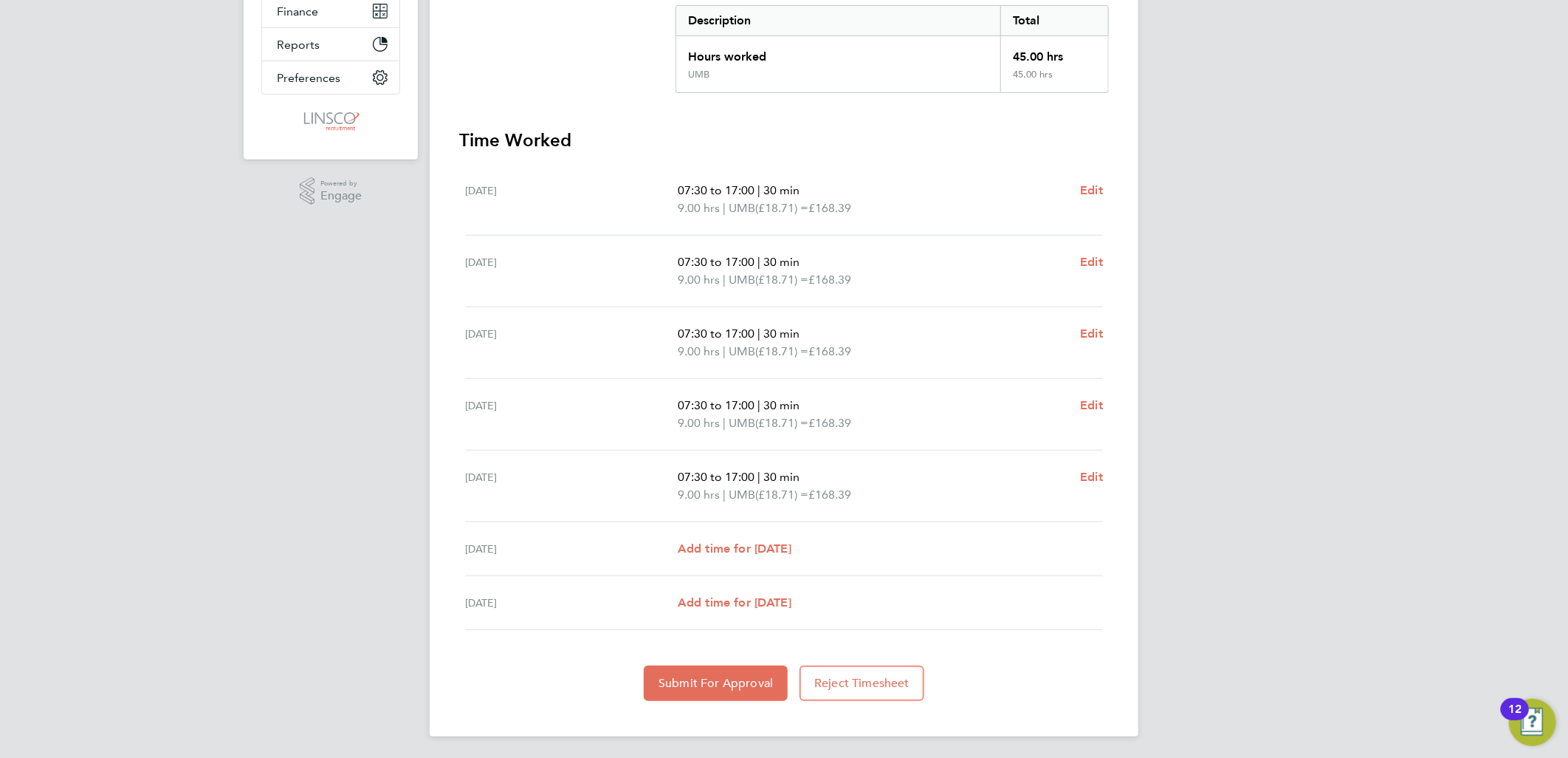
click at [1088, 176] on div "[DATE] 07:30 to 17:00 | 30 min 9.00 hrs | UMB (£18.71) = £168.39 Edit" at bounding box center [783, 199] width 638 height 71
click at [1090, 183] on span "Edit" at bounding box center [1091, 190] width 23 height 14
select select "30"
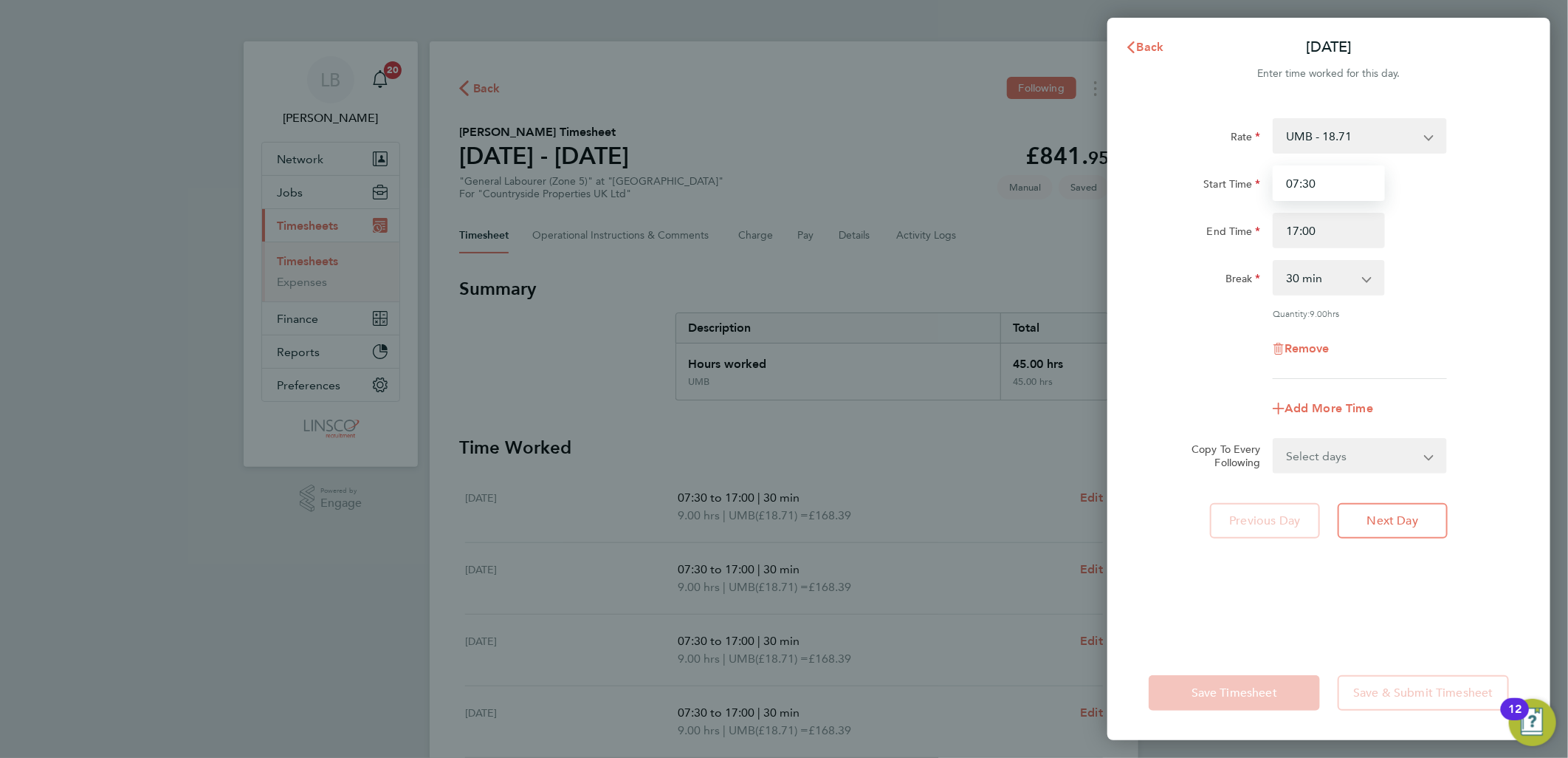
drag, startPoint x: 1316, startPoint y: 174, endPoint x: 1250, endPoint y: 198, distance: 70.2
click at [1233, 192] on div "Start Time 07:30" at bounding box center [1328, 183] width 372 height 35
type input "07:00"
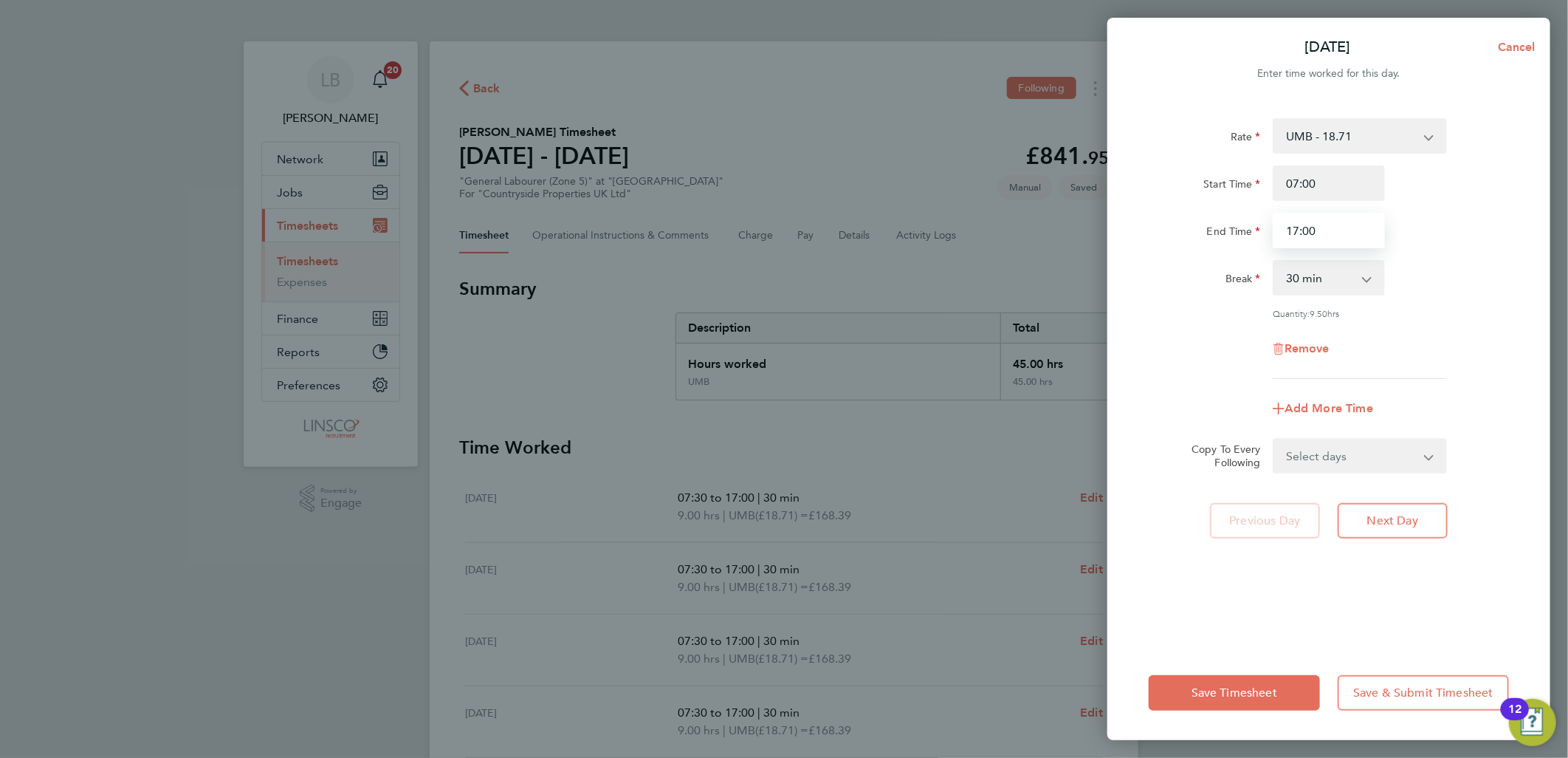
click at [1298, 219] on input "17:00" at bounding box center [1328, 230] width 112 height 35
drag, startPoint x: 1278, startPoint y: 228, endPoint x: 1187, endPoint y: 228, distance: 91.0
click at [1187, 228] on div "End Time 17:00" at bounding box center [1328, 230] width 372 height 35
type input "16:30"
drag, startPoint x: 1489, startPoint y: 208, endPoint x: 1416, endPoint y: 402, distance: 207.3
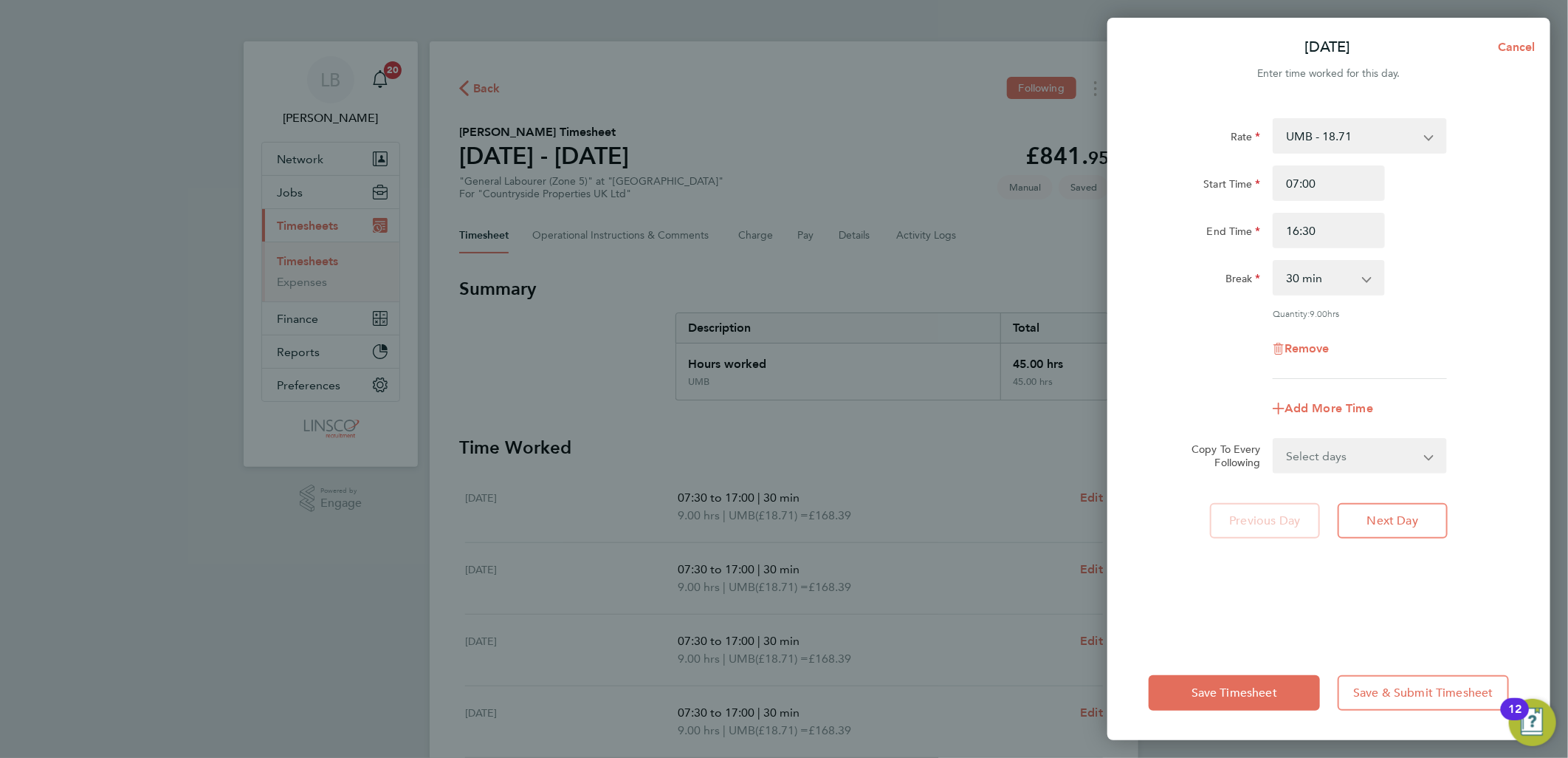
click at [1489, 208] on div "Start Time 07:00 End Time 16:30" at bounding box center [1328, 207] width 372 height 83
click at [1362, 462] on select "Select days Day Weekday (Mon-Fri) Weekend (Sat-Sun) [DATE] [DATE] [DATE] [DATE]…" at bounding box center [1352, 455] width 155 height 32
select select "WEEKDAY"
click at [1274, 439] on select "Select days Day Weekday (Mon-Fri) Weekend (Sat-Sun) [DATE] [DATE] [DATE] [DATE]…" at bounding box center [1352, 455] width 155 height 32
select select "[DATE]"
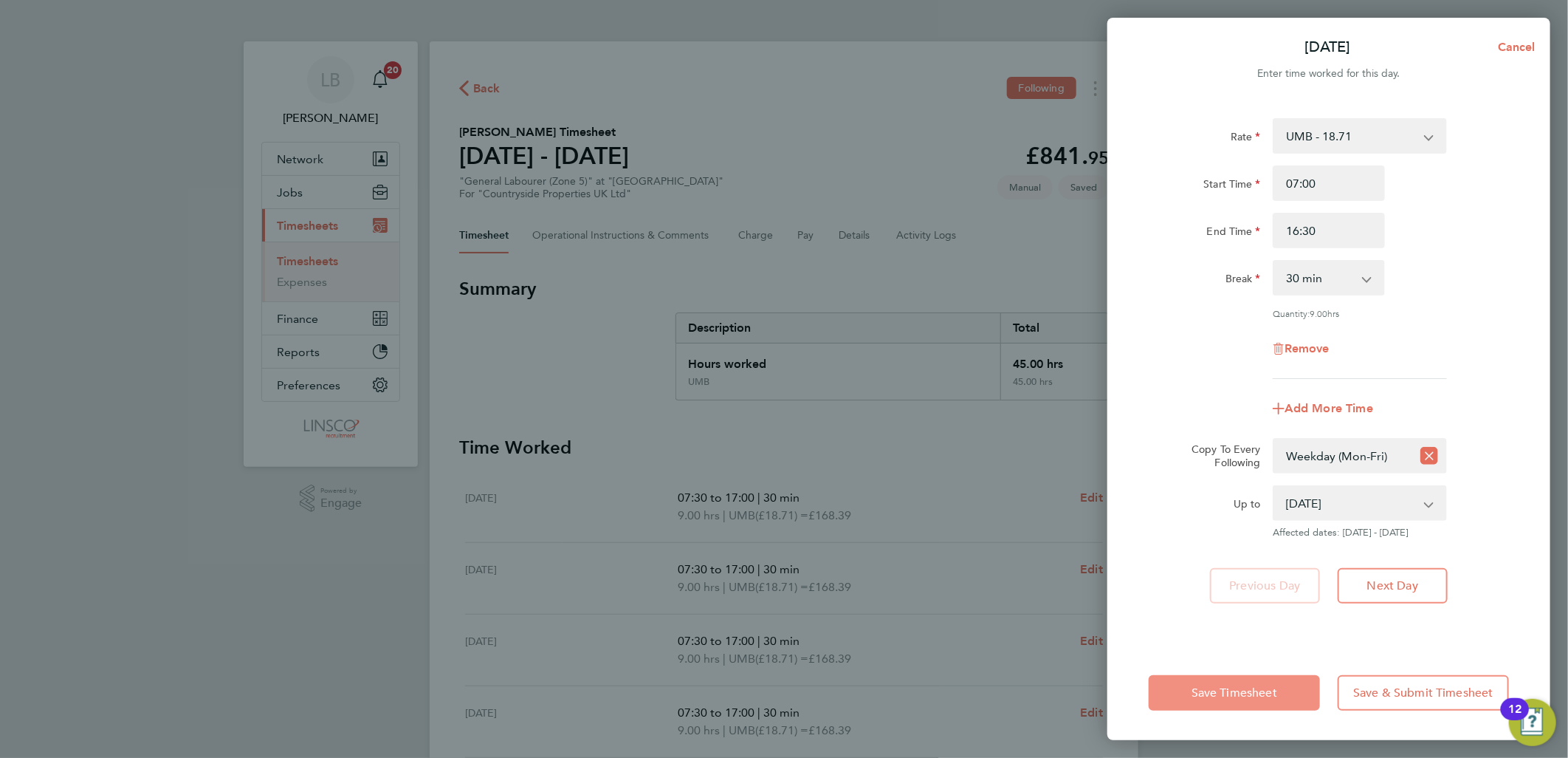
click at [1252, 699] on span "Save Timesheet" at bounding box center [1235, 693] width 86 height 15
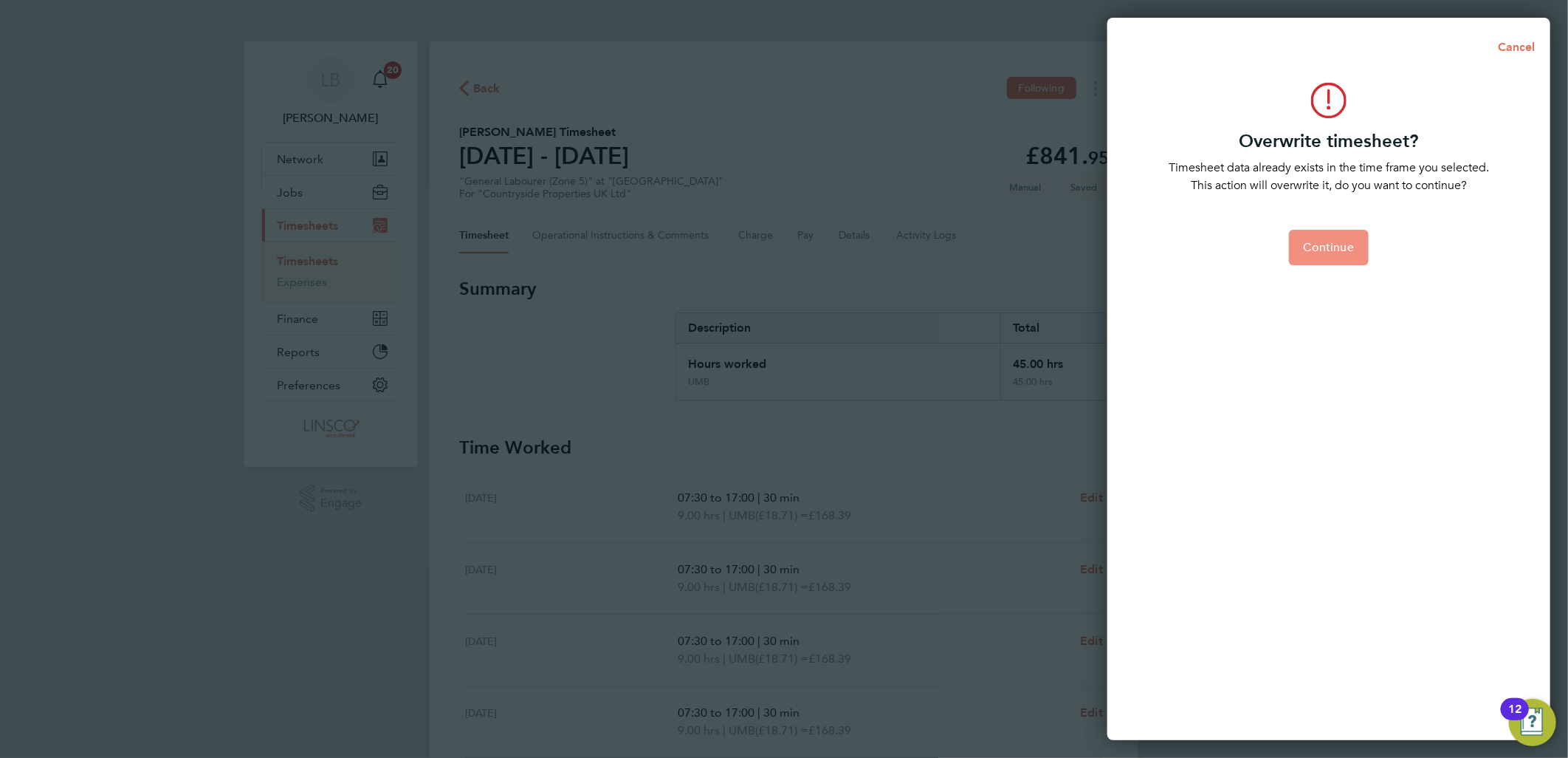
click at [1334, 247] on span "Continue" at bounding box center [1328, 247] width 50 height 15
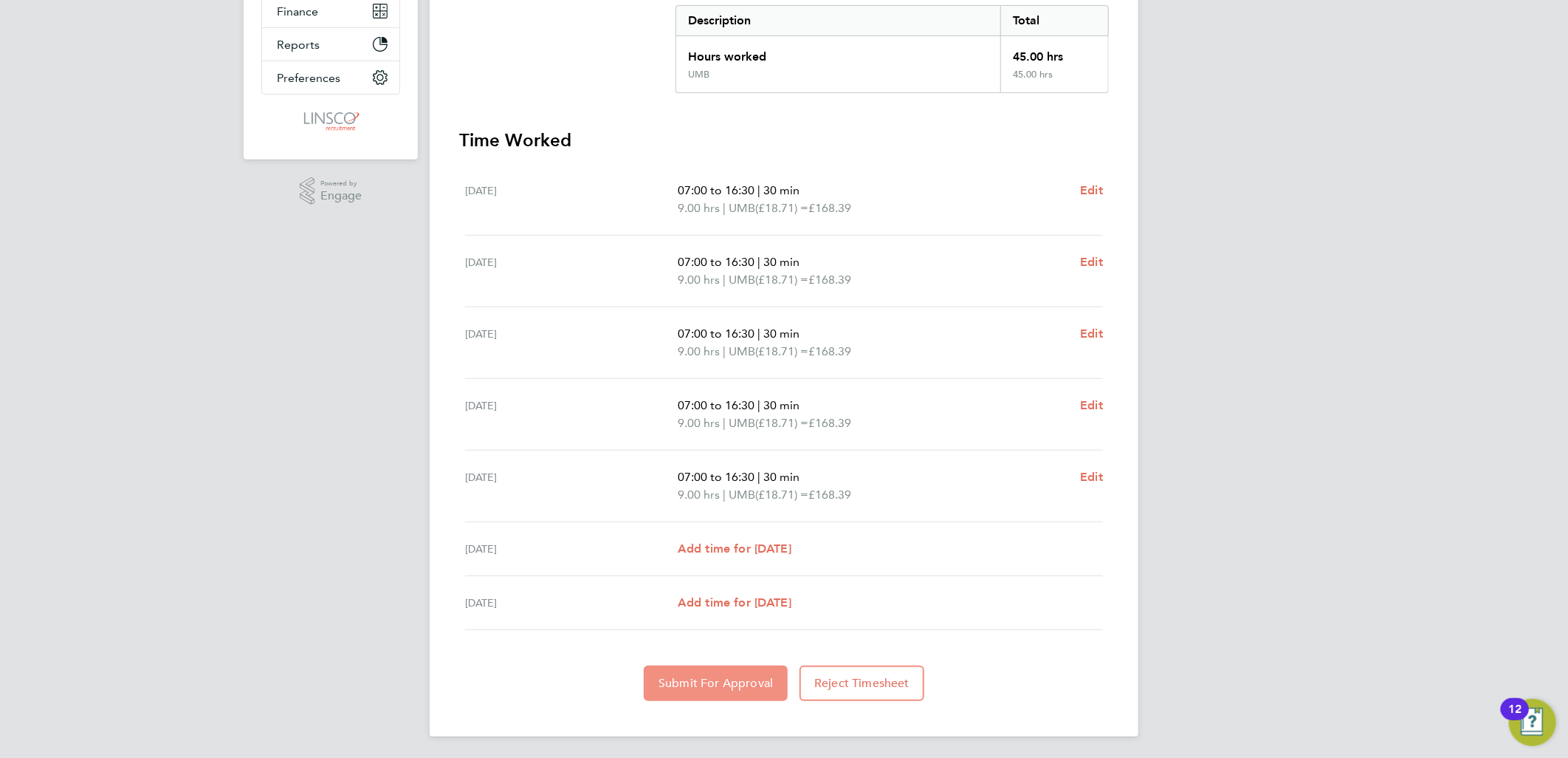
click at [702, 687] on span "Submit For Approval" at bounding box center [716, 684] width 114 height 15
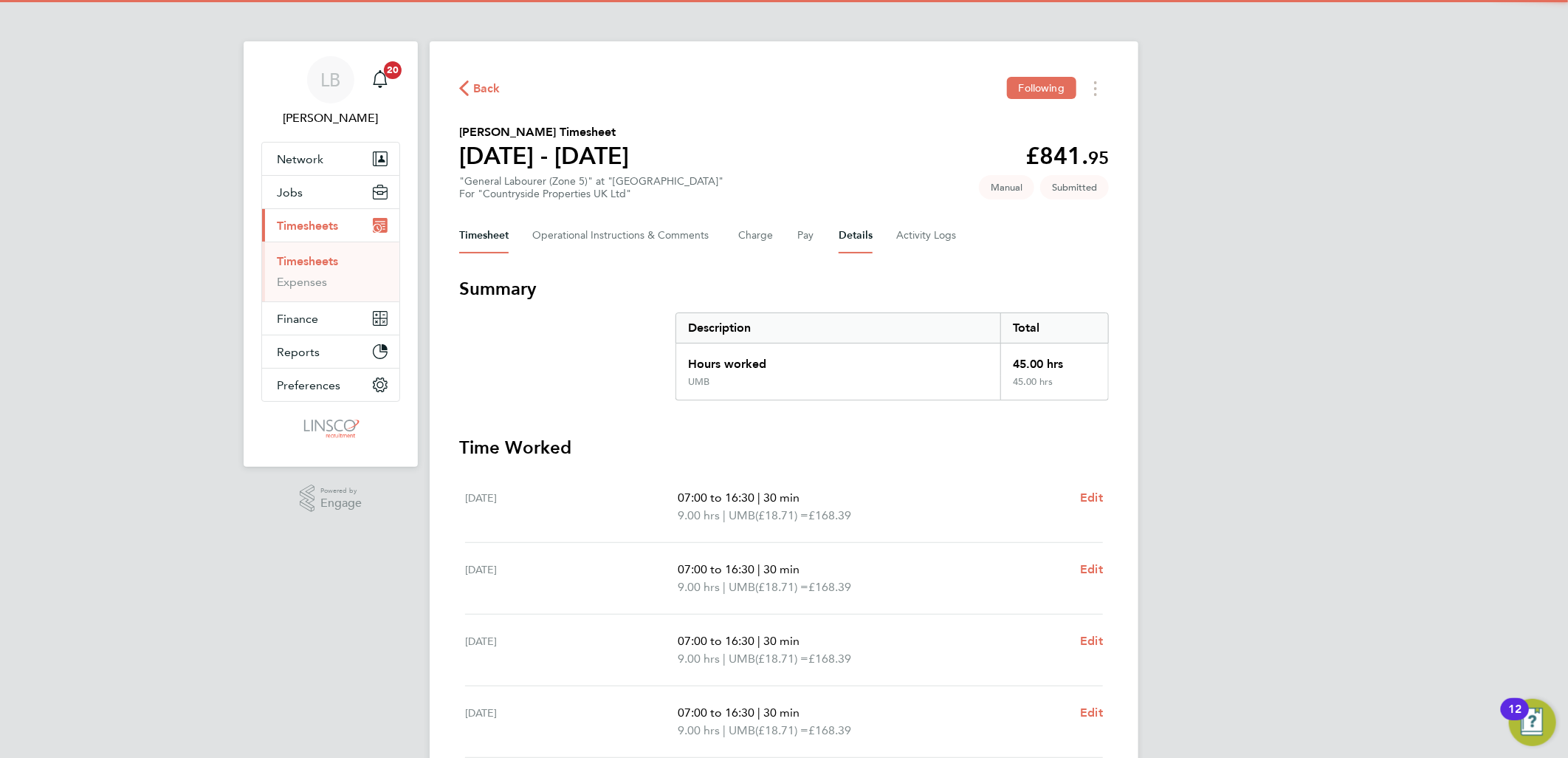
click at [858, 226] on button "Details" at bounding box center [855, 235] width 34 height 35
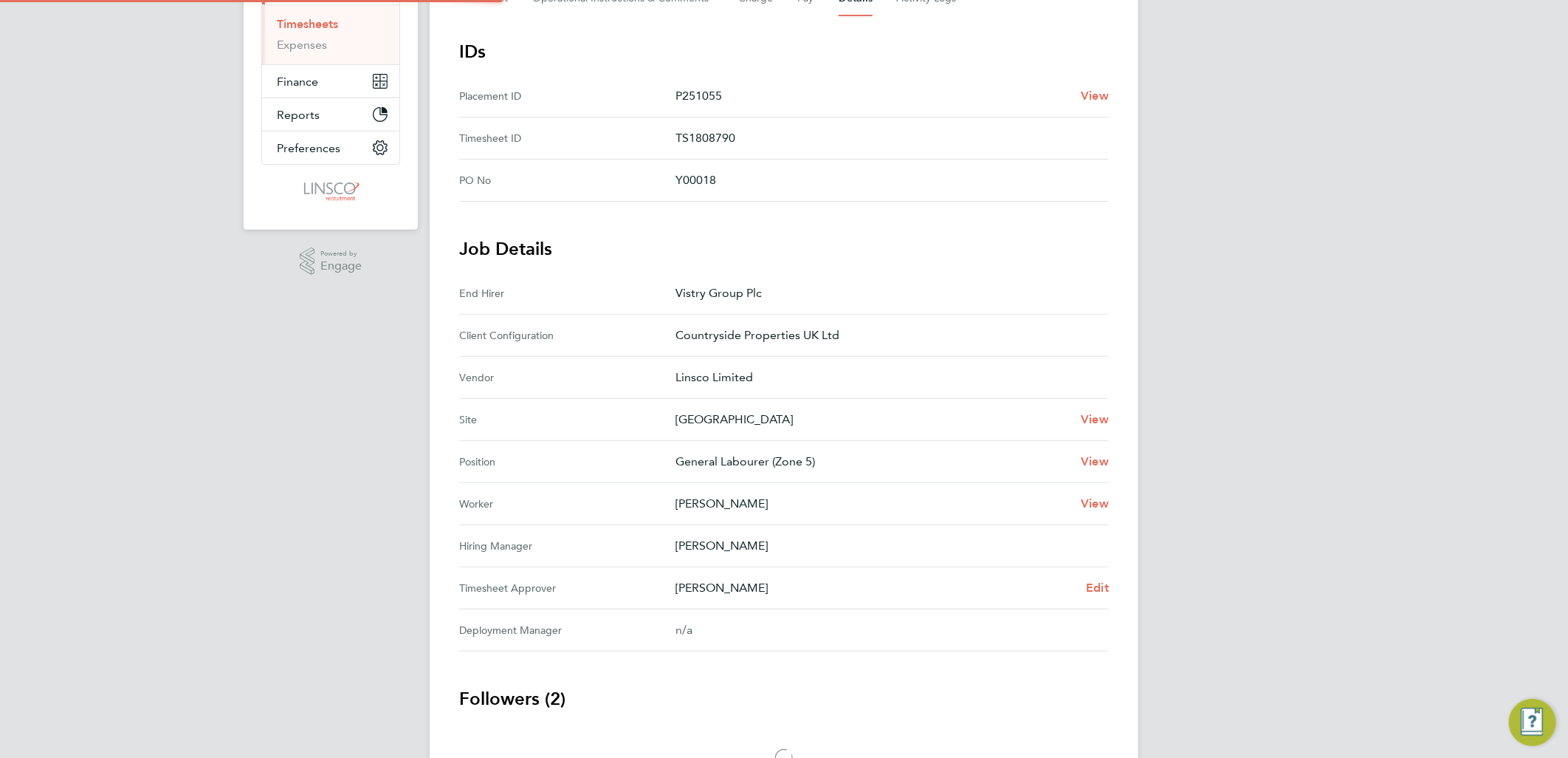
scroll to position [329, 0]
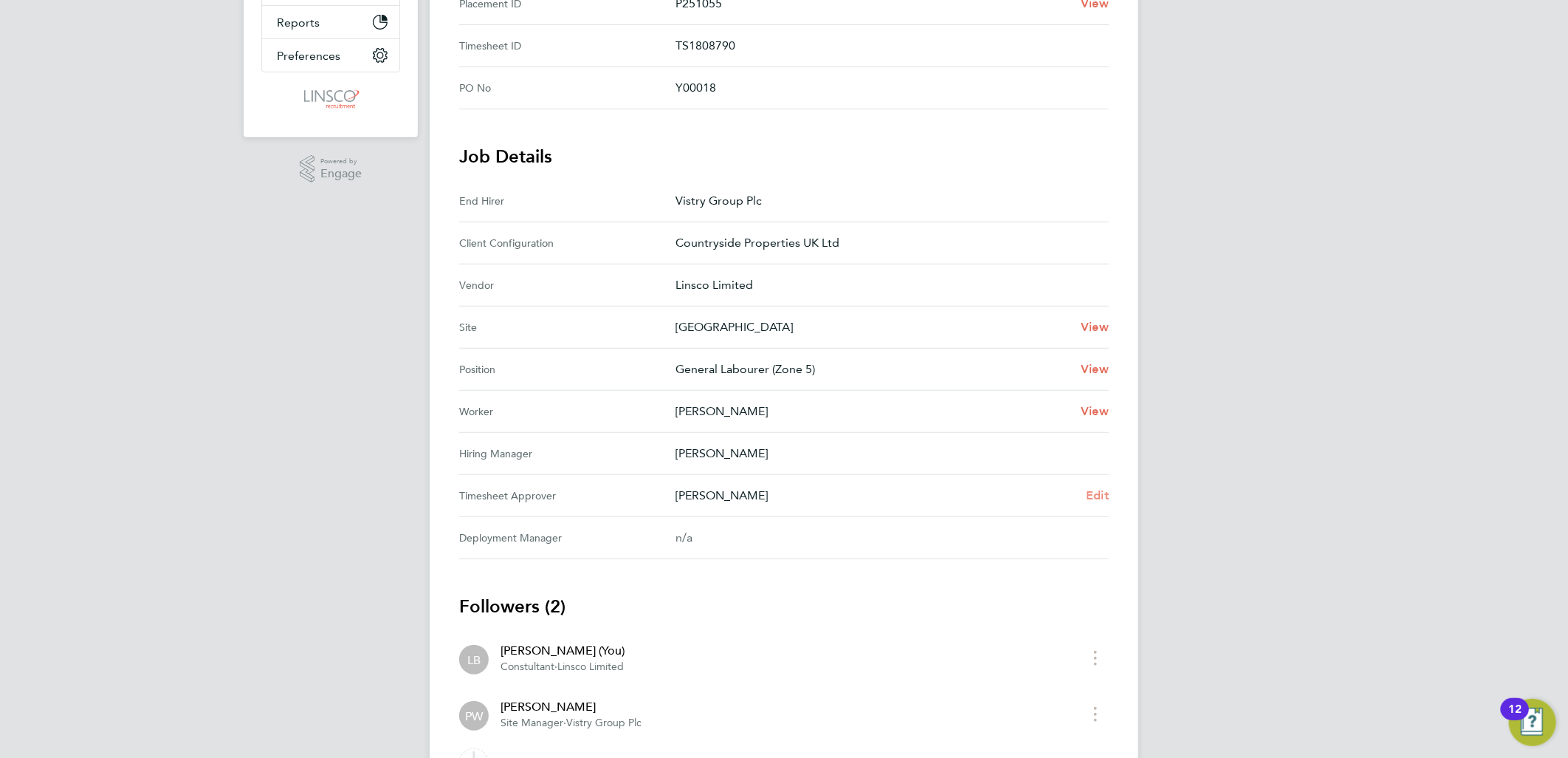
click at [1086, 492] on span "Edit" at bounding box center [1097, 495] width 23 height 14
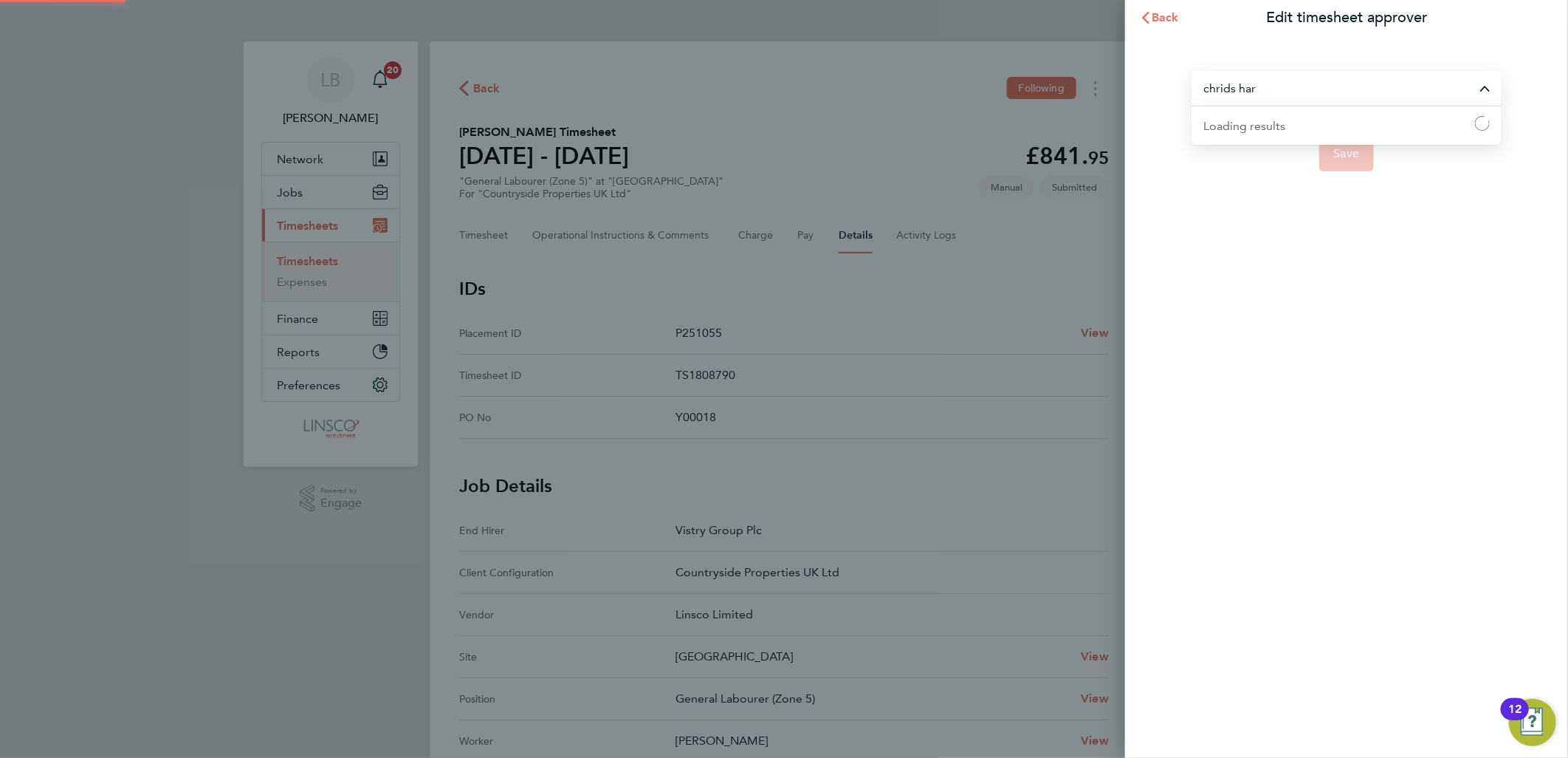
click at [1232, 83] on input "chrids har" at bounding box center [1346, 88] width 310 height 35
click at [1290, 119] on li "[PERSON_NAME]" at bounding box center [1346, 125] width 310 height 36
type input "[PERSON_NAME]"
click at [1346, 153] on span "Save" at bounding box center [1346, 154] width 26 height 15
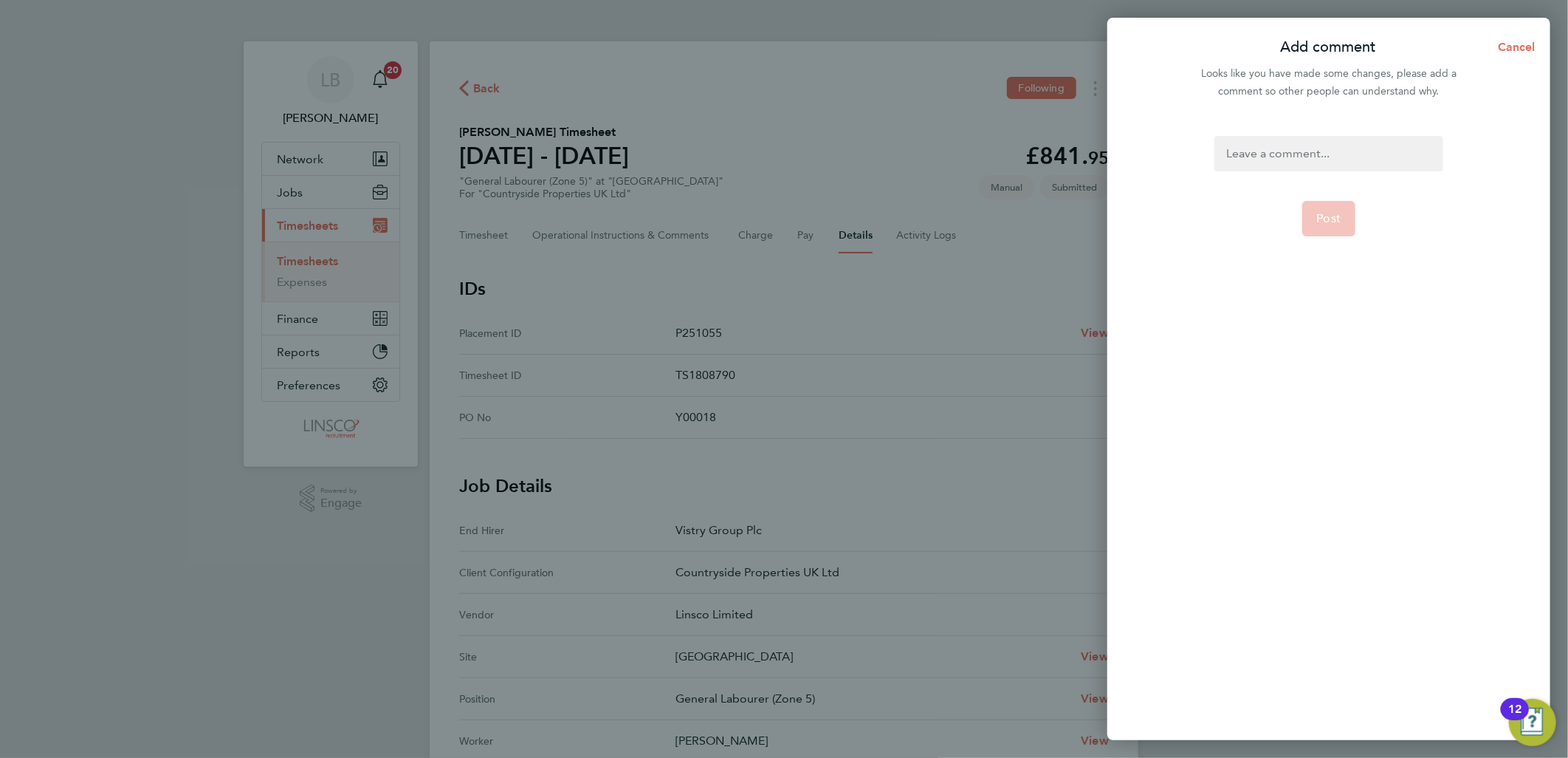
click at [1334, 150] on div at bounding box center [1328, 153] width 228 height 35
drag, startPoint x: 1334, startPoint y: 211, endPoint x: 71, endPoint y: 174, distance: 1263.5
click at [1330, 212] on span "Post" at bounding box center [1329, 219] width 24 height 15
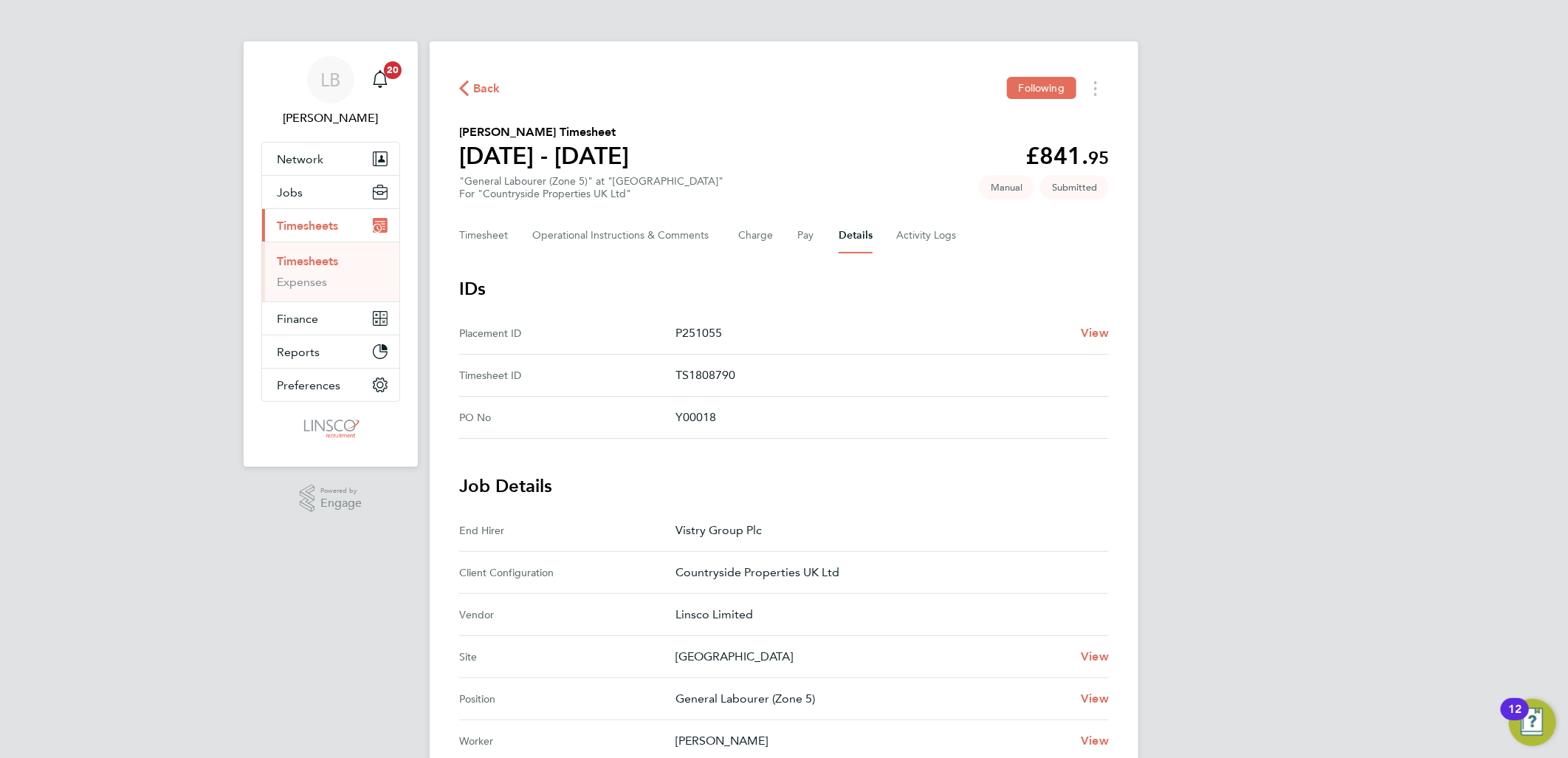
click at [488, 86] on span "Back" at bounding box center [487, 89] width 27 height 18
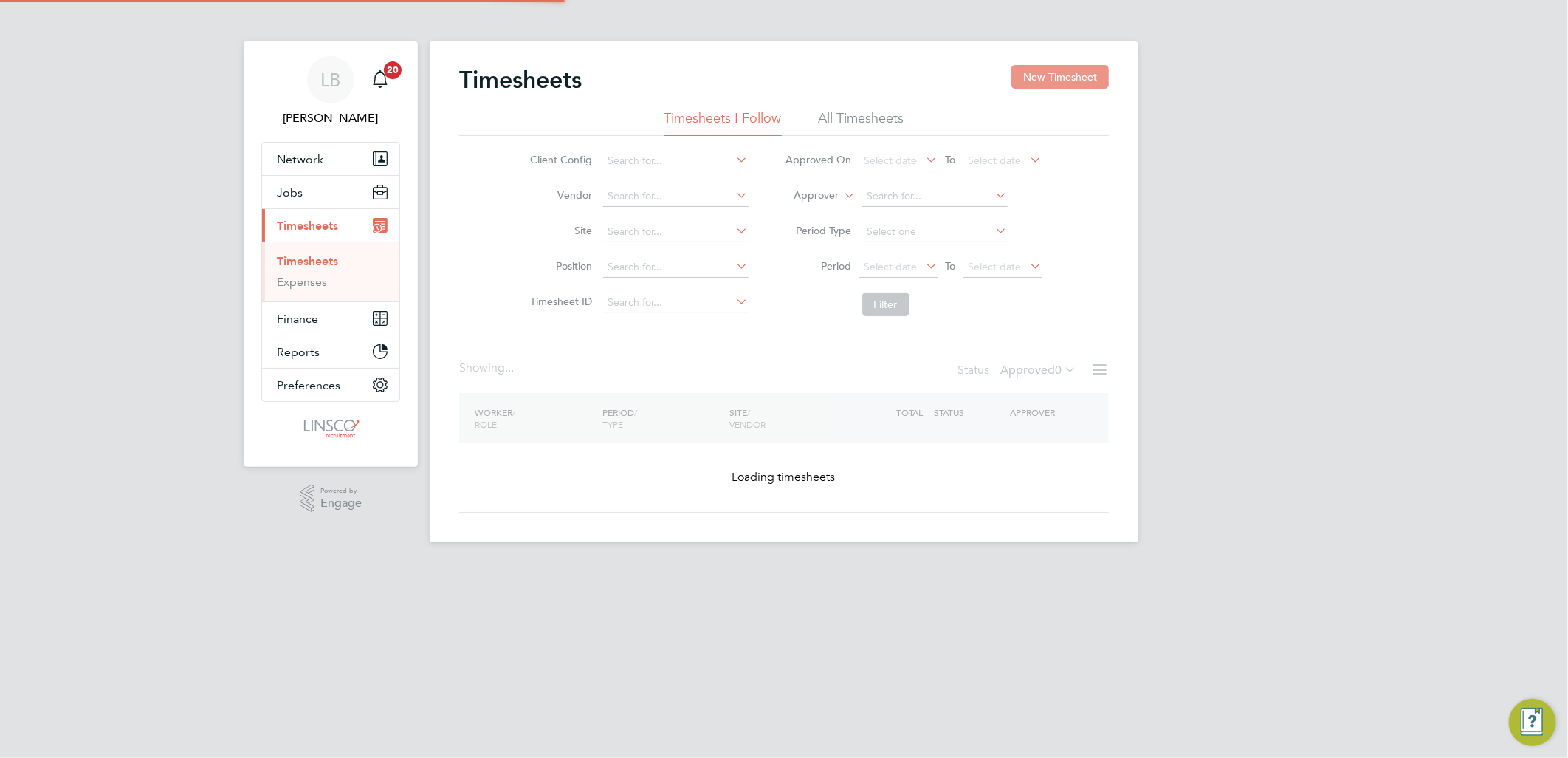
click at [1028, 76] on button "New Timesheet" at bounding box center [1060, 77] width 98 height 23
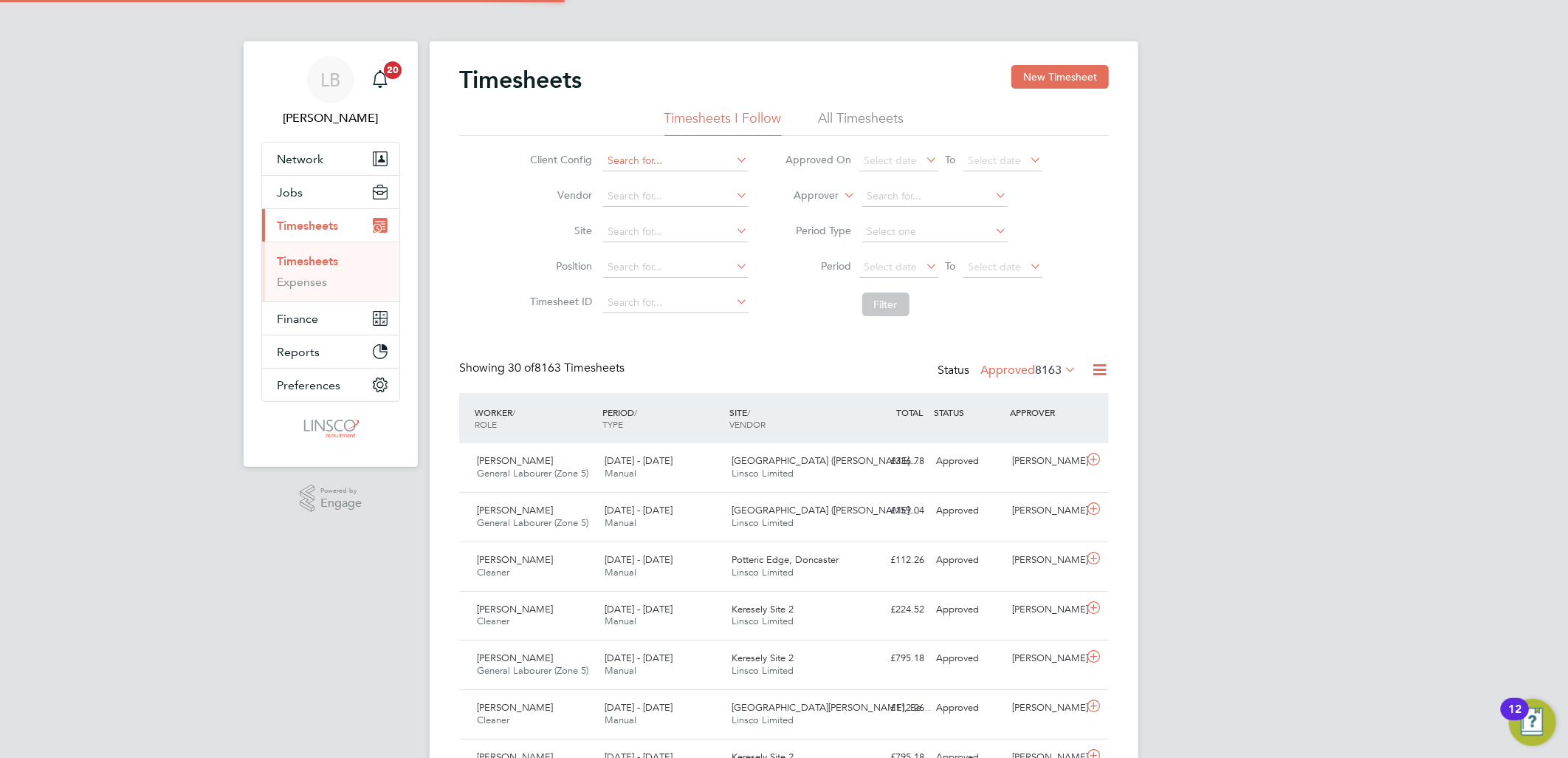
scroll to position [37, 128]
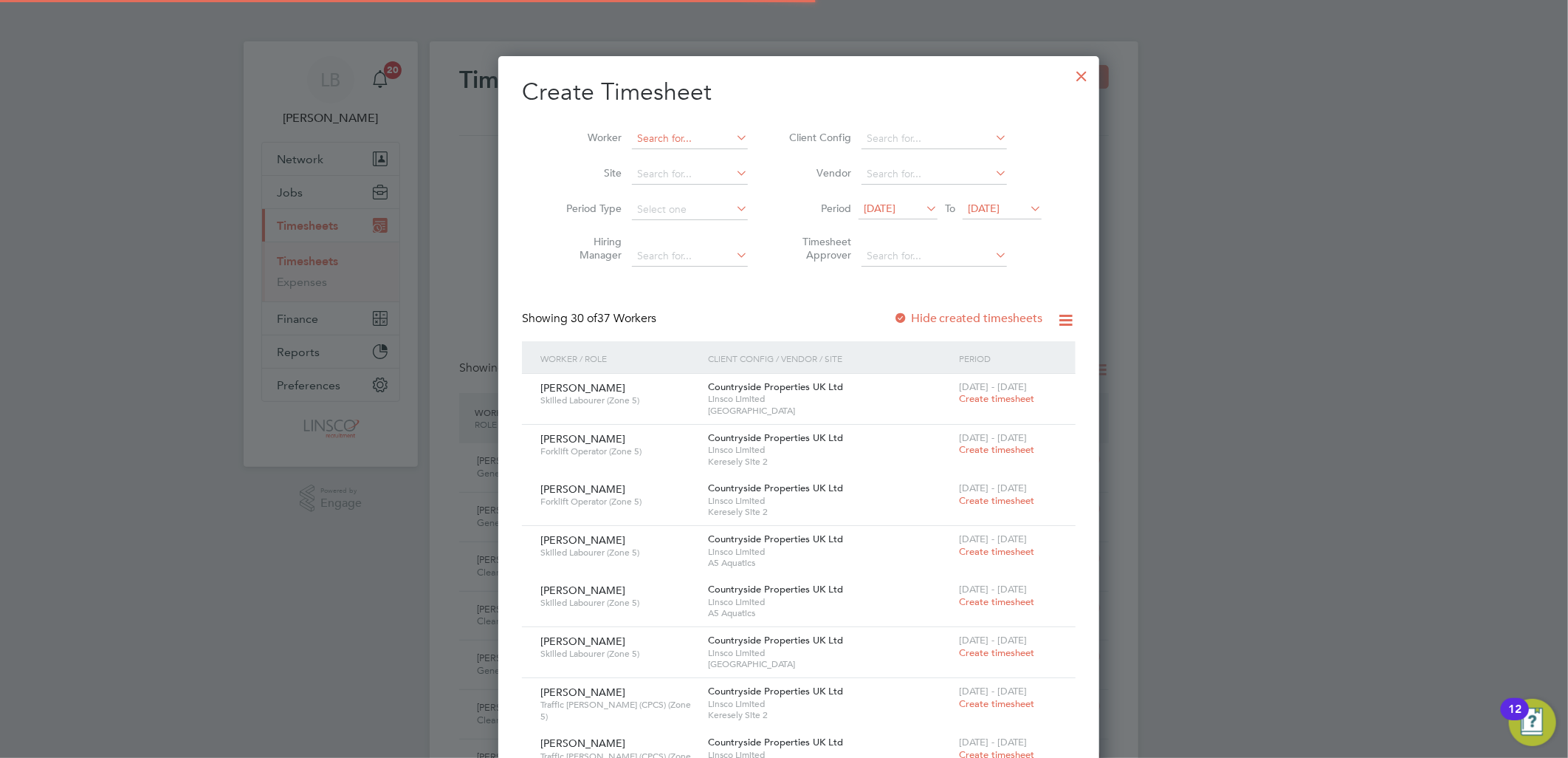
click at [659, 137] on input at bounding box center [690, 139] width 116 height 21
click at [660, 160] on li "[PERSON_NAME]" at bounding box center [690, 159] width 148 height 20
type input "[PERSON_NAME]"
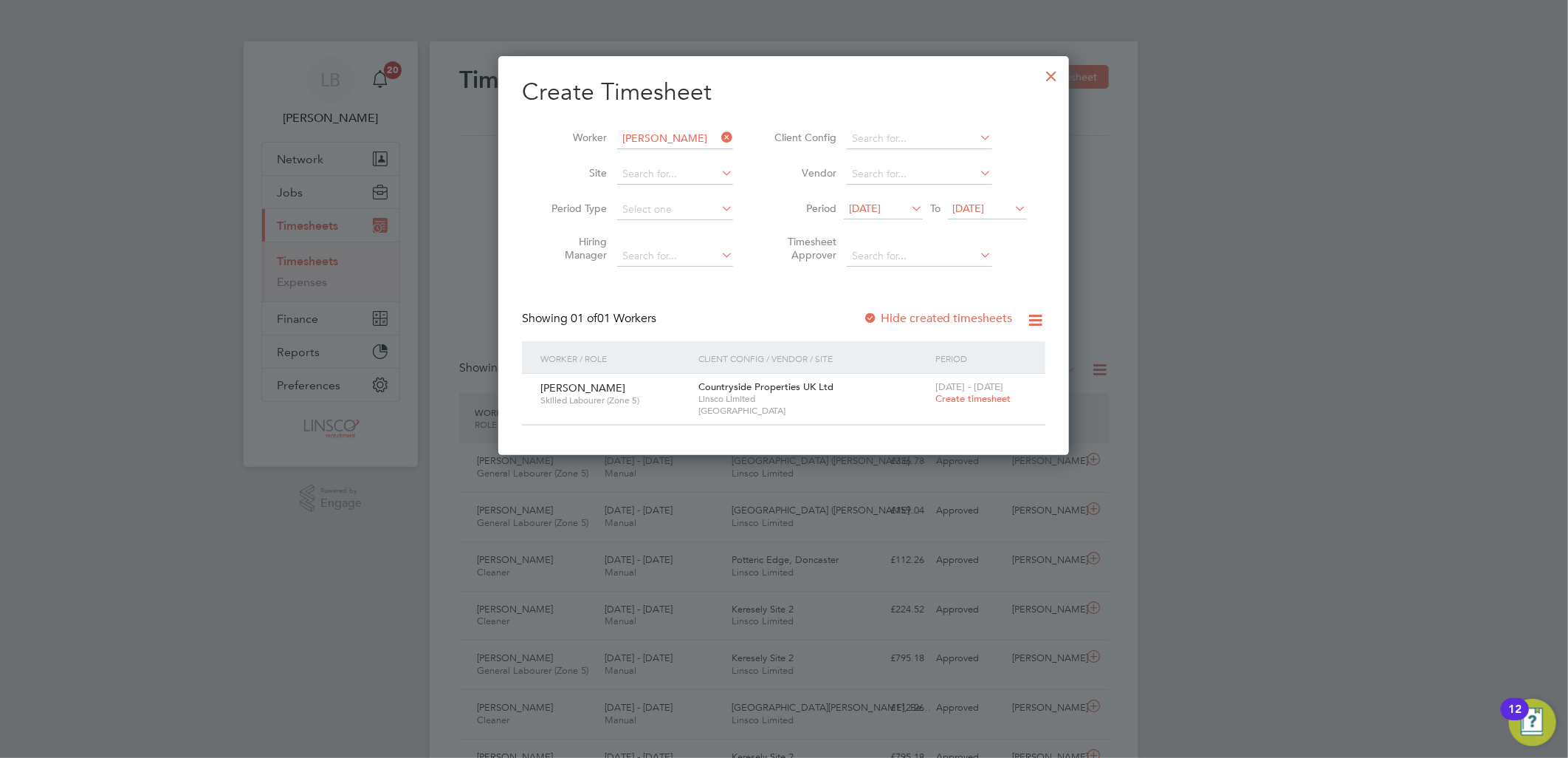
click at [948, 397] on span "Create timesheet" at bounding box center [973, 398] width 75 height 13
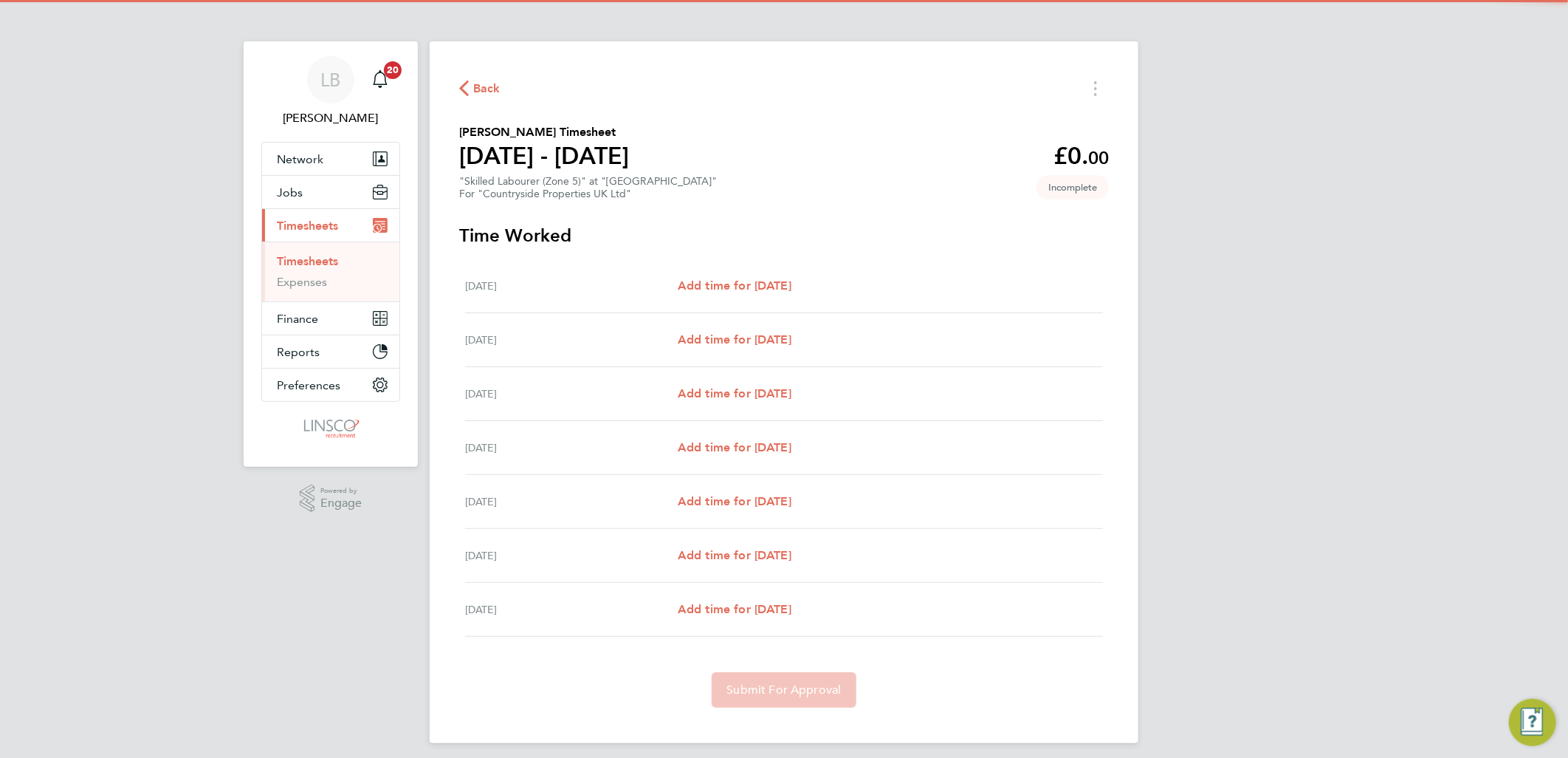
click at [801, 274] on div "[DATE] Add time for [DATE] Add time for [DATE]" at bounding box center [783, 286] width 638 height 54
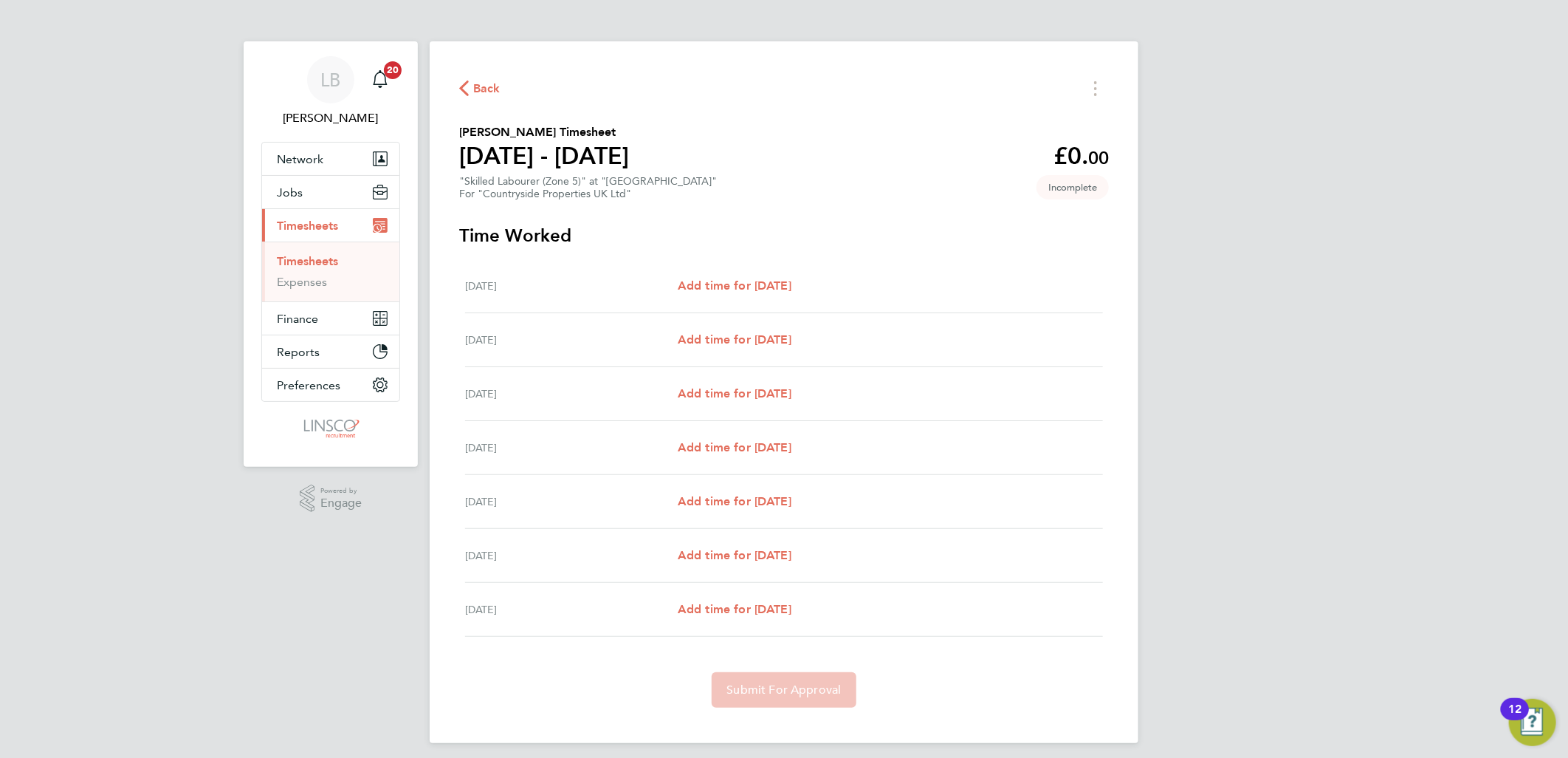
click at [755, 294] on div "[DATE] Add time for [DATE] Add time for [DATE]" at bounding box center [783, 286] width 638 height 54
click at [763, 281] on span "Add time for [DATE]" at bounding box center [734, 285] width 113 height 14
select select "30"
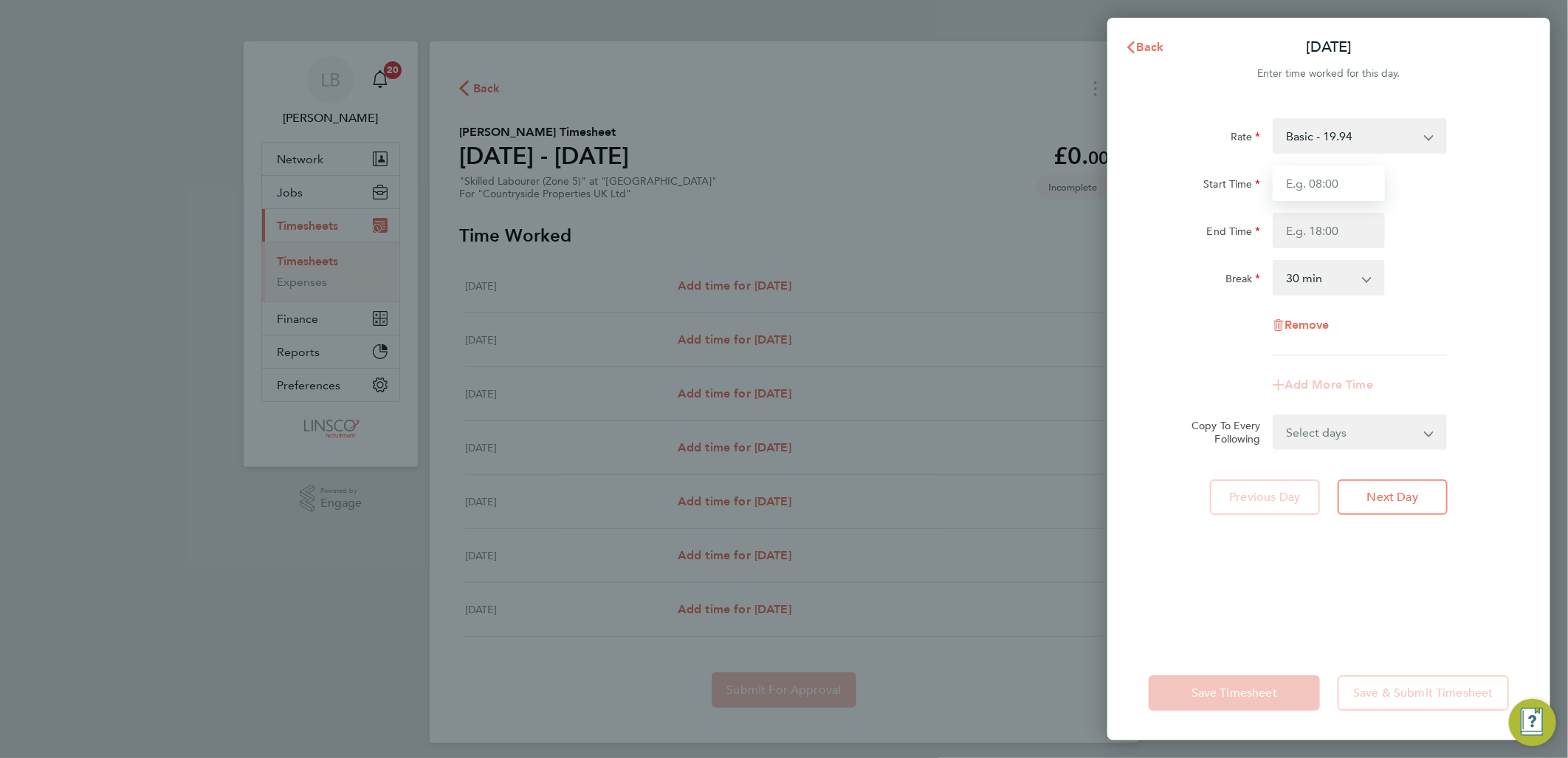
click at [1326, 171] on input "Start Time" at bounding box center [1328, 183] width 112 height 35
type input "07:30"
click at [1316, 230] on input "End Time" at bounding box center [1328, 230] width 112 height 35
type input "16:30"
click at [1488, 197] on div "Start Time 07:30" at bounding box center [1328, 183] width 372 height 35
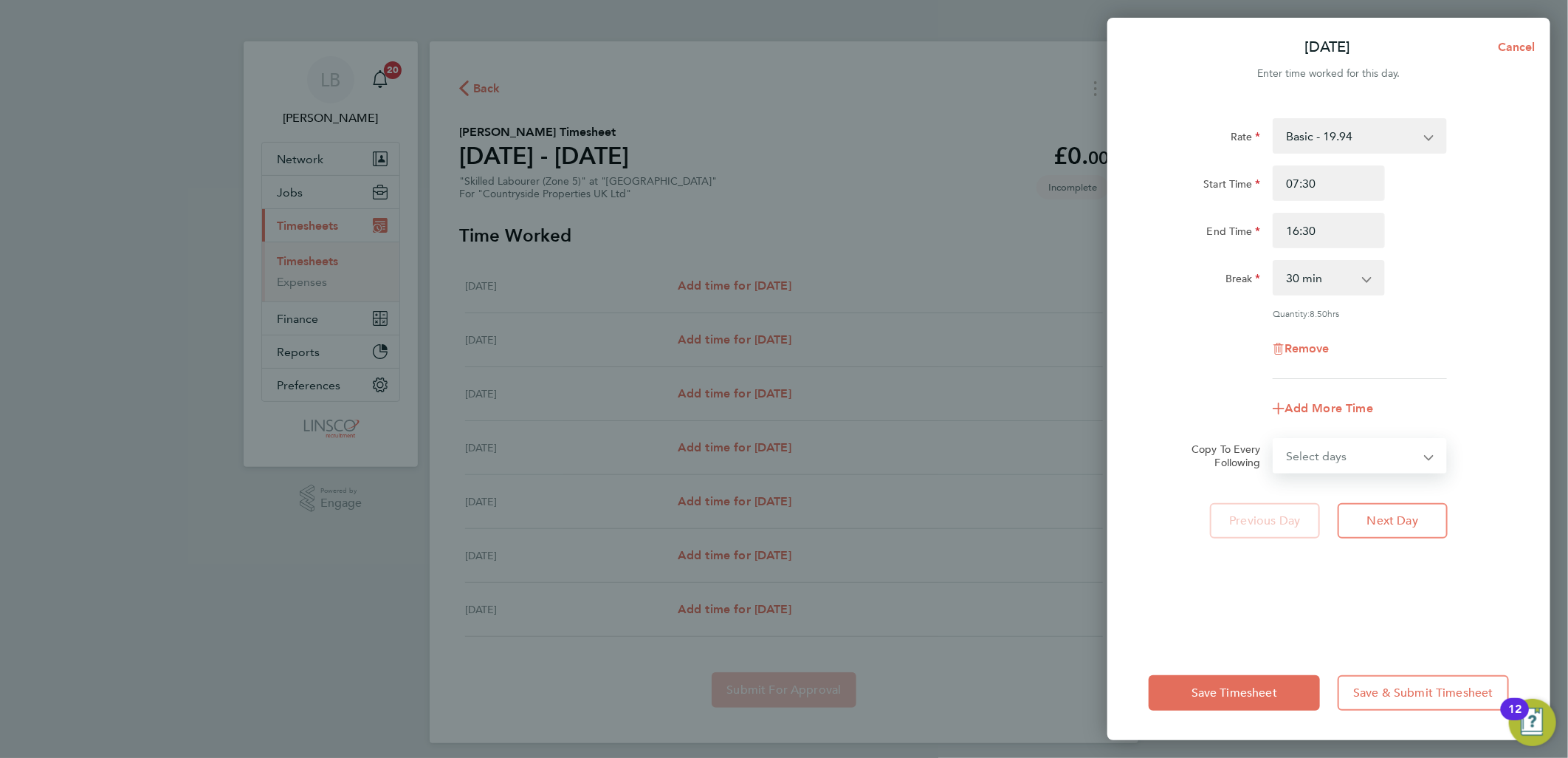
drag, startPoint x: 1377, startPoint y: 458, endPoint x: 1373, endPoint y: 470, distance: 12.6
click at [1376, 459] on select "Select days Day Weekday (Mon-Fri) Weekend (Sat-Sun) [DATE] [DATE] [DATE] [DATE]…" at bounding box center [1352, 455] width 155 height 32
select select "WEEKDAY"
click at [1274, 439] on select "Select days Day Weekday (Mon-Fri) Weekend (Sat-Sun) [DATE] [DATE] [DATE] [DATE]…" at bounding box center [1352, 455] width 155 height 32
select select "[DATE]"
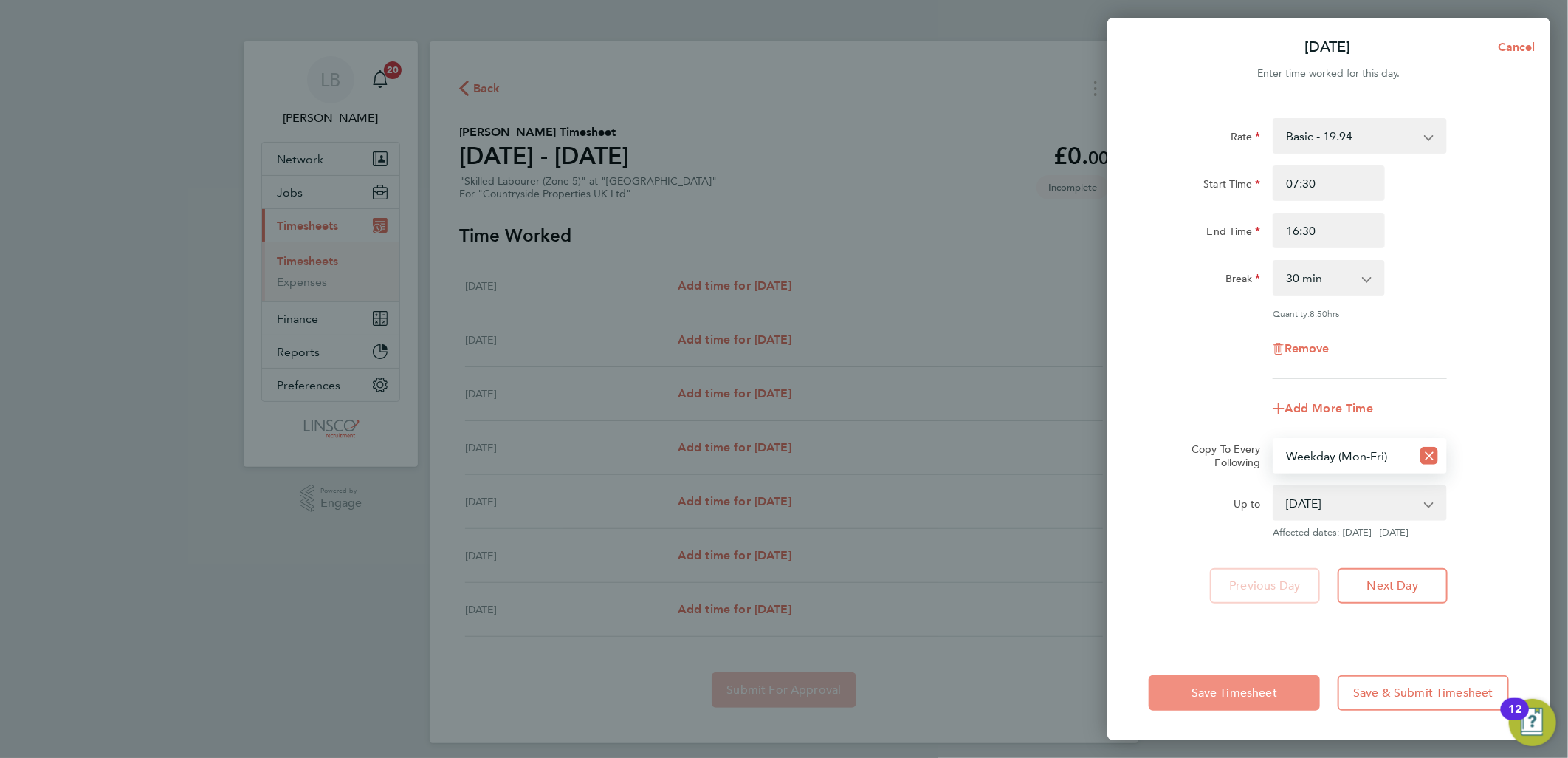
click at [1255, 694] on span "Save Timesheet" at bounding box center [1235, 693] width 86 height 15
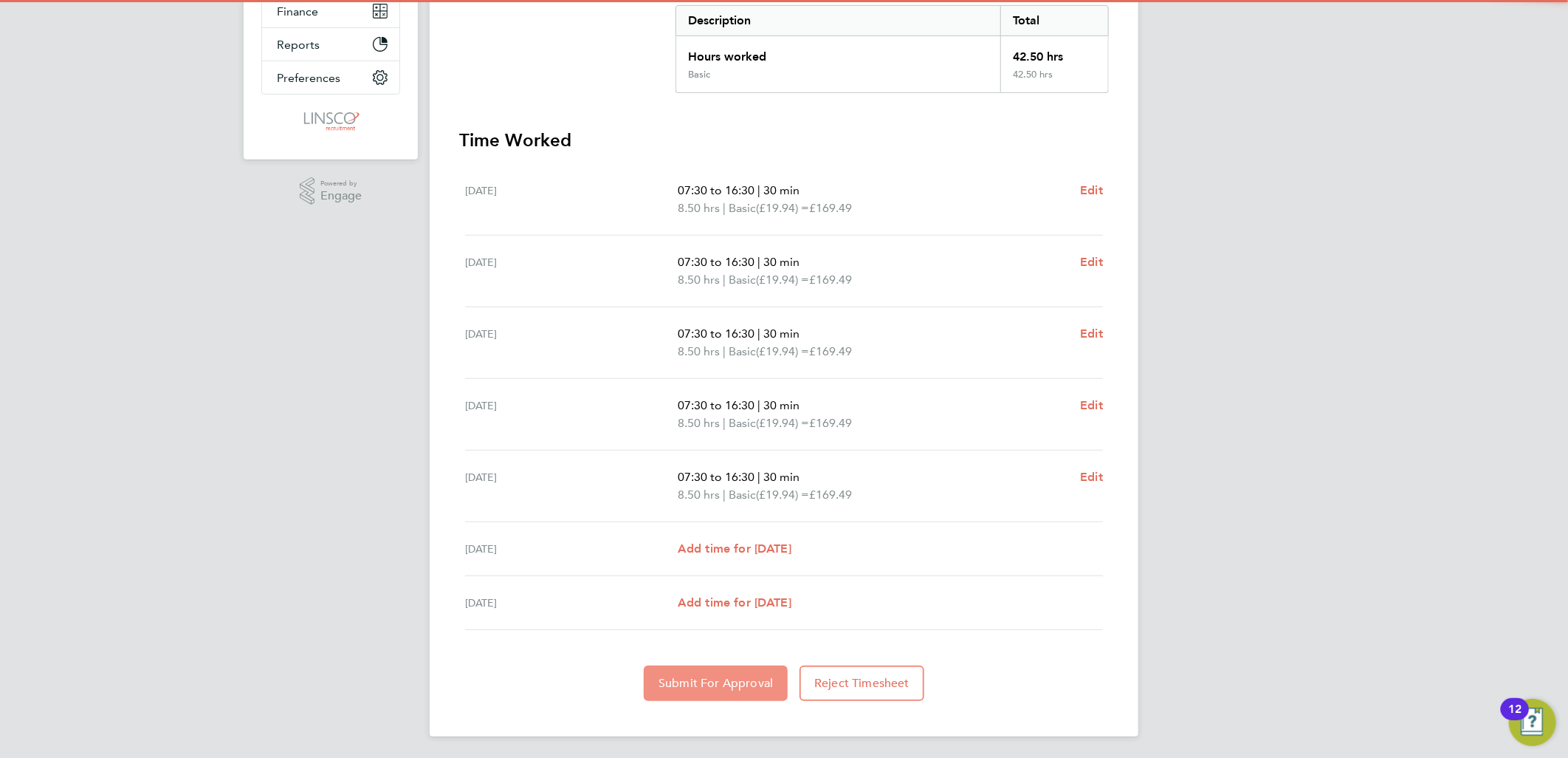
click at [728, 688] on button "Submit For Approval" at bounding box center [716, 683] width 144 height 35
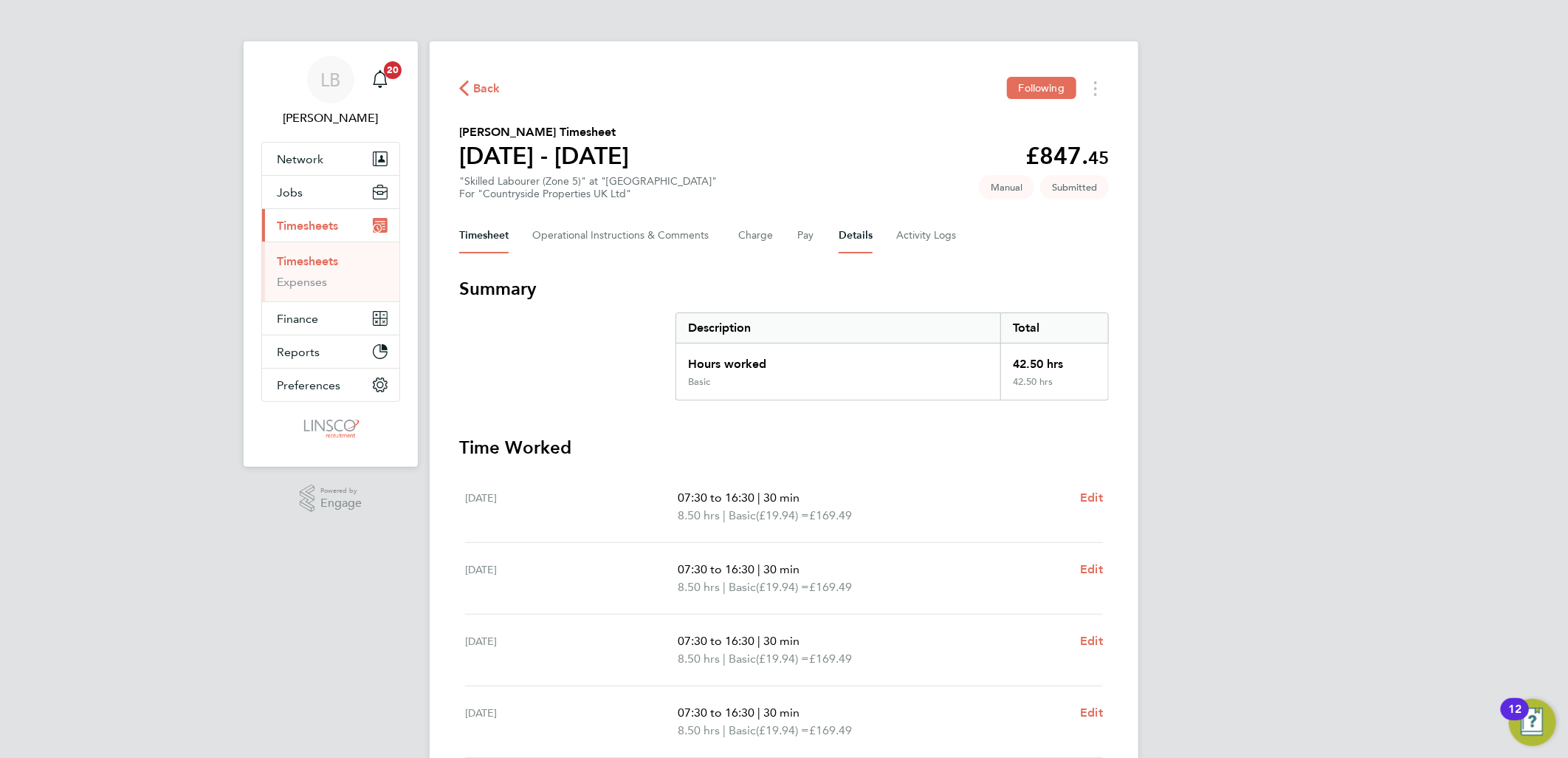
click at [846, 231] on button "Details" at bounding box center [855, 235] width 34 height 35
